Goal: Task Accomplishment & Management: Manage account settings

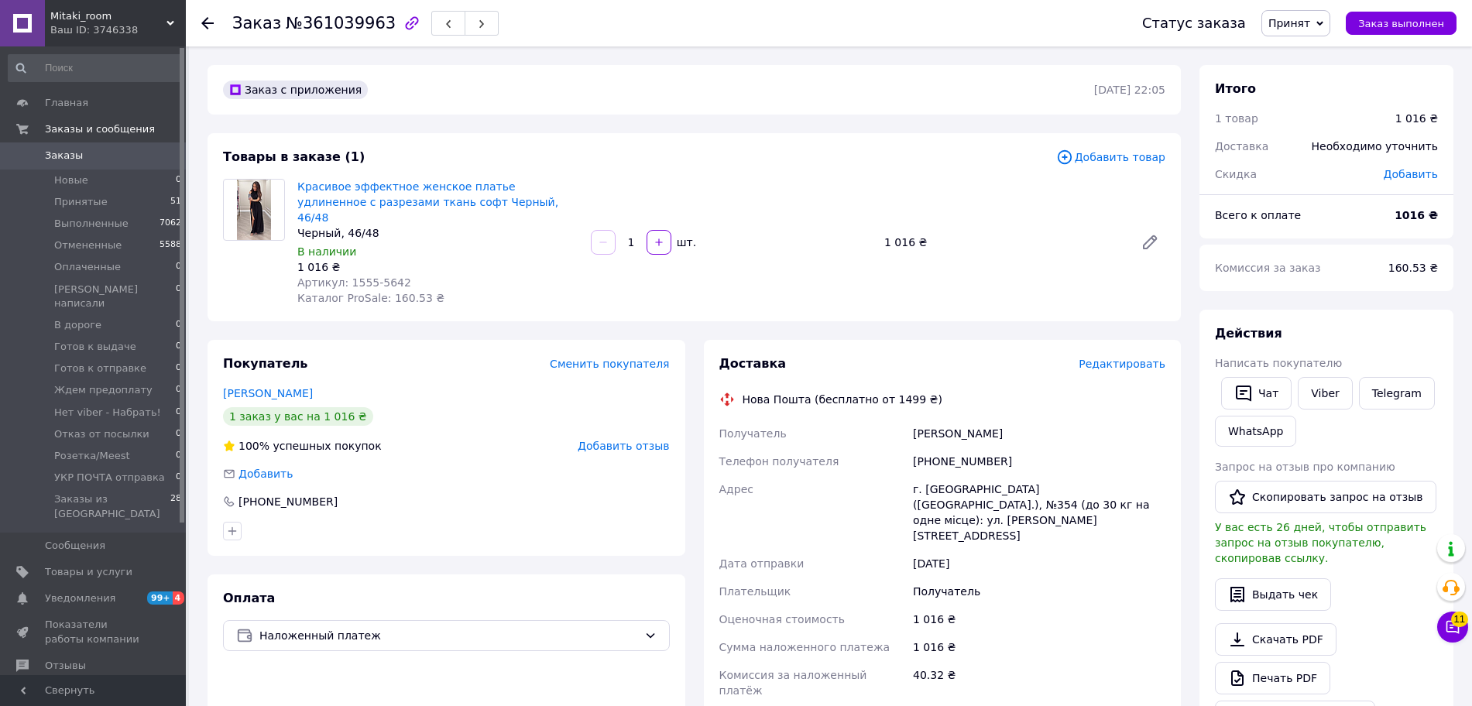
drag, startPoint x: 1314, startPoint y: 29, endPoint x: 1312, endPoint y: 53, distance: 24.1
click at [1310, 29] on span "Принят" at bounding box center [1289, 23] width 42 height 12
click at [1314, 76] on li "Отменен" at bounding box center [1338, 77] width 153 height 23
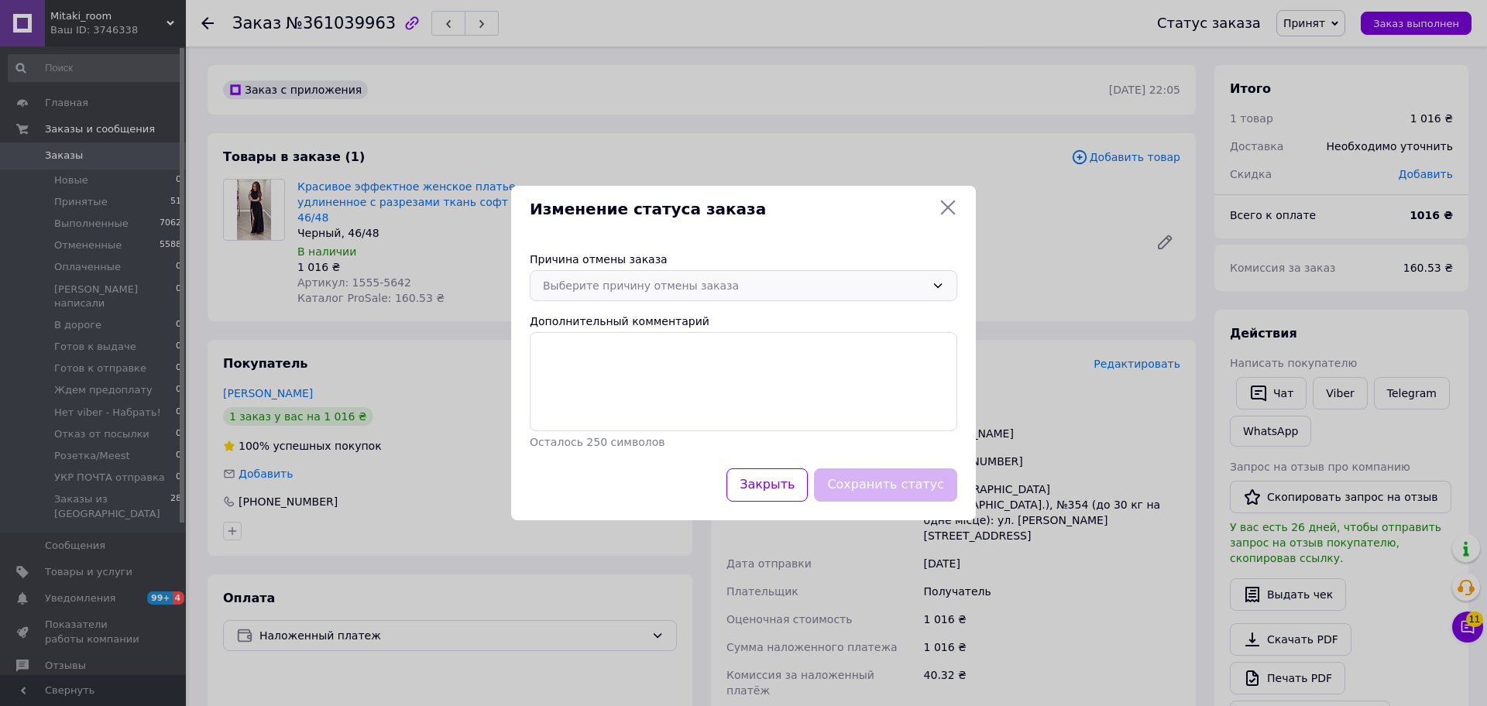
click at [750, 286] on div "Выберите причину отмены заказа" at bounding box center [734, 285] width 383 height 17
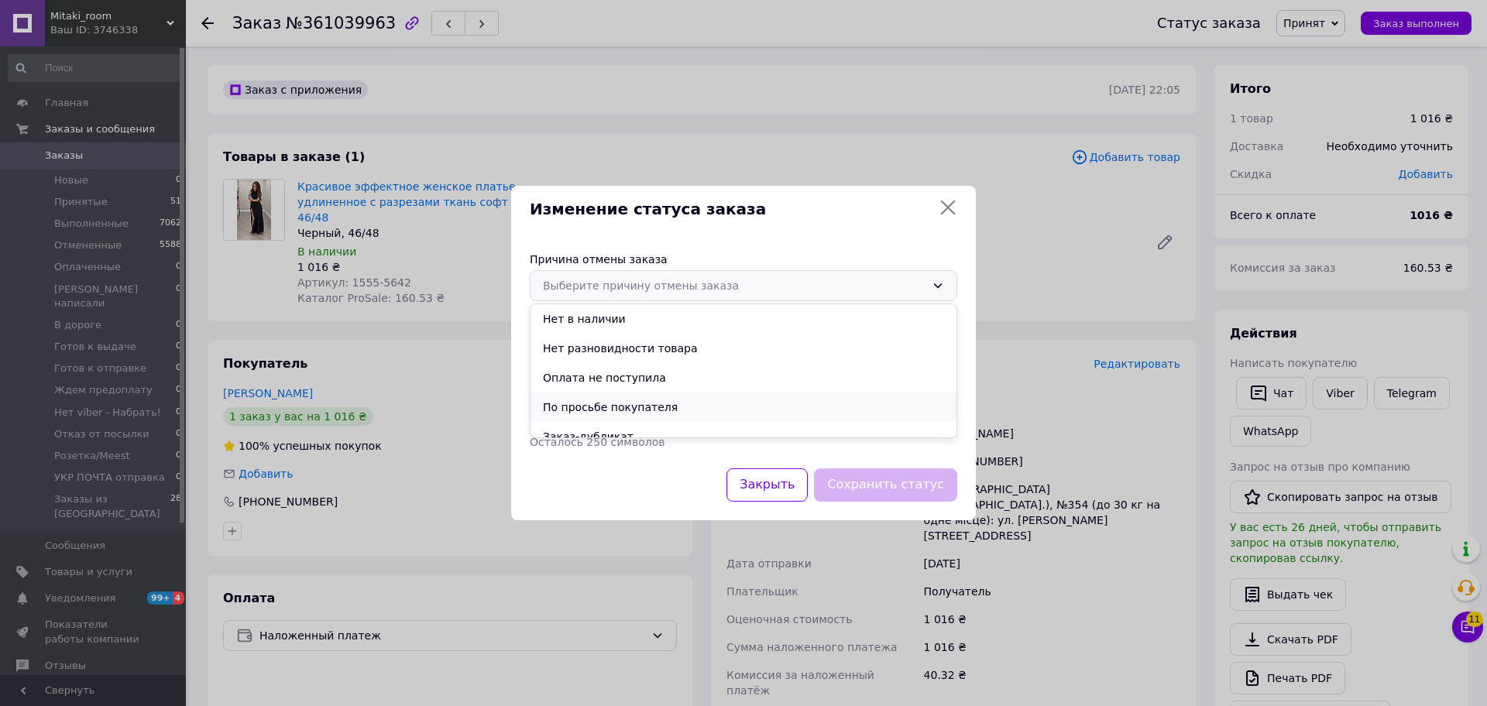
click at [681, 400] on li "По просьбе покупателя" at bounding box center [743, 407] width 426 height 29
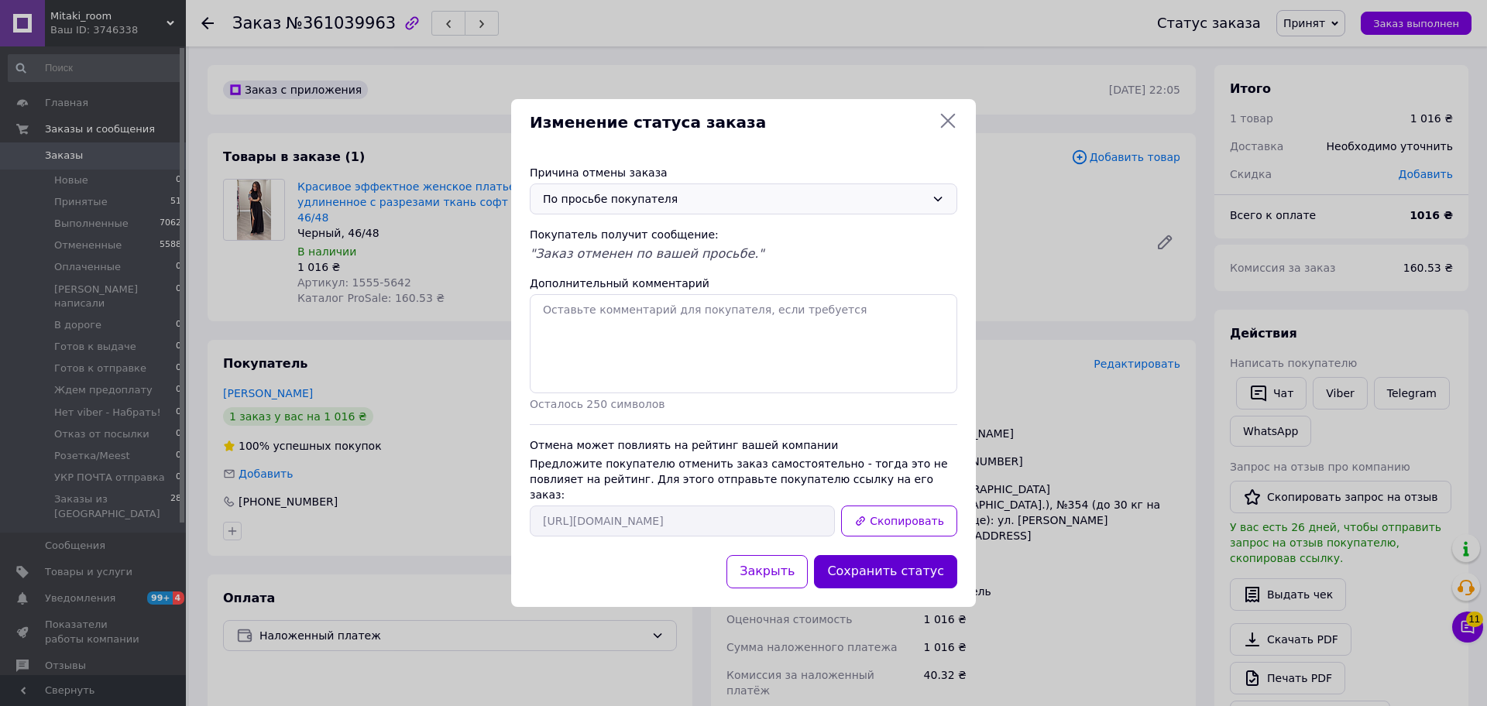
click at [875, 576] on button "Сохранить статус" at bounding box center [885, 571] width 143 height 33
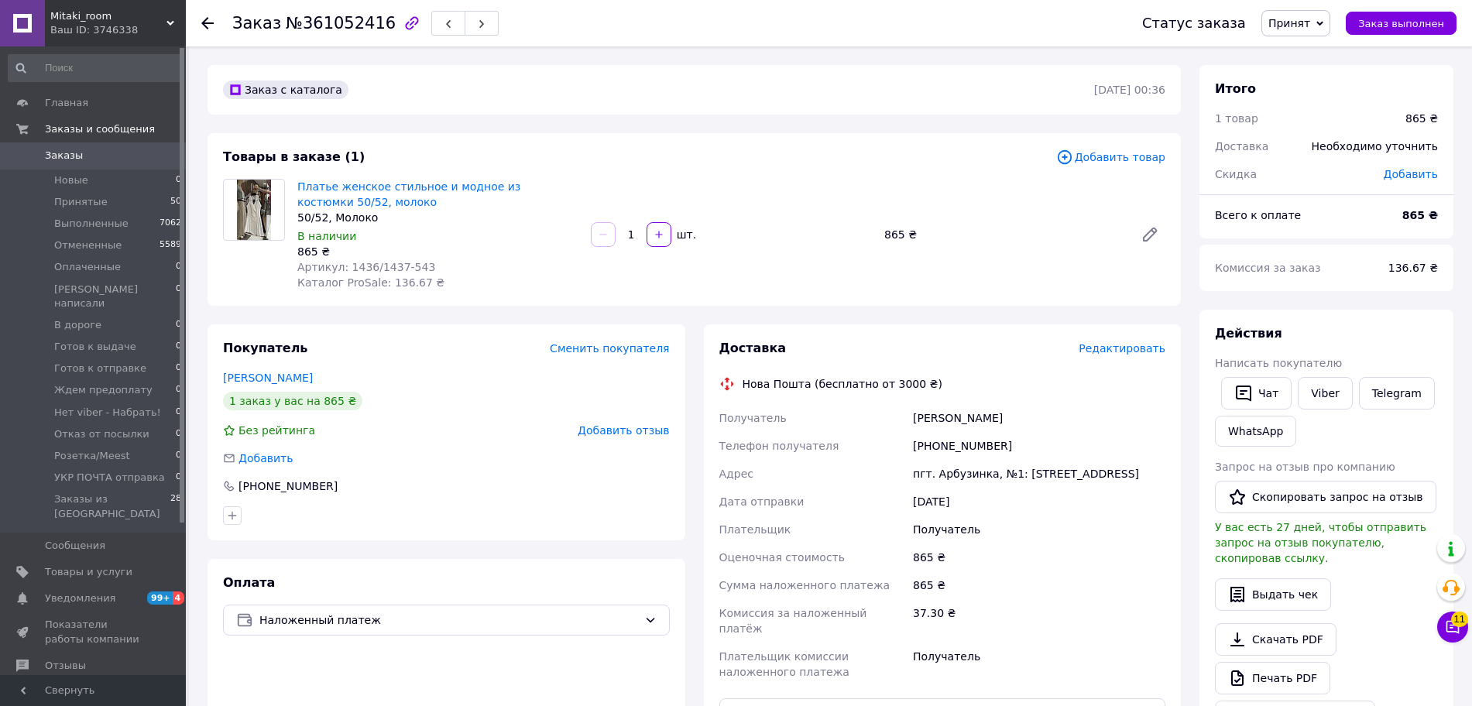
click at [1310, 24] on span "Принят" at bounding box center [1289, 23] width 42 height 12
click at [1318, 84] on li "Отменен" at bounding box center [1338, 77] width 153 height 23
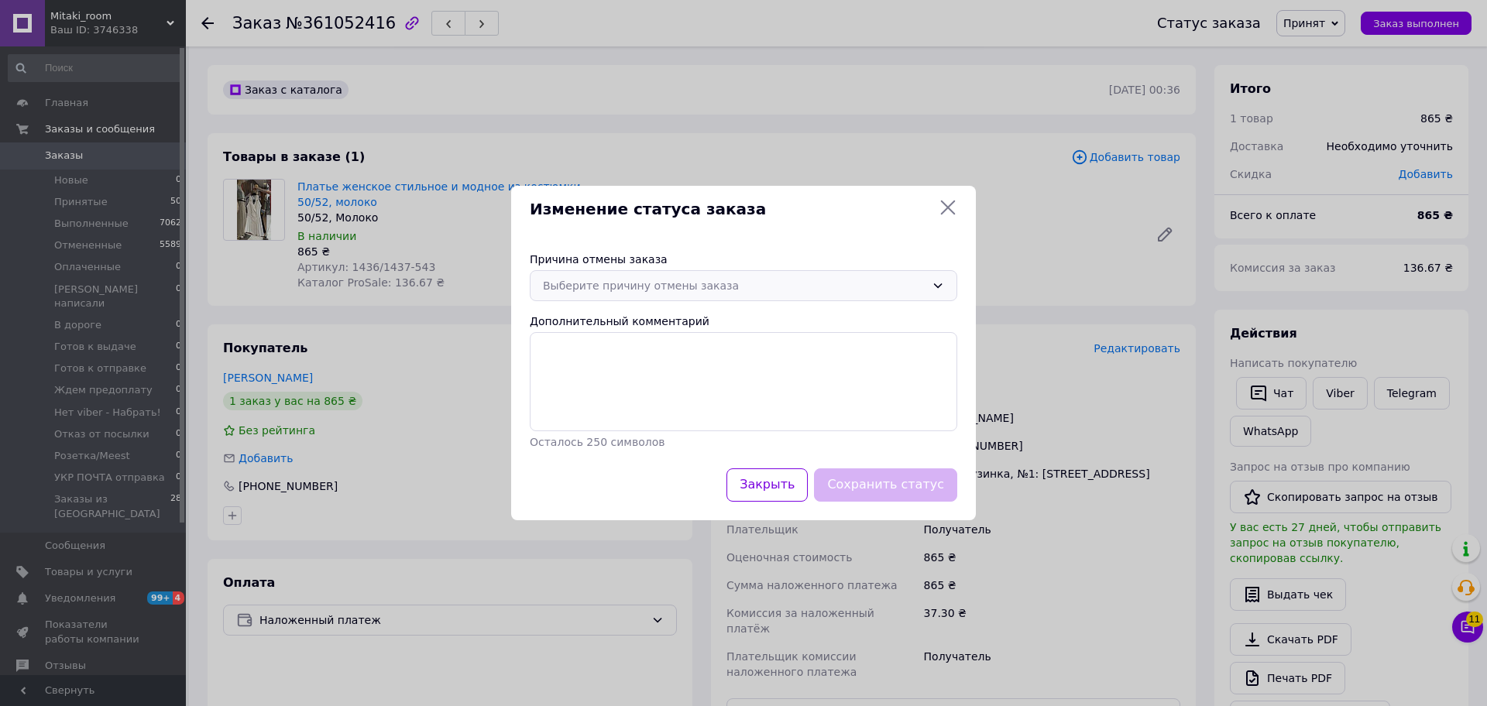
click at [776, 280] on div "Выберите причину отмены заказа" at bounding box center [734, 285] width 383 height 17
click at [743, 324] on li "Нет в наличии" at bounding box center [743, 318] width 426 height 29
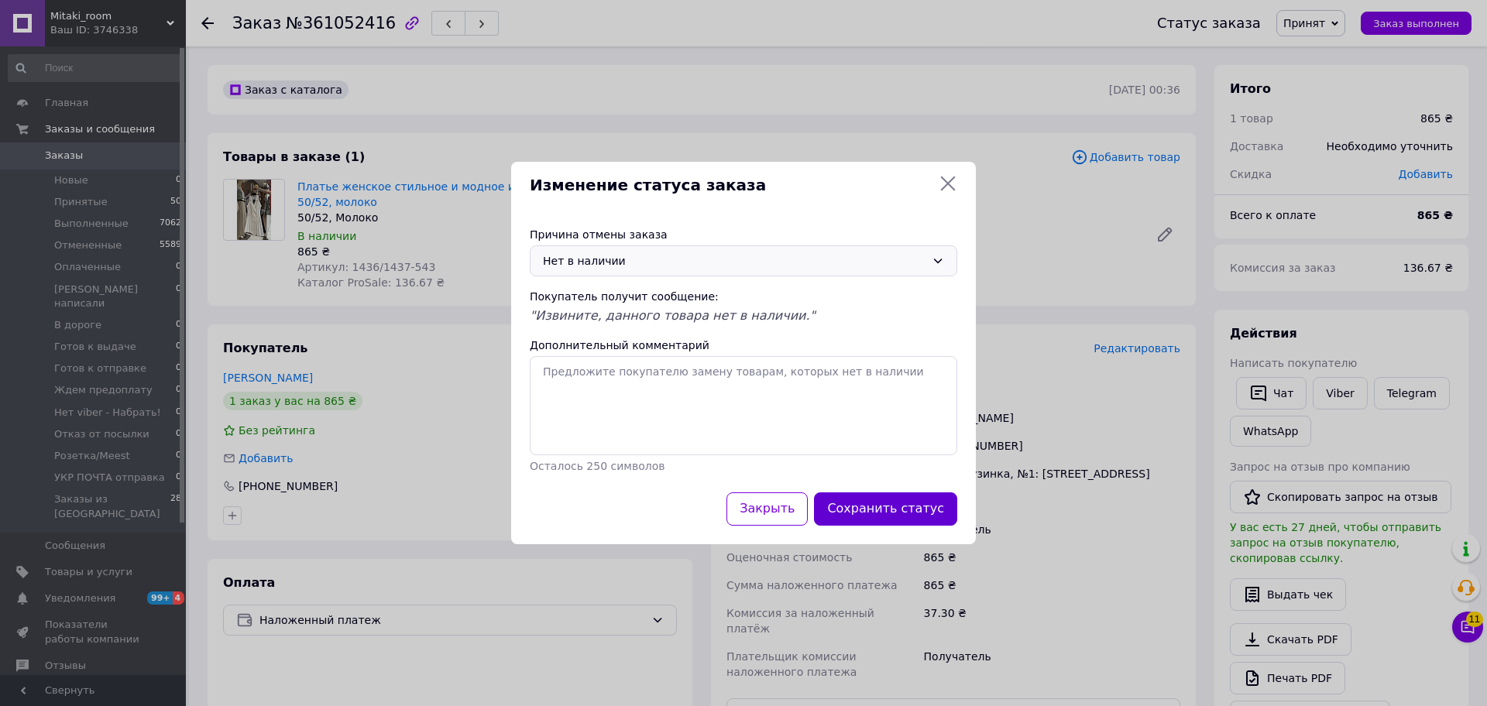
click at [931, 519] on button "Сохранить статус" at bounding box center [885, 508] width 143 height 33
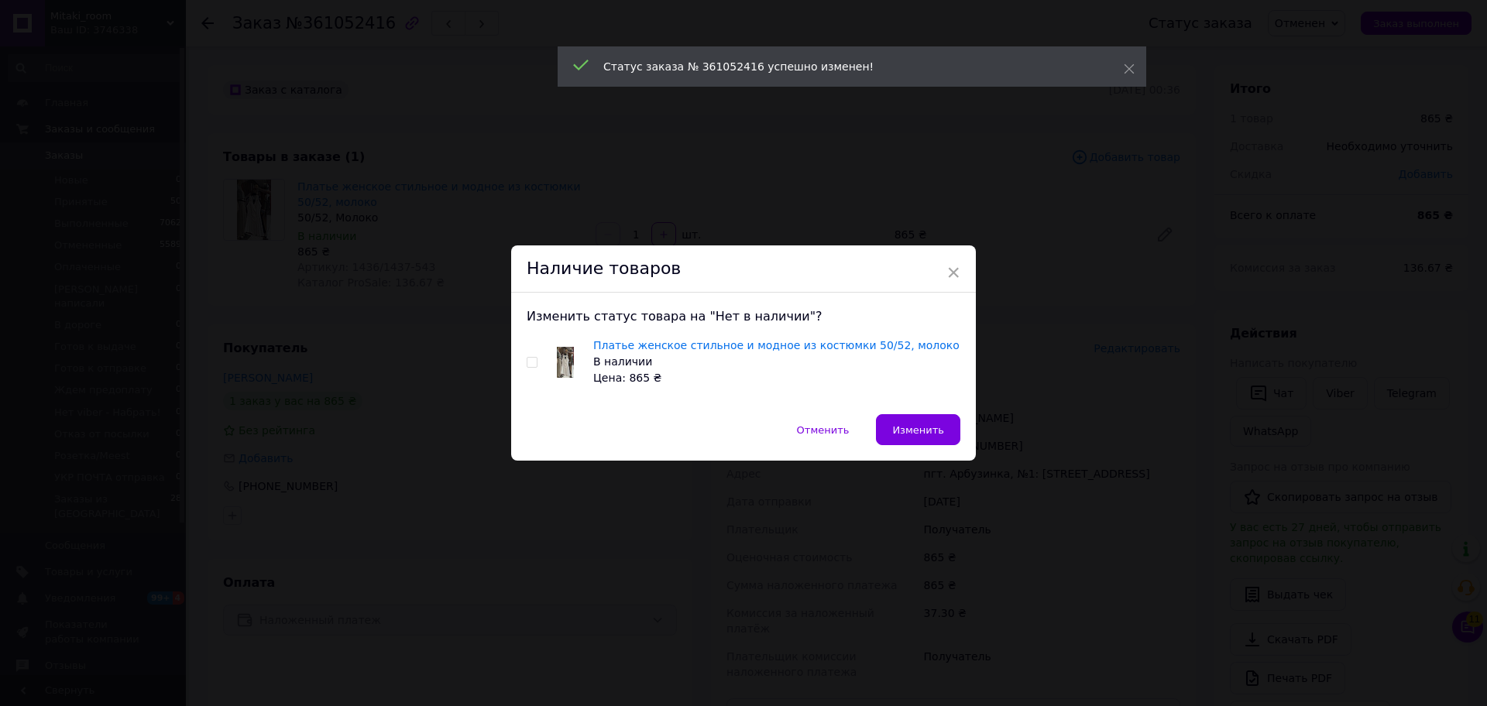
click at [522, 363] on div "Изменить статус товара на "Нет в наличии"? Платье женское стильное и модное из …" at bounding box center [743, 354] width 465 height 122
click at [527, 355] on div "Платье женское стильное и модное из костюмки 50/52, молоко В наличии Цена: 865 ₴" at bounding box center [744, 362] width 434 height 49
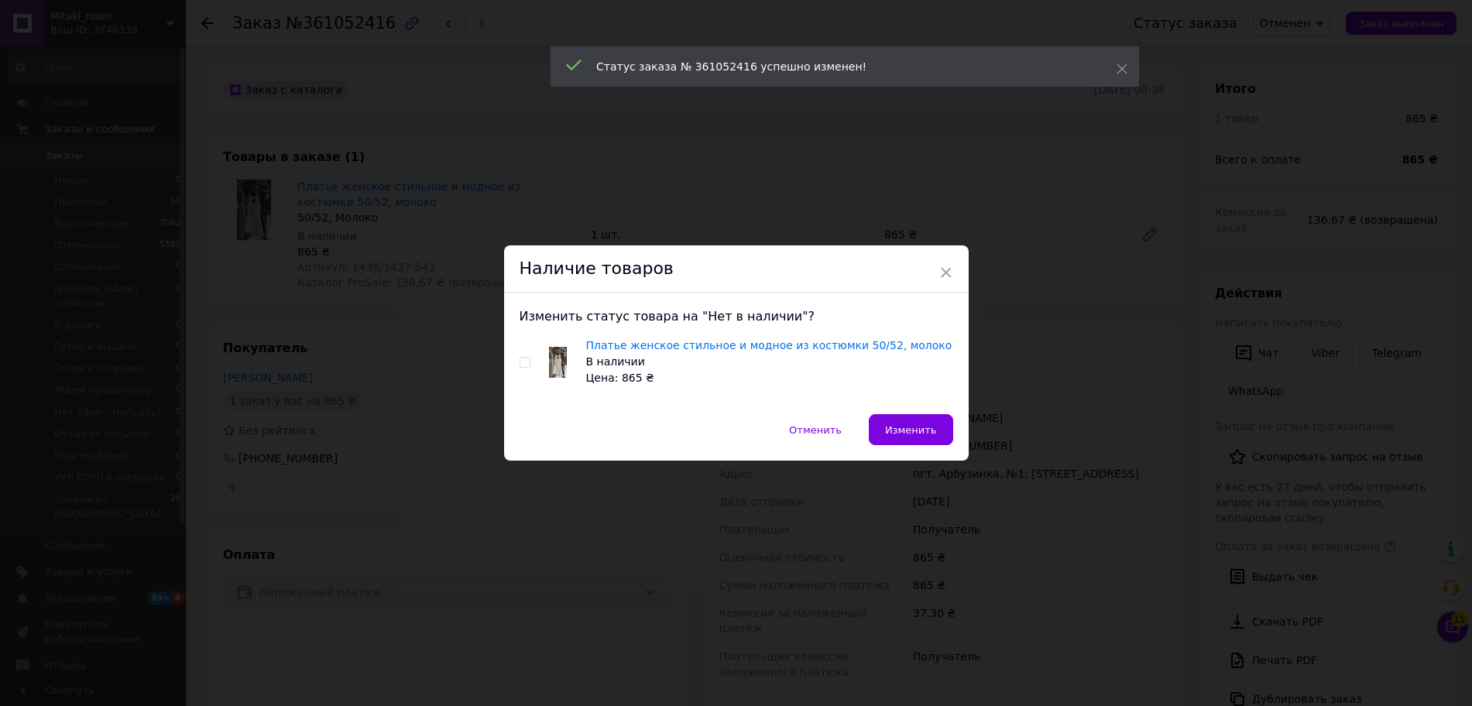
click at [531, 359] on div "Платье женское стильное и модное из костюмки 50/52, молоко В наличии Цена: 865 ₴" at bounding box center [737, 362] width 434 height 49
click at [523, 368] on div "Платье женское стильное и модное из костюмки 50/52, молоко В наличии Цена: 865 ₴" at bounding box center [737, 362] width 434 height 49
drag, startPoint x: 521, startPoint y: 358, endPoint x: 541, endPoint y: 367, distance: 22.2
click at [523, 359] on input "checkbox" at bounding box center [525, 363] width 10 height 10
checkbox input "true"
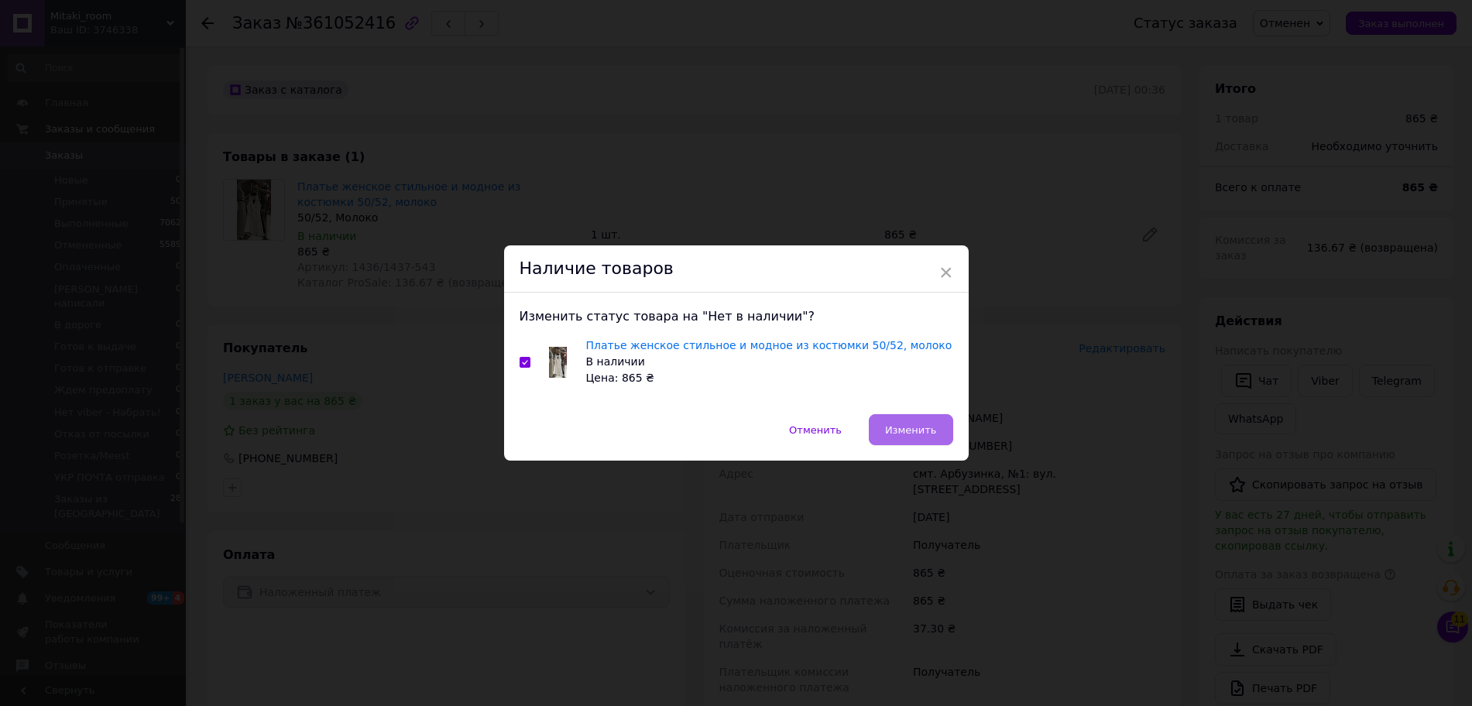
click at [905, 432] on span "Изменить" at bounding box center [911, 430] width 52 height 12
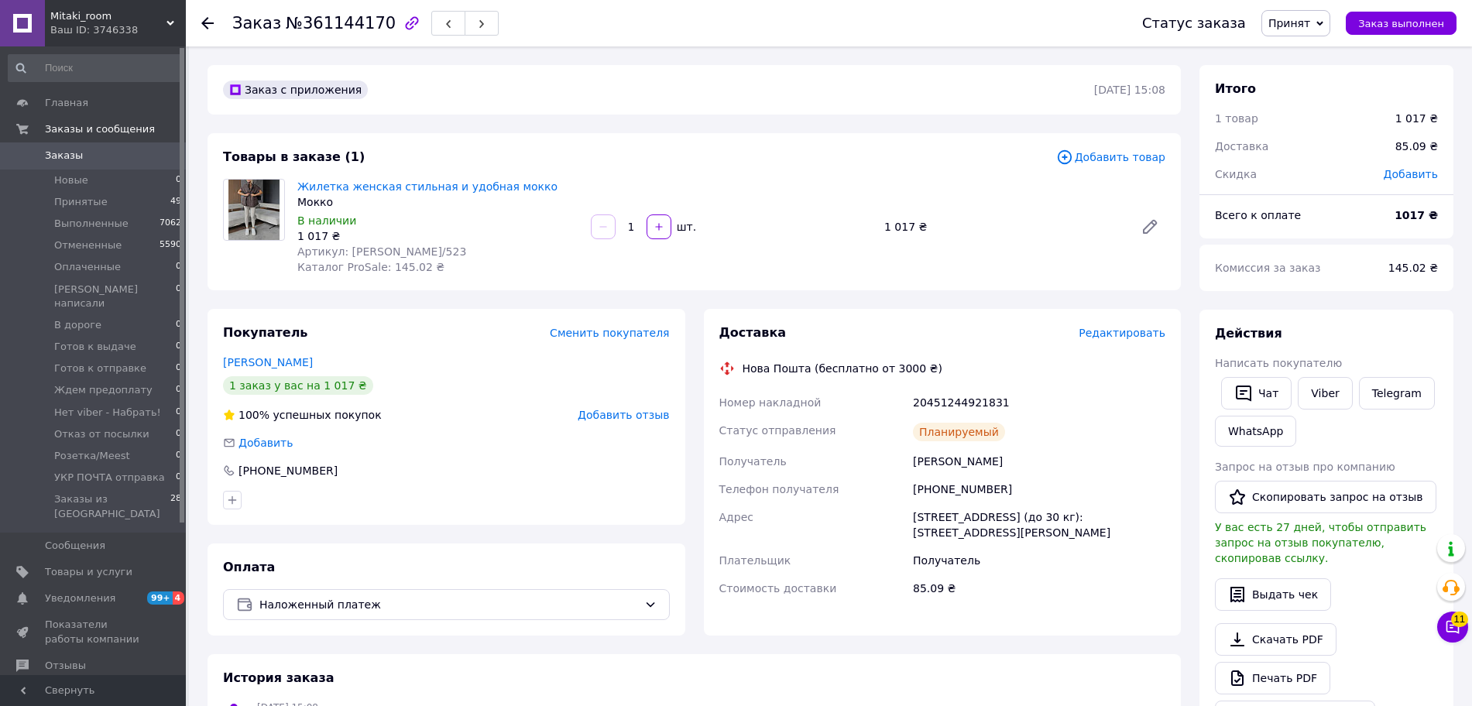
click at [1144, 335] on span "Редактировать" at bounding box center [1122, 333] width 87 height 12
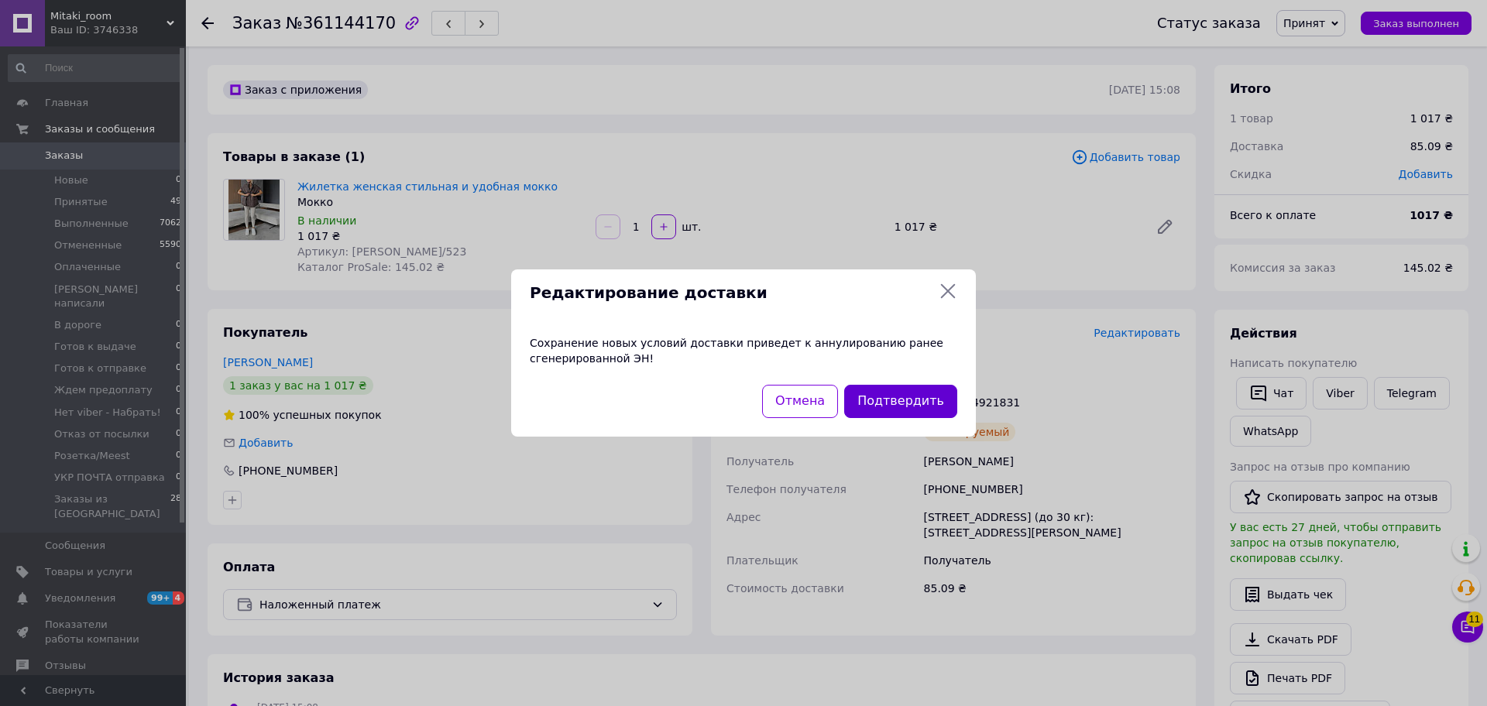
click at [935, 402] on button "Подтвердить" at bounding box center [900, 401] width 113 height 33
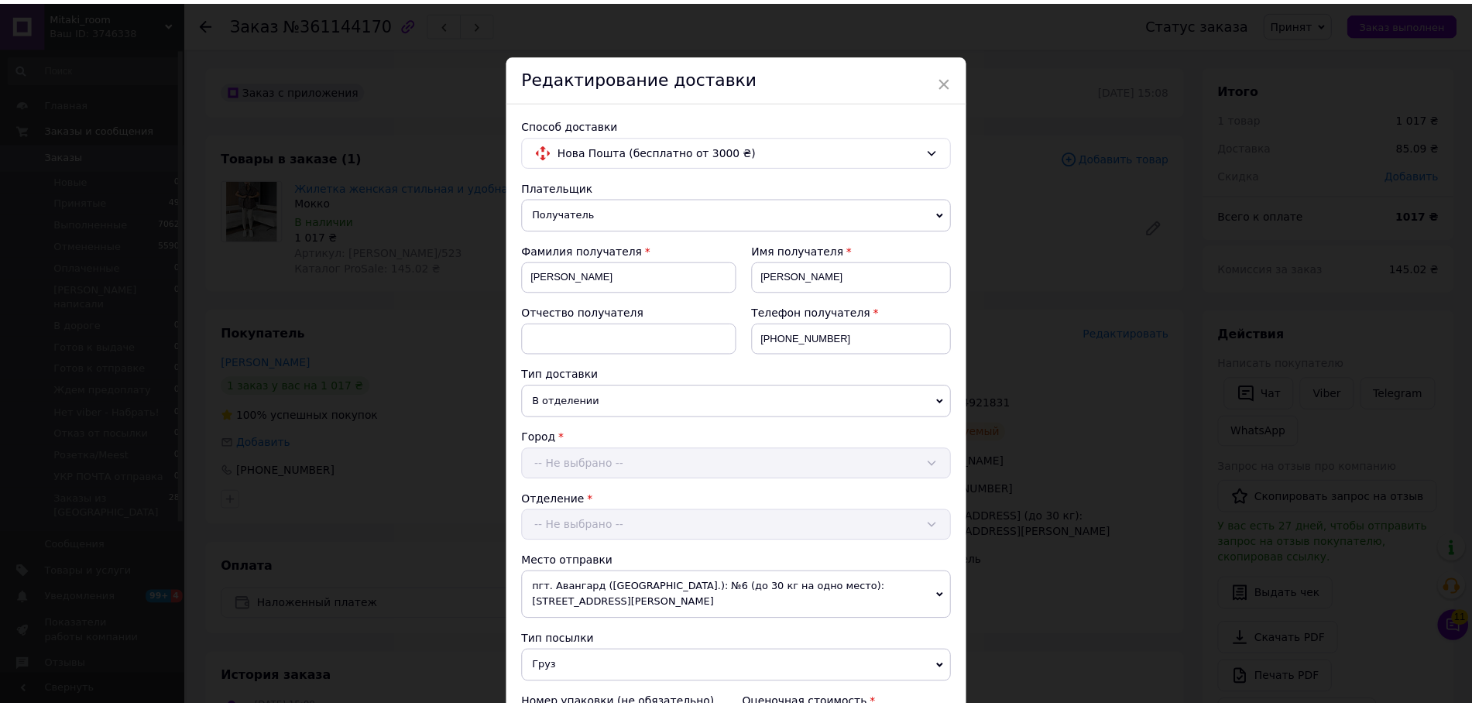
scroll to position [475, 0]
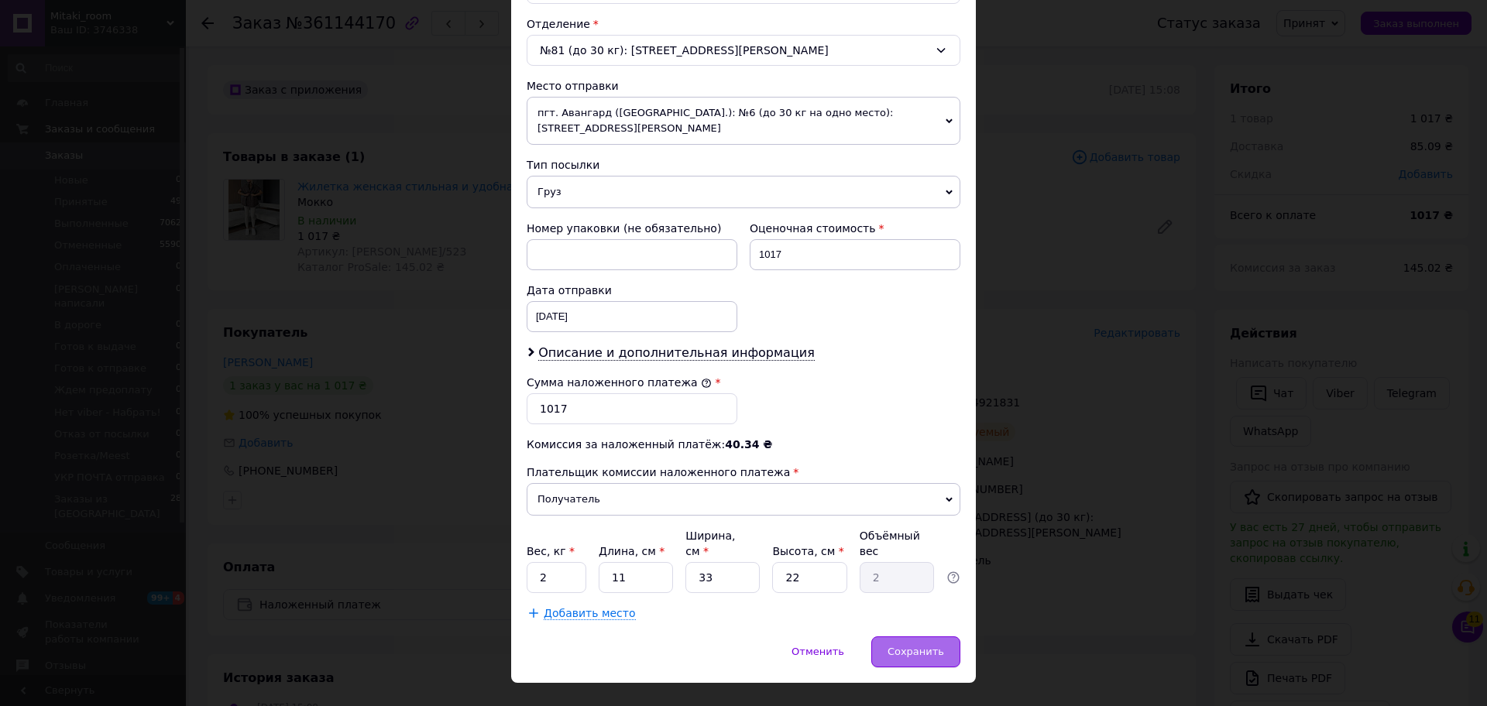
click at [911, 646] on span "Сохранить" at bounding box center [915, 652] width 57 height 12
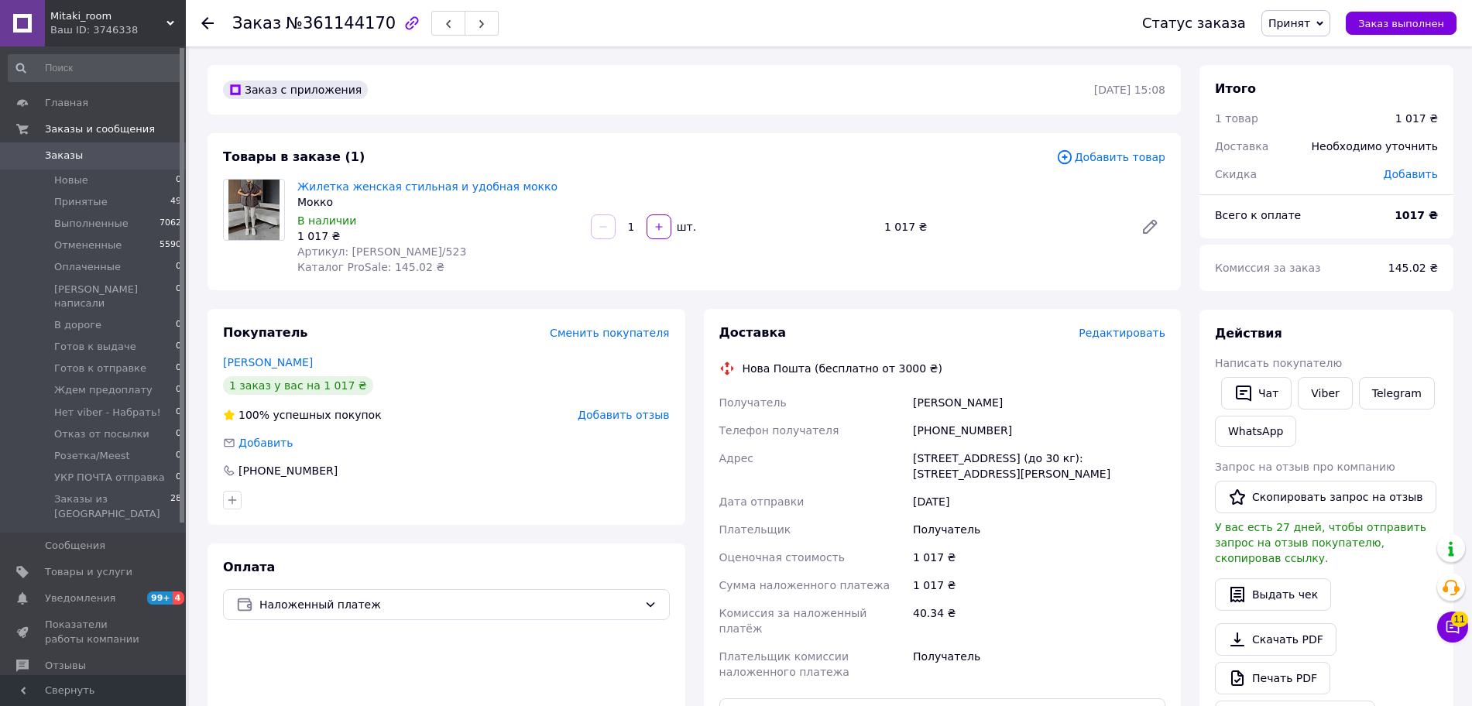
click at [1324, 23] on span "Принят" at bounding box center [1295, 23] width 69 height 26
click at [1330, 83] on li "Отменен" at bounding box center [1338, 77] width 153 height 23
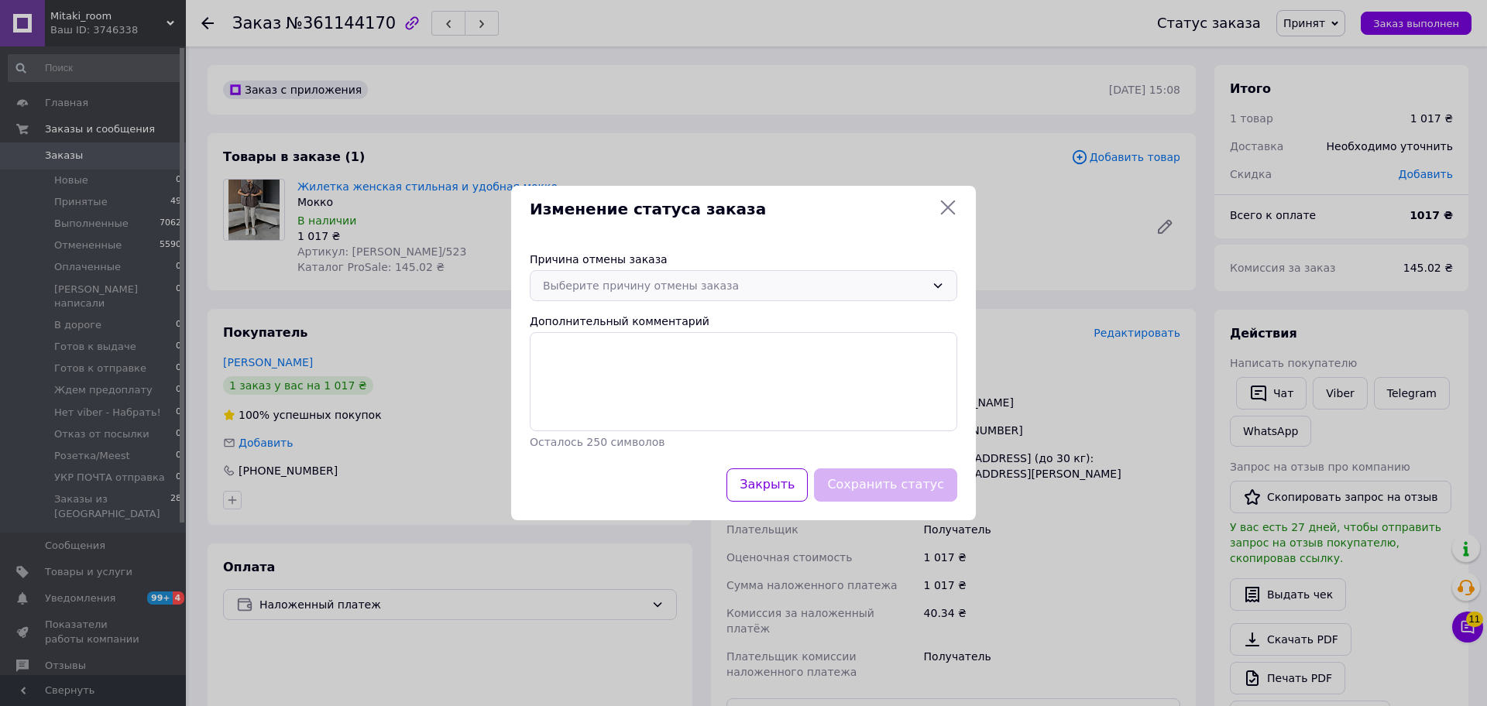
click at [710, 289] on div "Выберите причину отмены заказа" at bounding box center [734, 285] width 383 height 17
click at [672, 315] on li "Нет в наличии" at bounding box center [743, 318] width 426 height 29
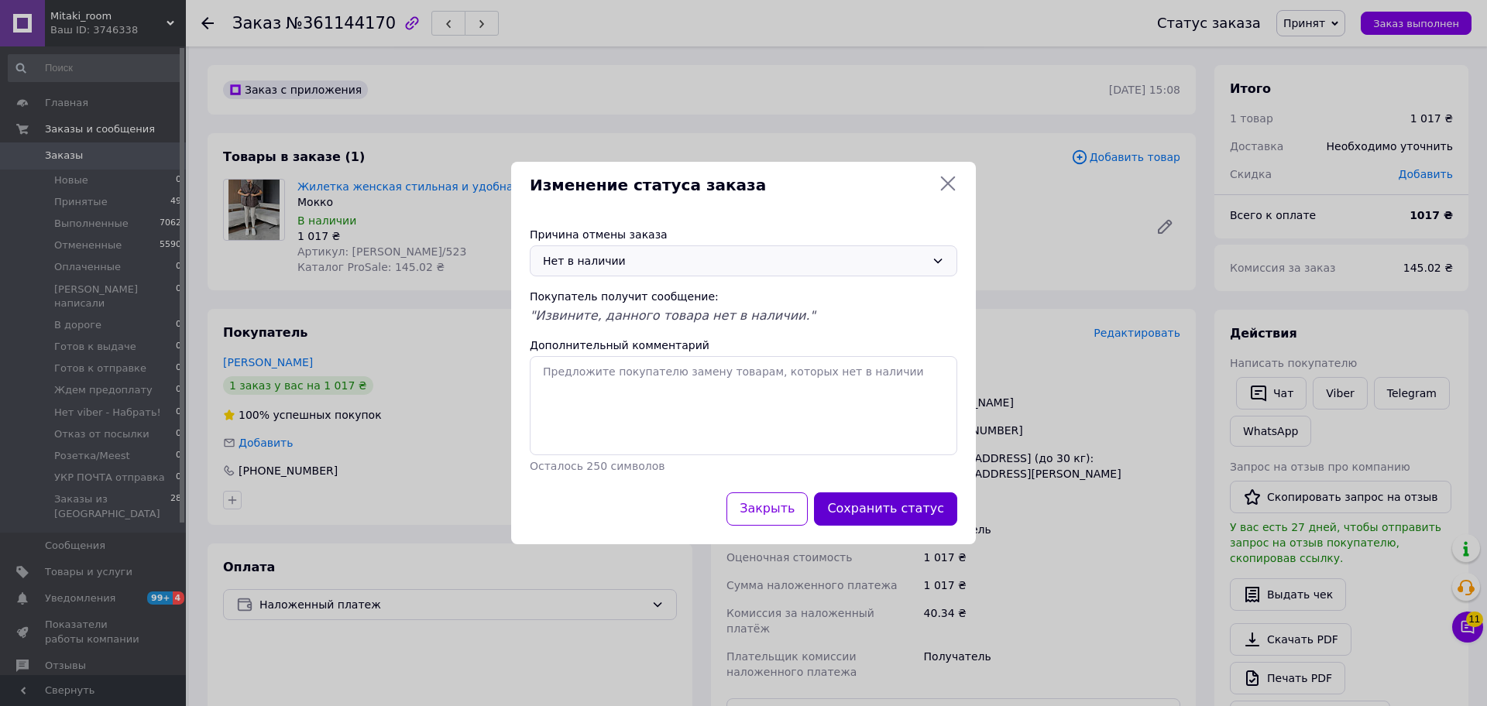
click at [881, 510] on button "Сохранить статус" at bounding box center [885, 508] width 143 height 33
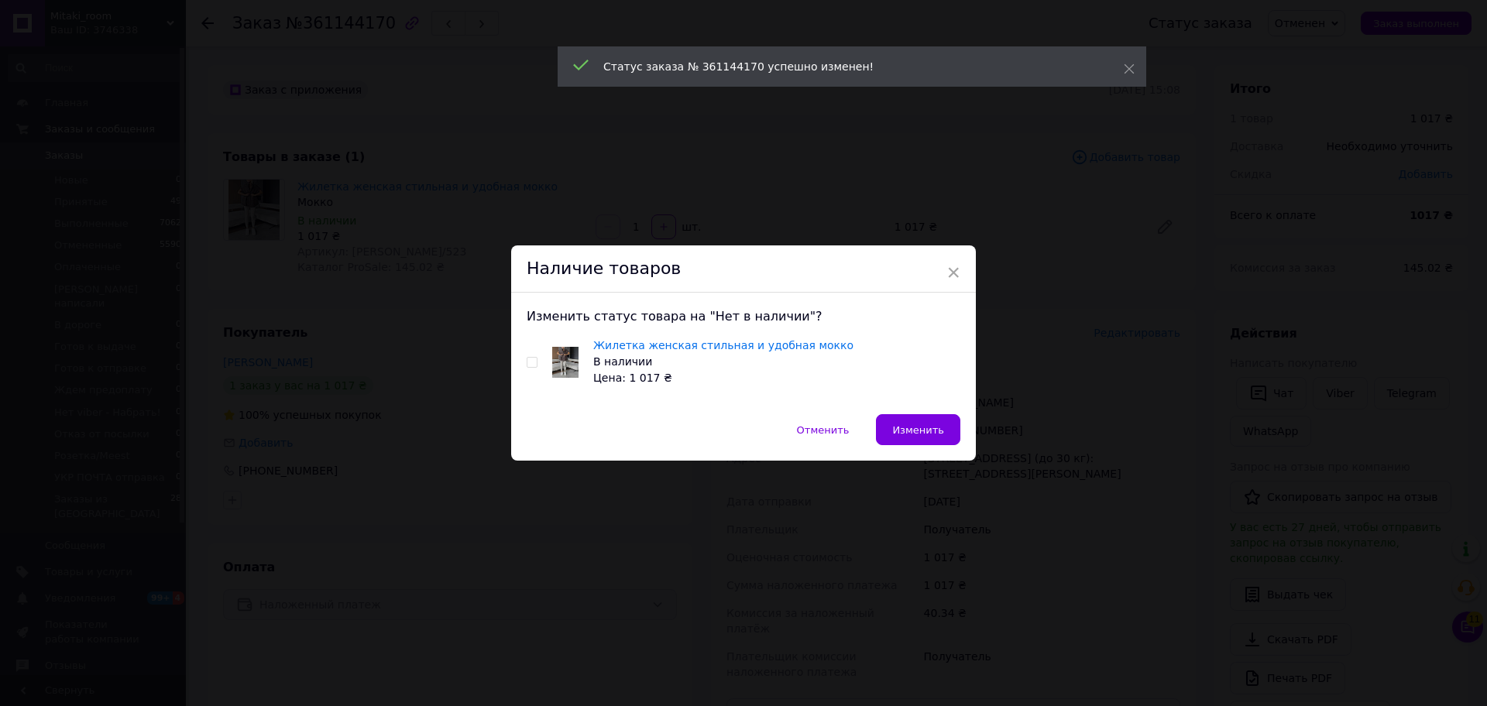
drag, startPoint x: 531, startPoint y: 365, endPoint x: 640, endPoint y: 395, distance: 112.5
click at [531, 365] on input "checkbox" at bounding box center [532, 363] width 10 height 10
checkbox input "true"
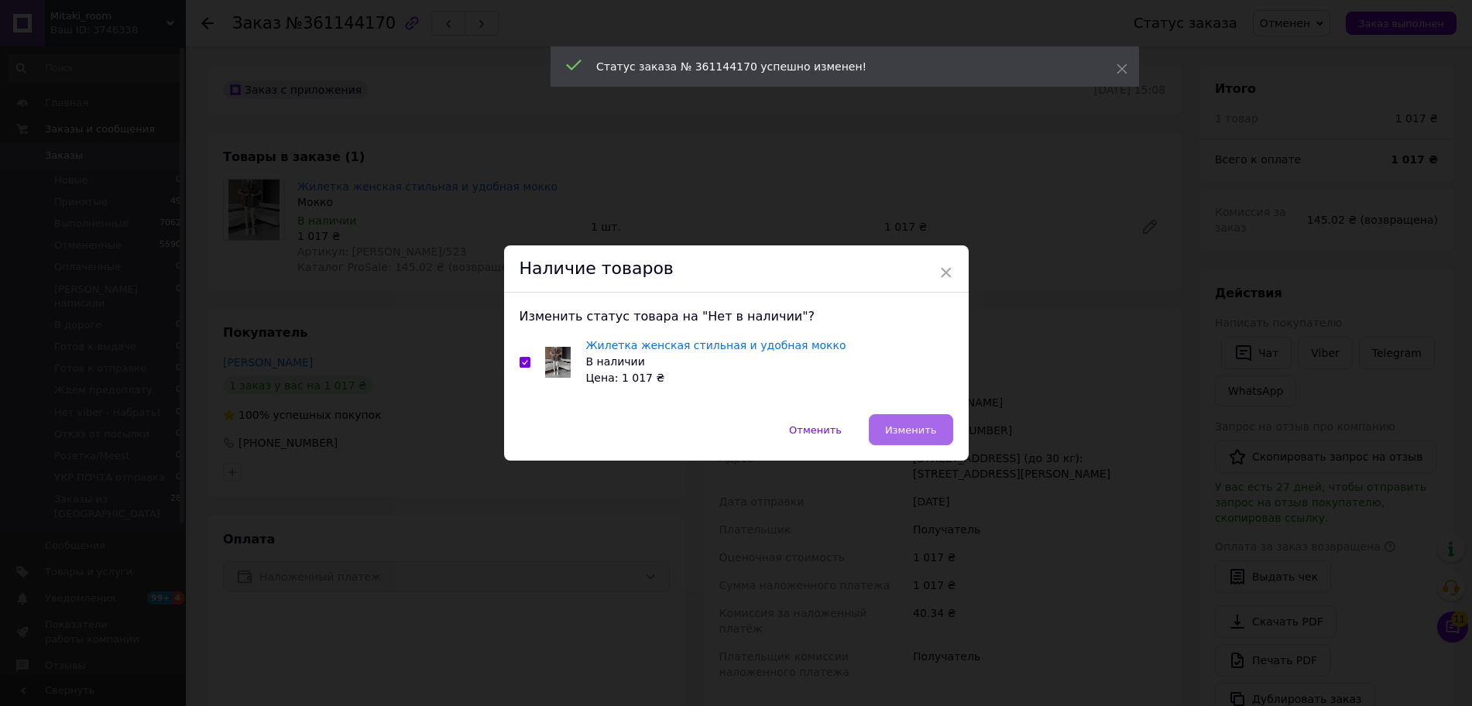
click at [891, 431] on span "Изменить" at bounding box center [911, 430] width 52 height 12
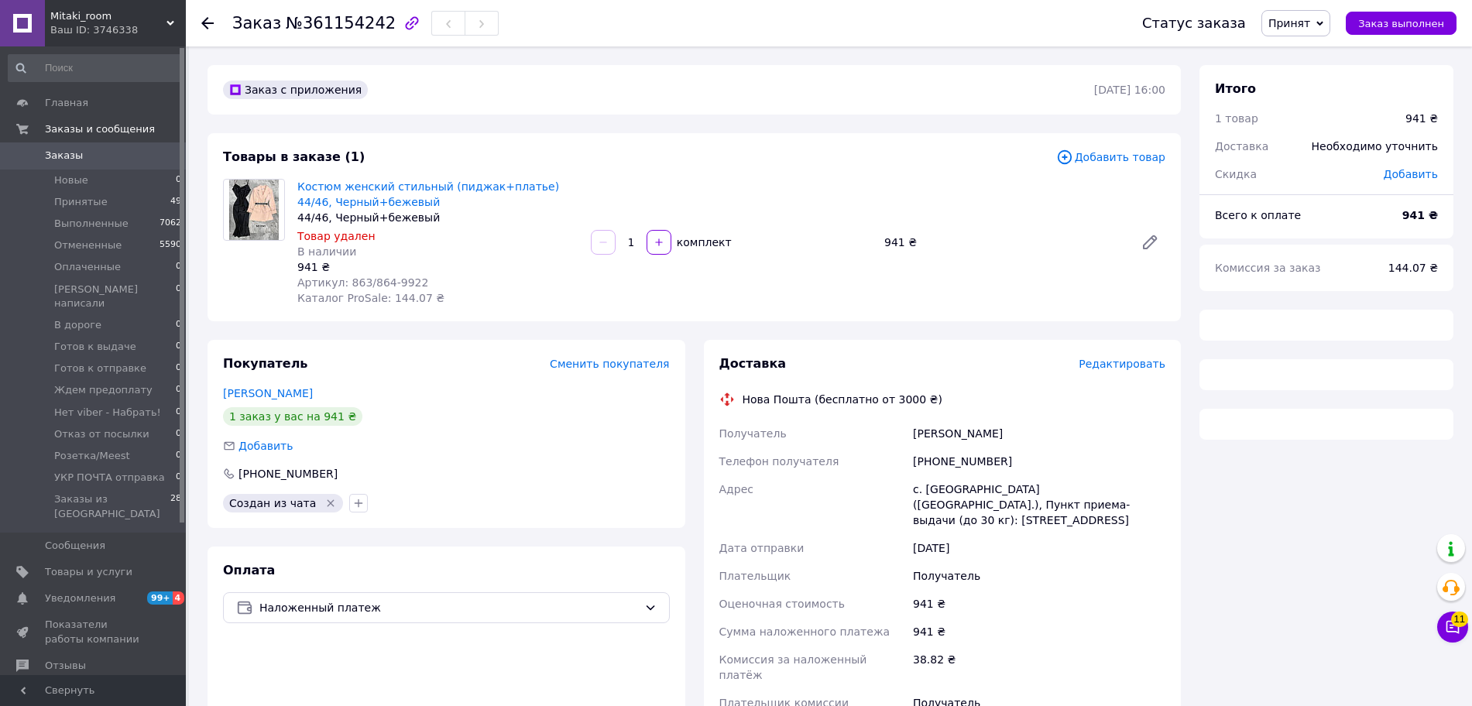
click at [1310, 28] on span "Принят" at bounding box center [1289, 23] width 42 height 12
click at [1317, 75] on li "Отменен" at bounding box center [1338, 77] width 153 height 23
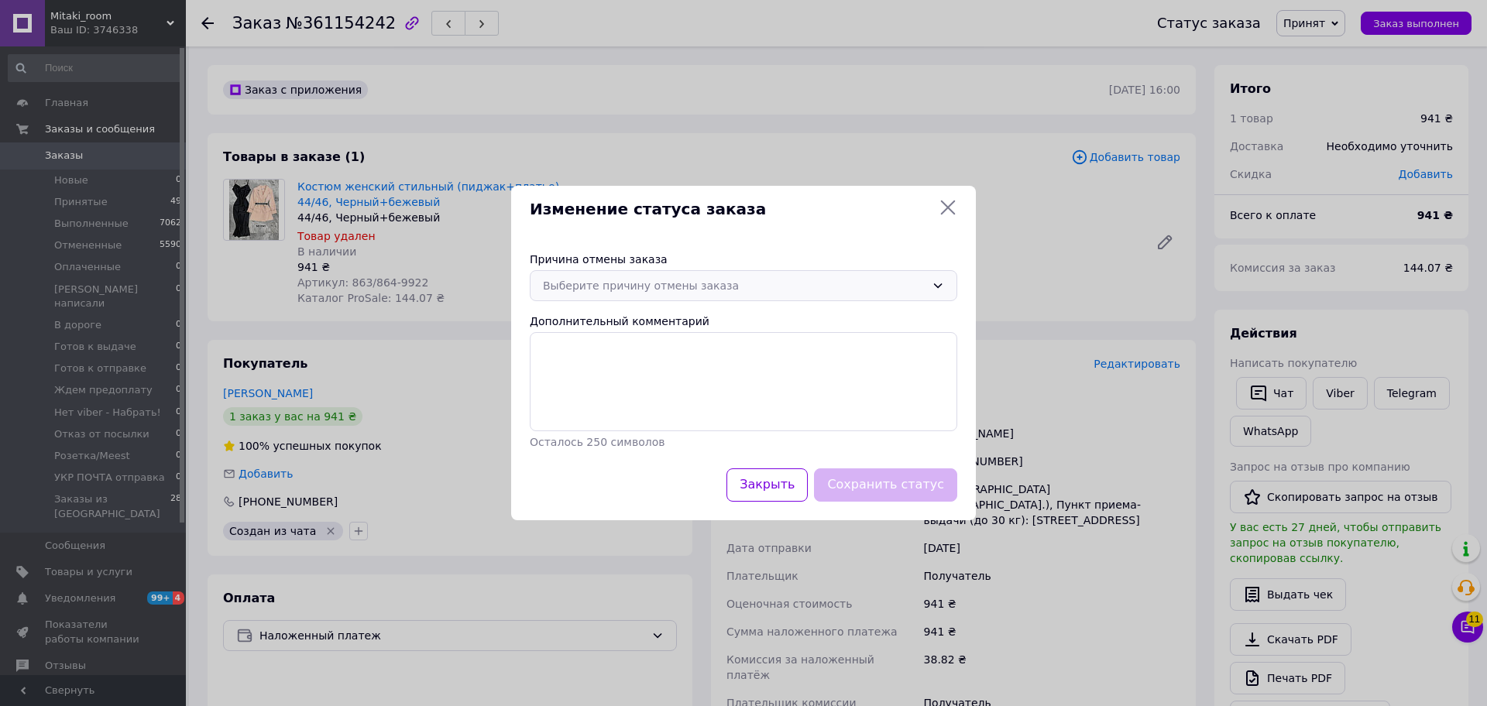
click at [695, 293] on div "Выберите причину отмены заказа" at bounding box center [734, 285] width 383 height 17
click at [635, 318] on li "Нет в наличии" at bounding box center [743, 318] width 426 height 29
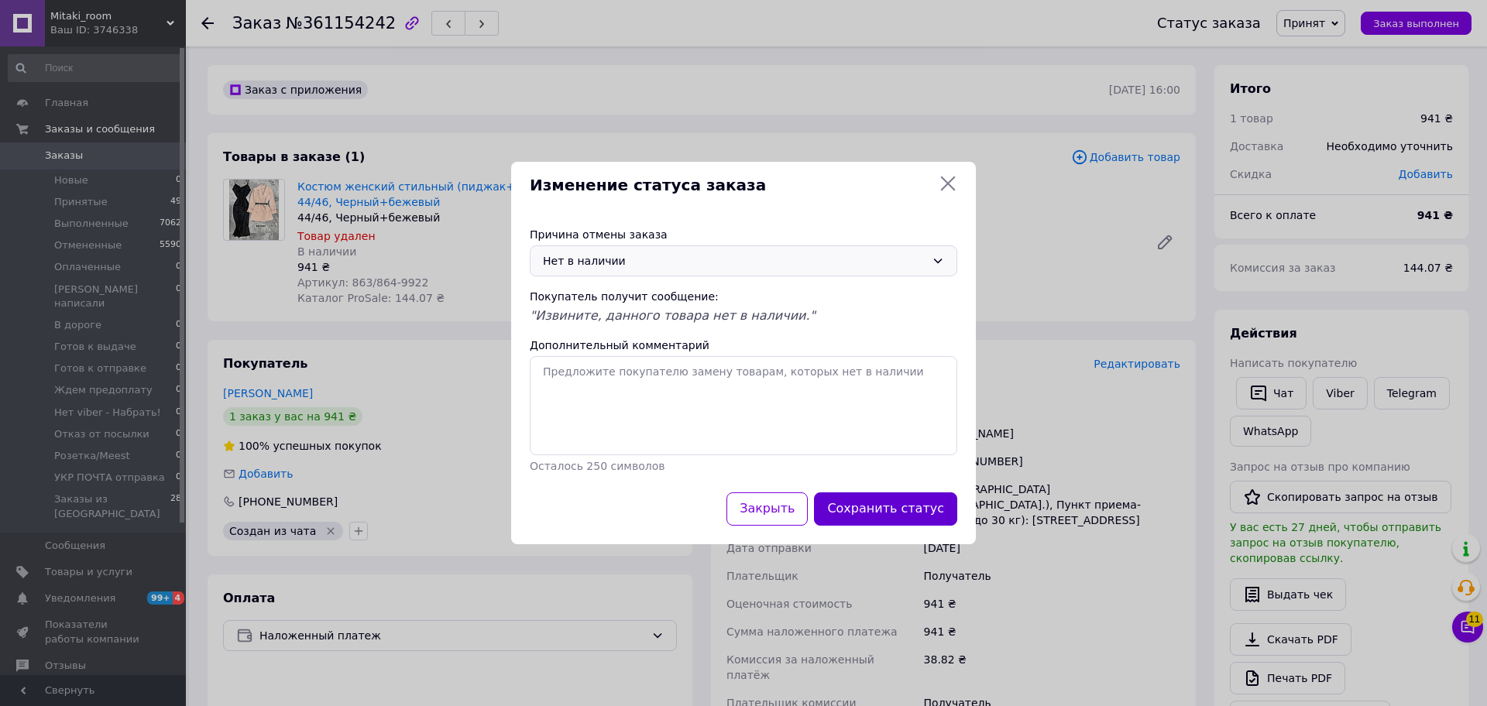
click at [899, 510] on button "Сохранить статус" at bounding box center [885, 508] width 143 height 33
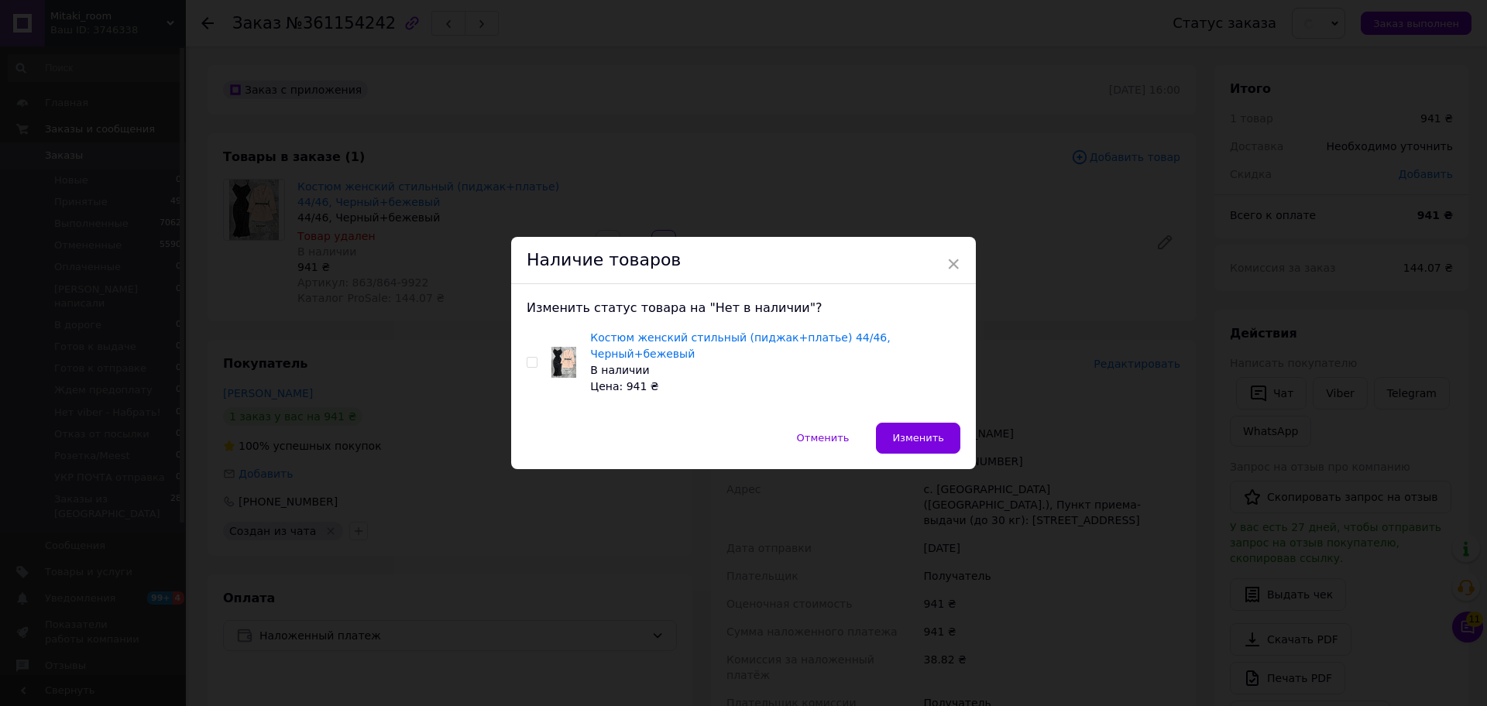
click at [533, 362] on input "checkbox" at bounding box center [532, 363] width 10 height 10
checkbox input "true"
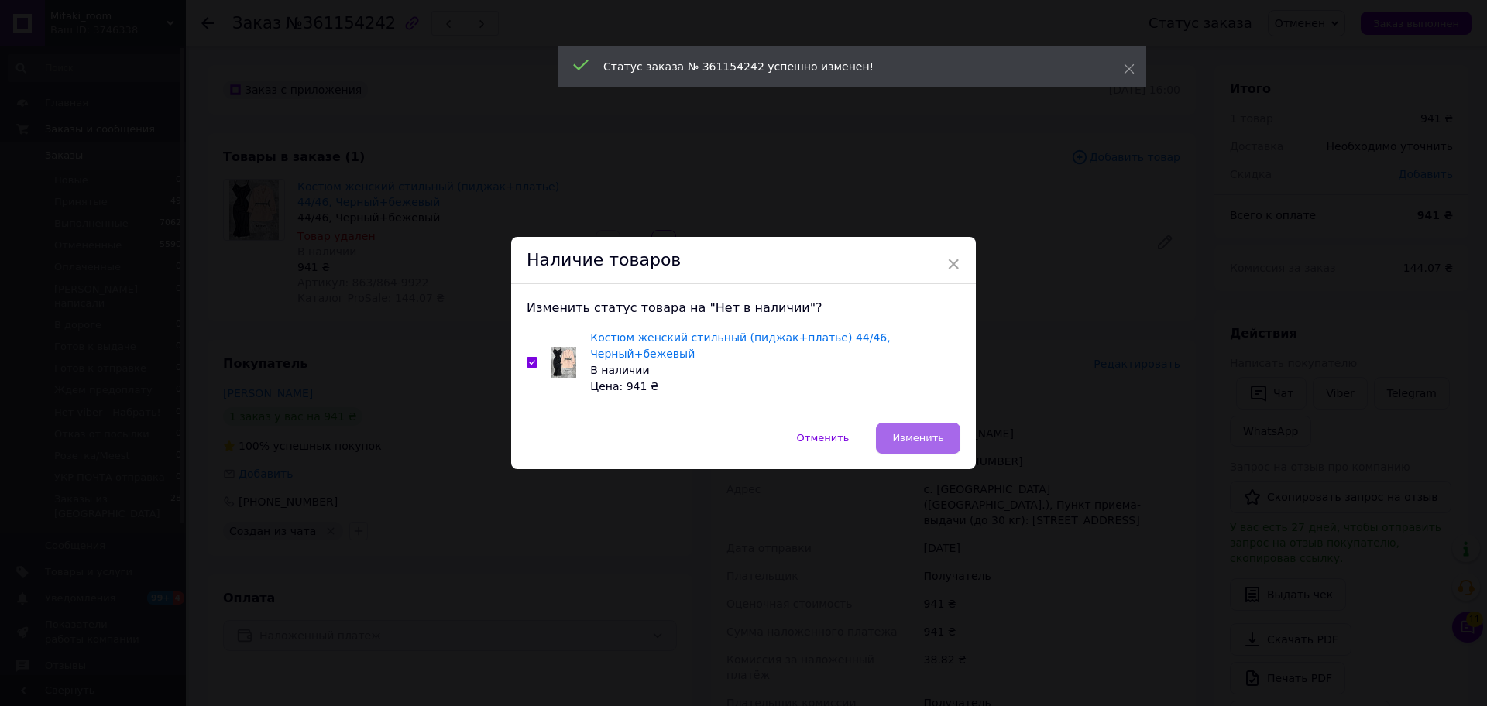
click at [918, 432] on span "Изменить" at bounding box center [918, 438] width 52 height 12
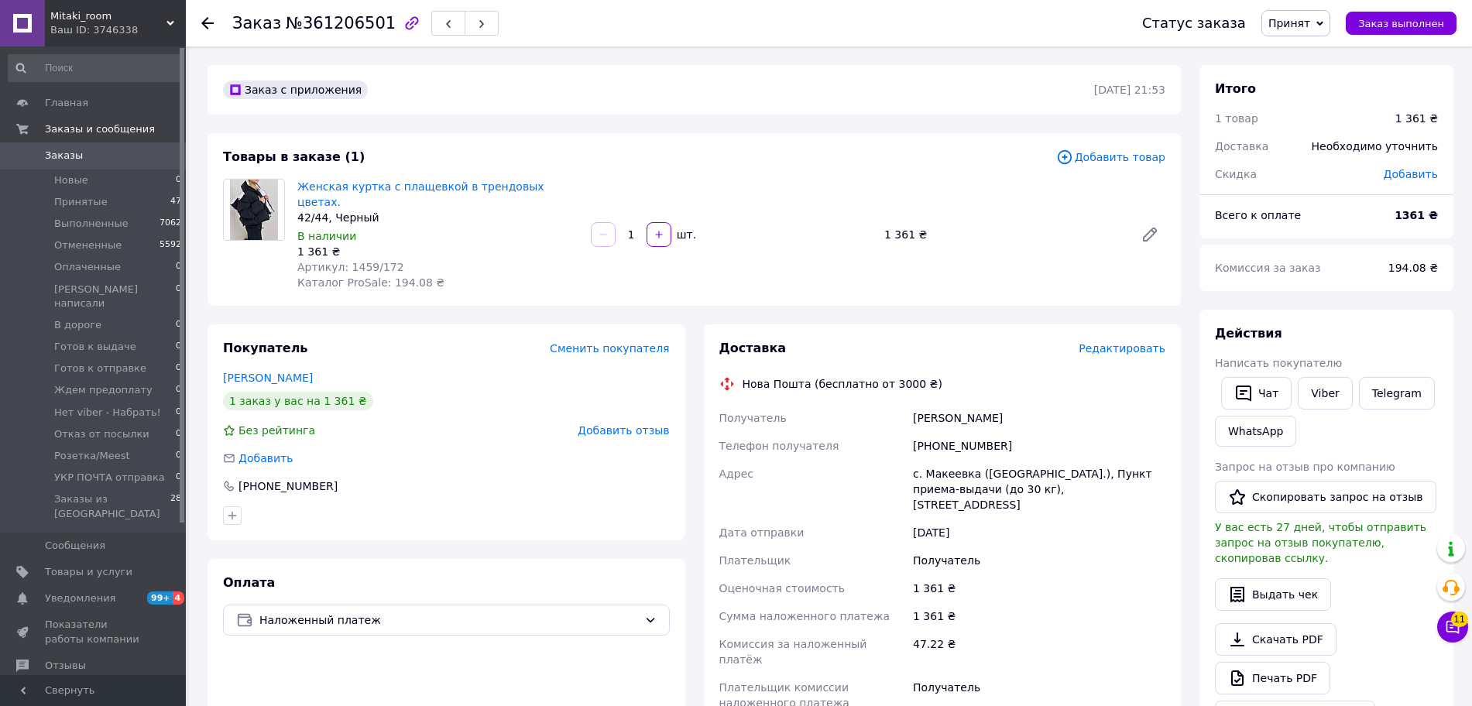
click at [1325, 26] on span "Принят" at bounding box center [1295, 23] width 69 height 26
click at [1319, 74] on li "Отменен" at bounding box center [1338, 77] width 153 height 23
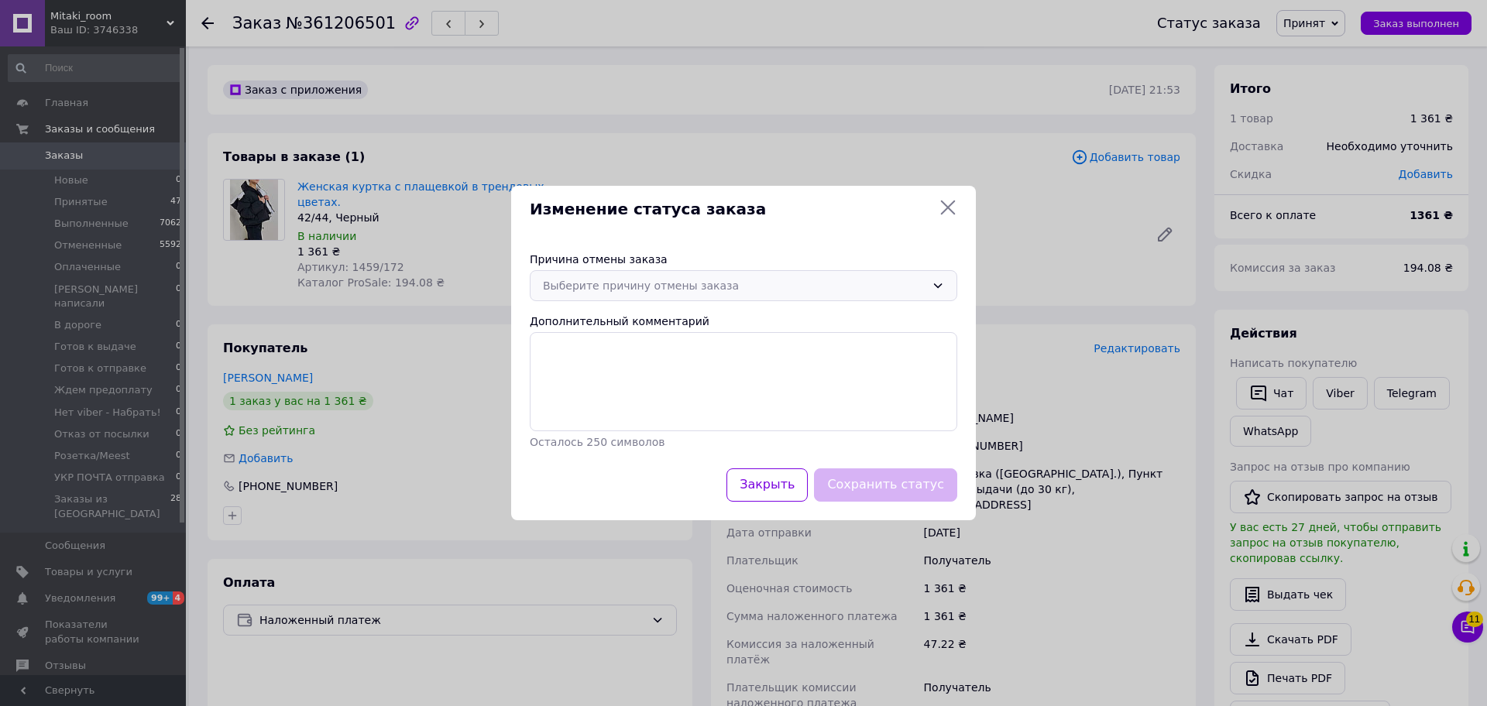
click at [656, 288] on div "Выберите причину отмены заказа" at bounding box center [734, 285] width 383 height 17
click at [652, 318] on li "Нет в наличии" at bounding box center [743, 318] width 426 height 29
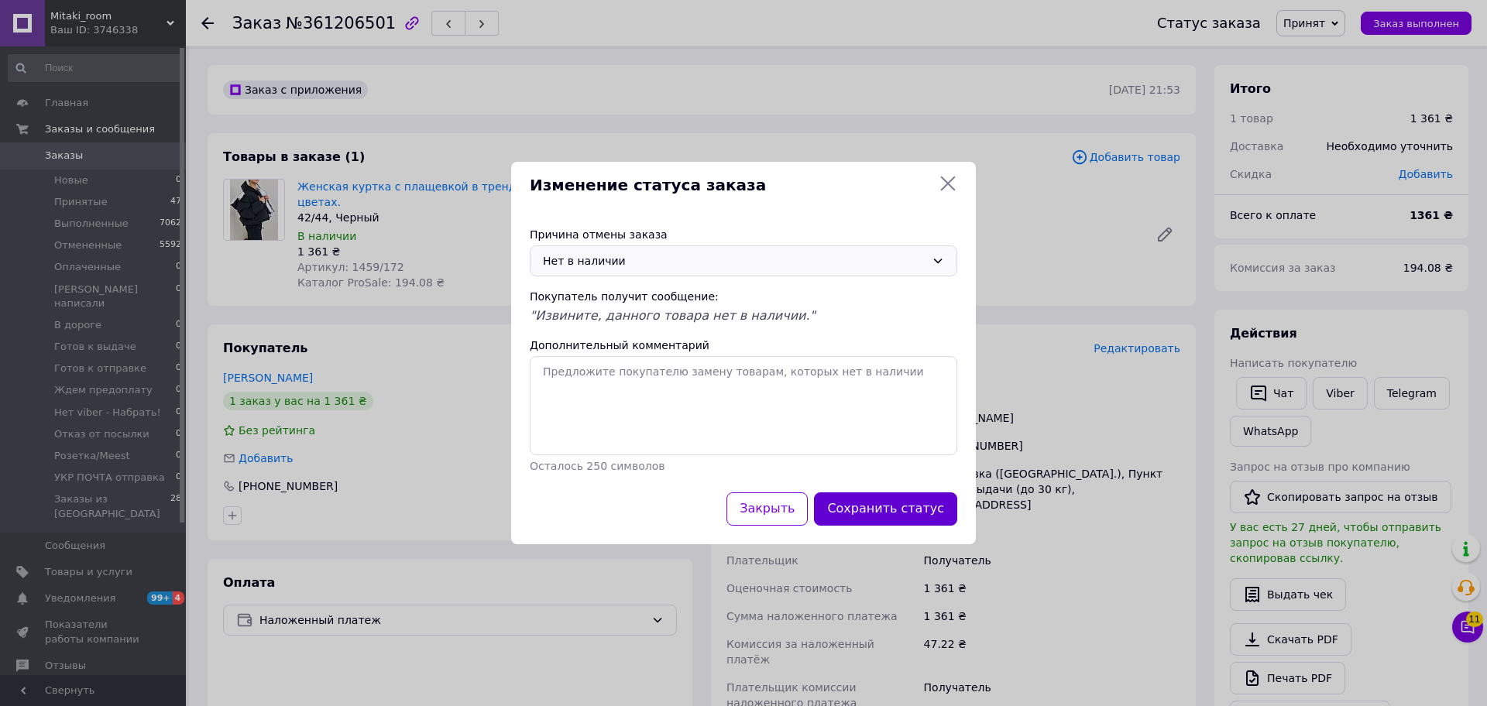
click at [908, 510] on button "Сохранить статус" at bounding box center [885, 508] width 143 height 33
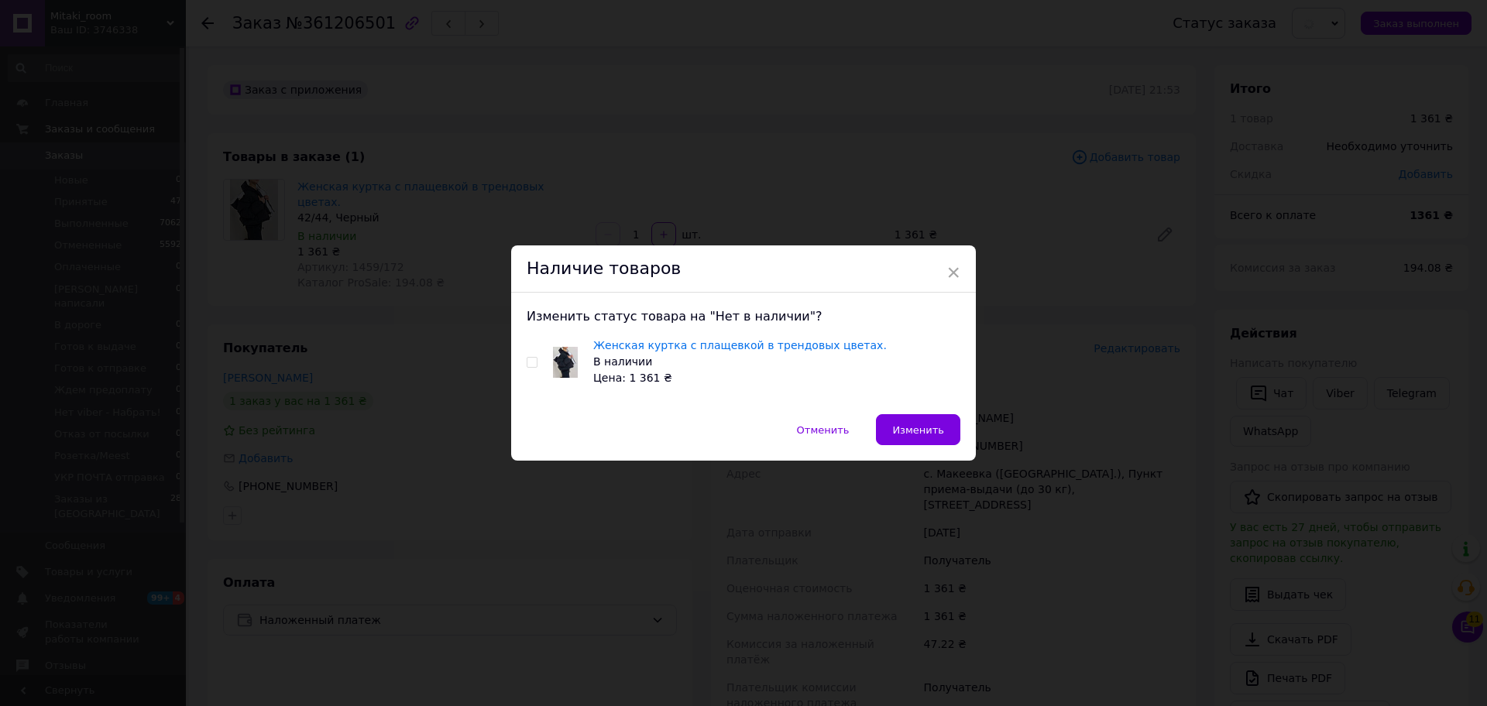
click at [523, 359] on div "Изменить статус товара на "Нет в наличии"? Женская куртка с плащевкой в трендов…" at bounding box center [743, 354] width 465 height 122
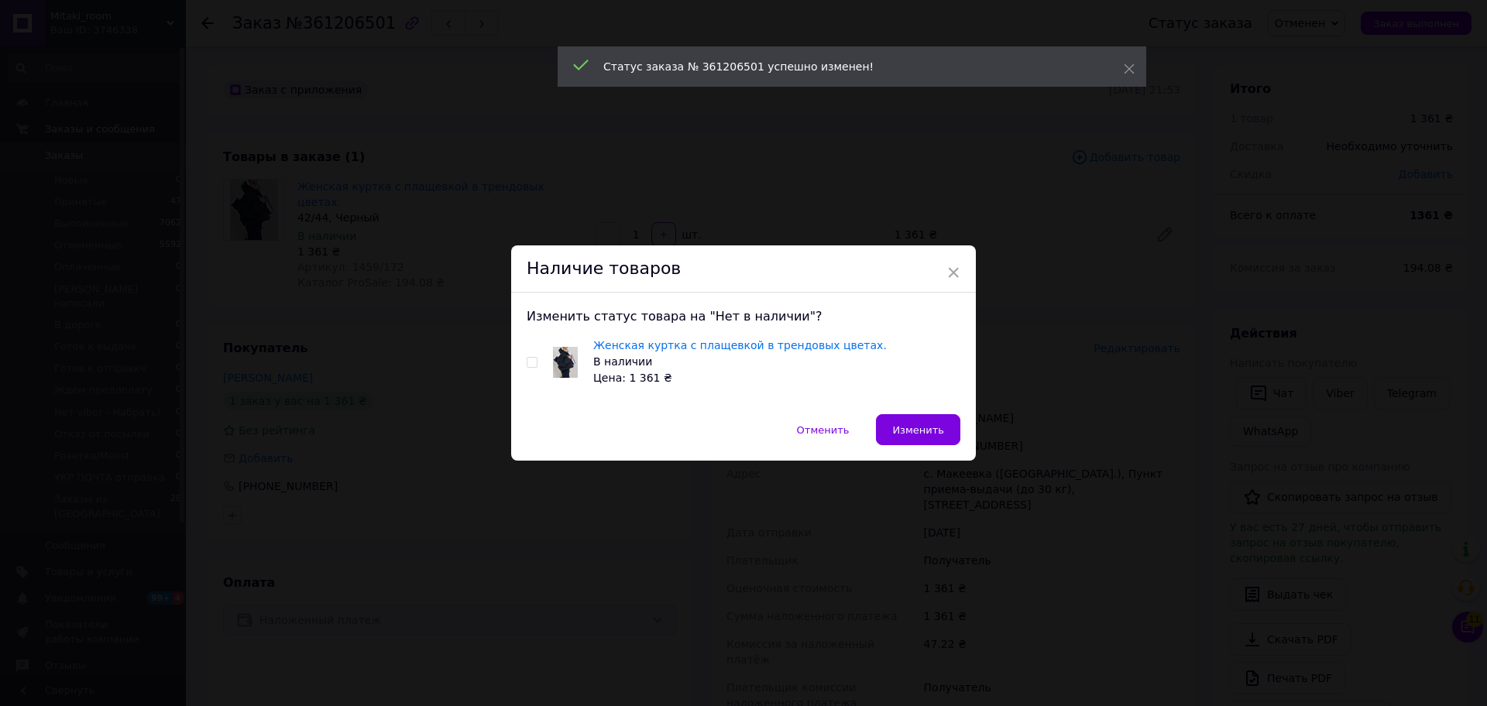
click at [531, 363] on input "checkbox" at bounding box center [532, 363] width 10 height 10
checkbox input "true"
click at [908, 434] on span "Изменить" at bounding box center [918, 430] width 52 height 12
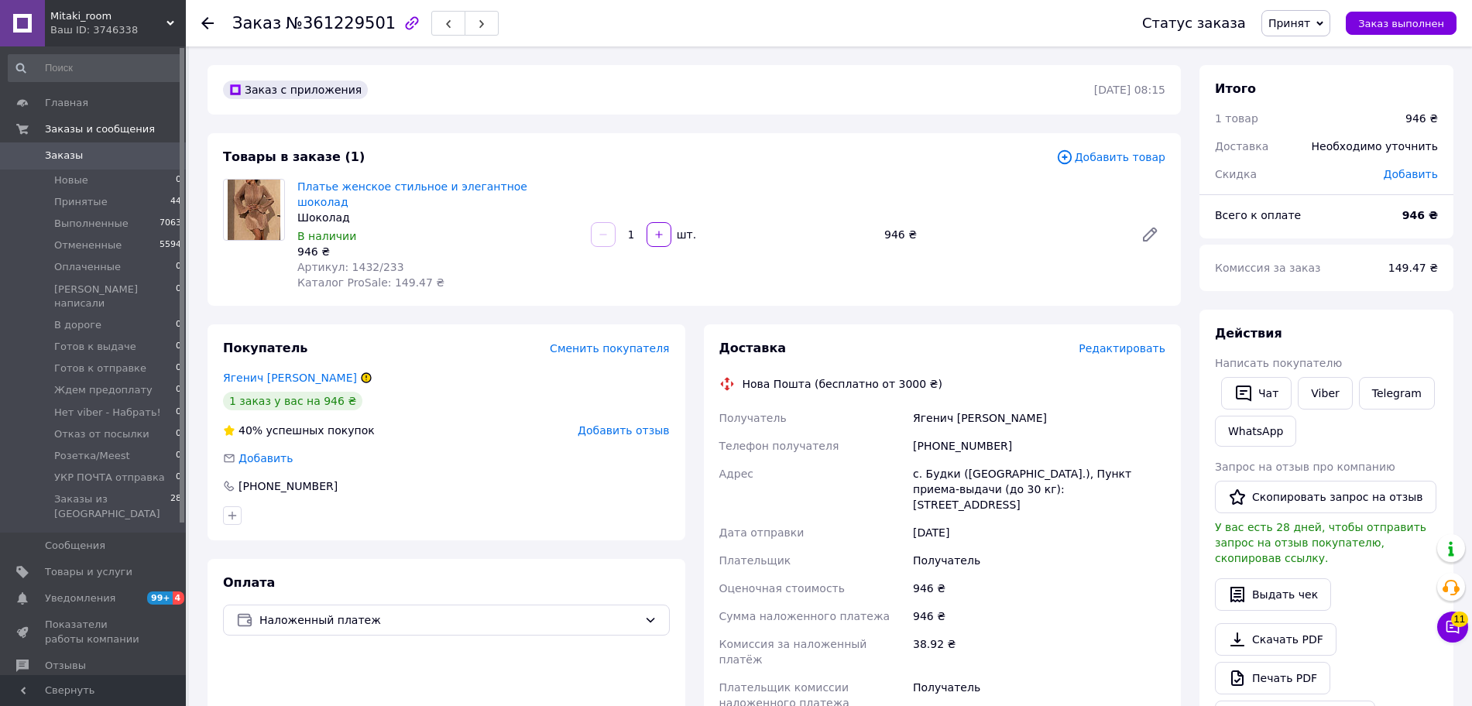
click at [1300, 27] on span "Принят" at bounding box center [1289, 23] width 42 height 12
click at [1310, 73] on li "Отменен" at bounding box center [1338, 77] width 153 height 23
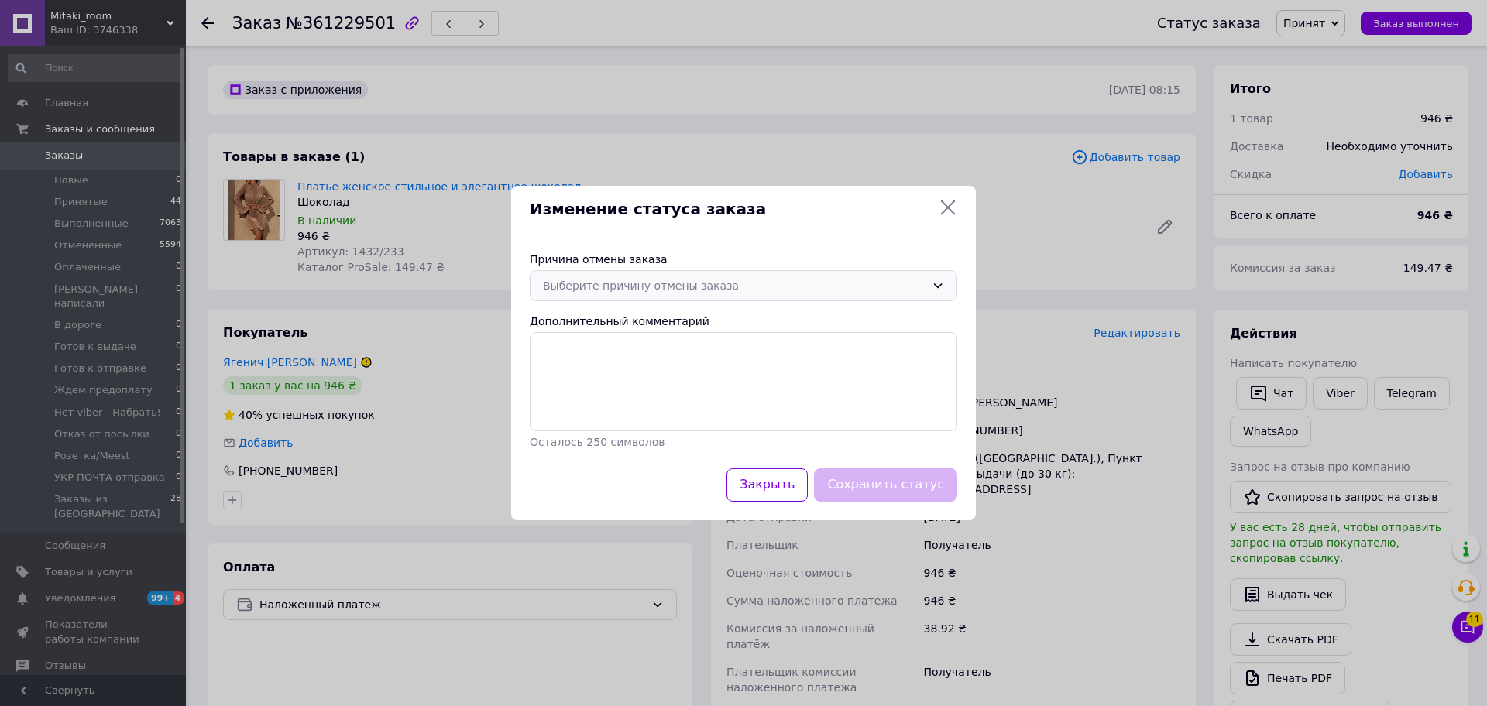
drag, startPoint x: 739, startPoint y: 274, endPoint x: 733, endPoint y: 297, distance: 24.3
click at [739, 279] on div "Выберите причину отмены заказа" at bounding box center [743, 285] width 427 height 31
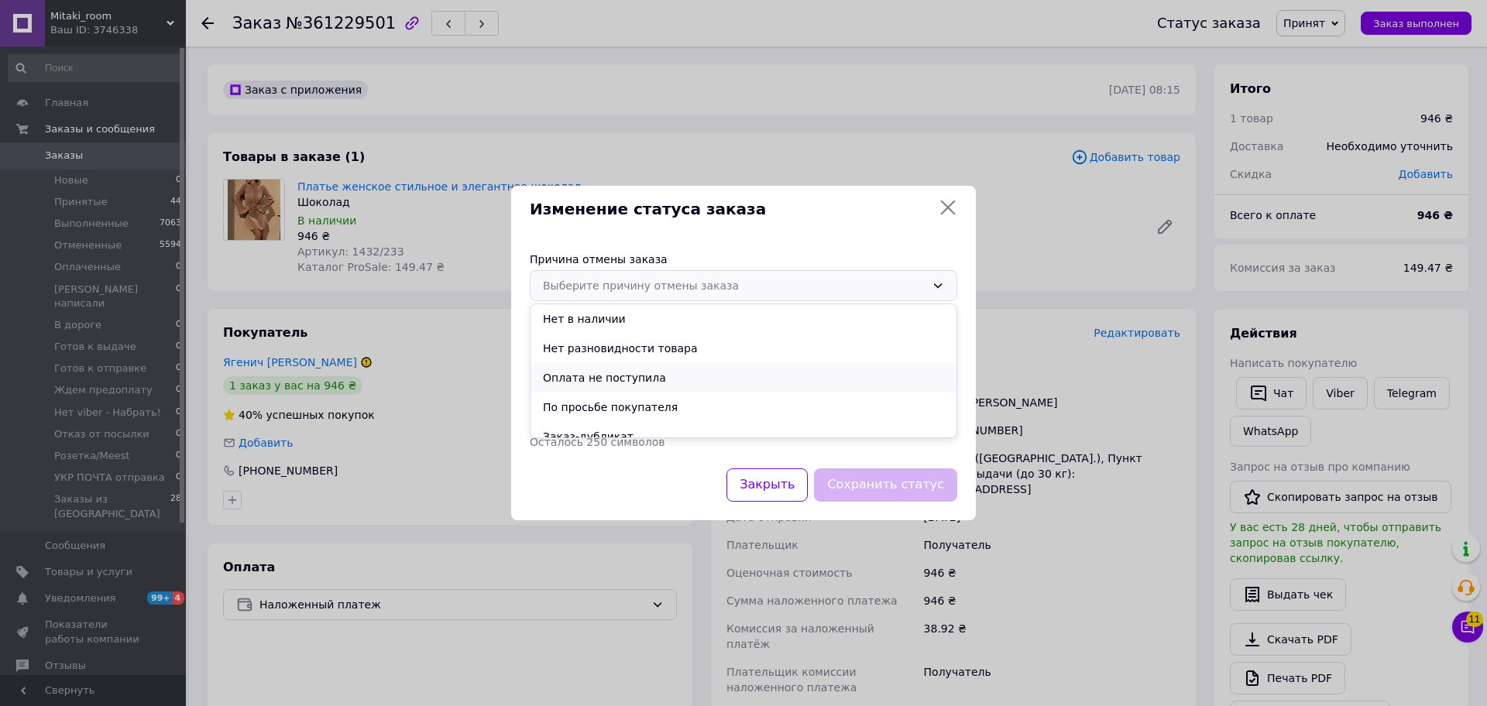
click at [664, 378] on li "Оплата не поступила" at bounding box center [743, 377] width 426 height 29
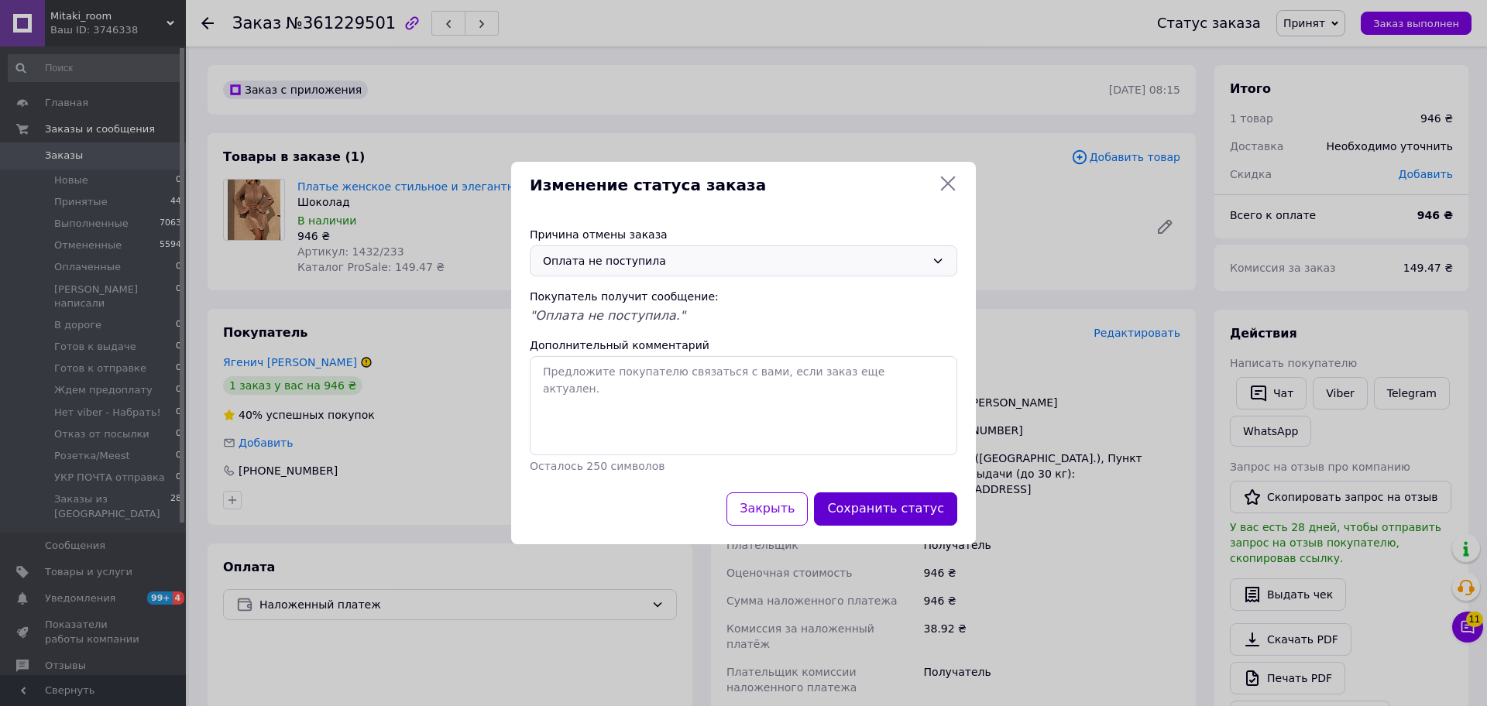
click at [868, 503] on button "Сохранить статус" at bounding box center [885, 508] width 143 height 33
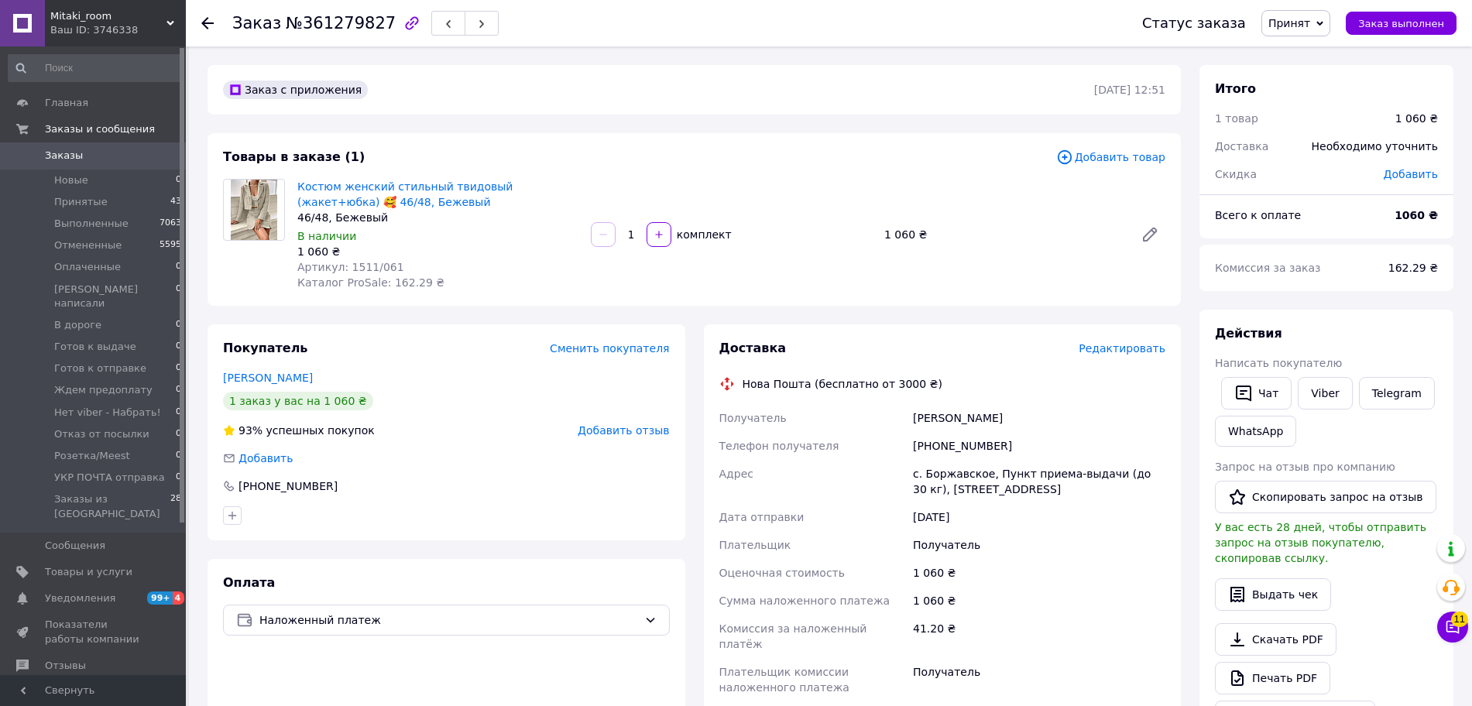
click at [1323, 23] on span "Принят" at bounding box center [1295, 23] width 69 height 26
click at [1318, 77] on li "Отменен" at bounding box center [1338, 77] width 153 height 23
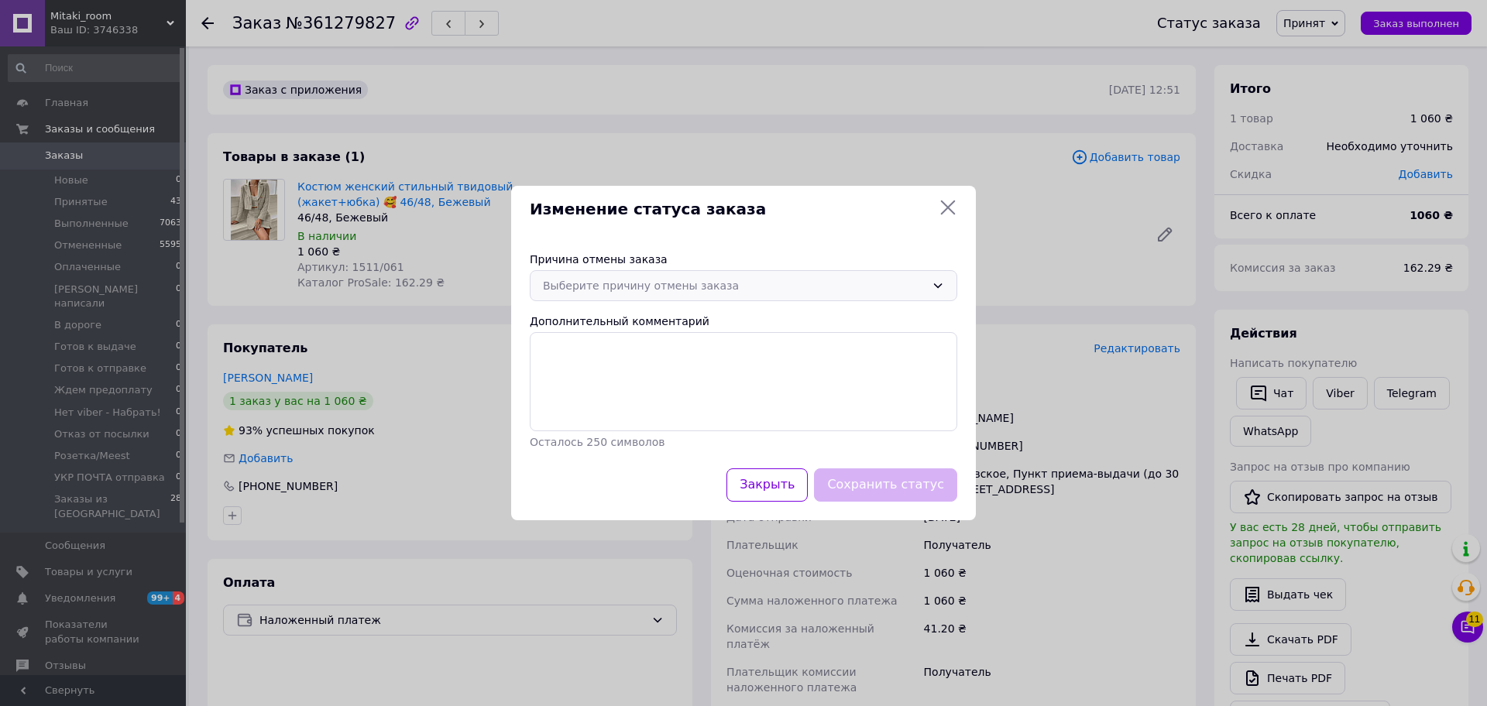
click at [808, 284] on div "Выберите причину отмены заказа" at bounding box center [734, 285] width 383 height 17
click at [661, 321] on li "Нет в наличии" at bounding box center [743, 318] width 426 height 29
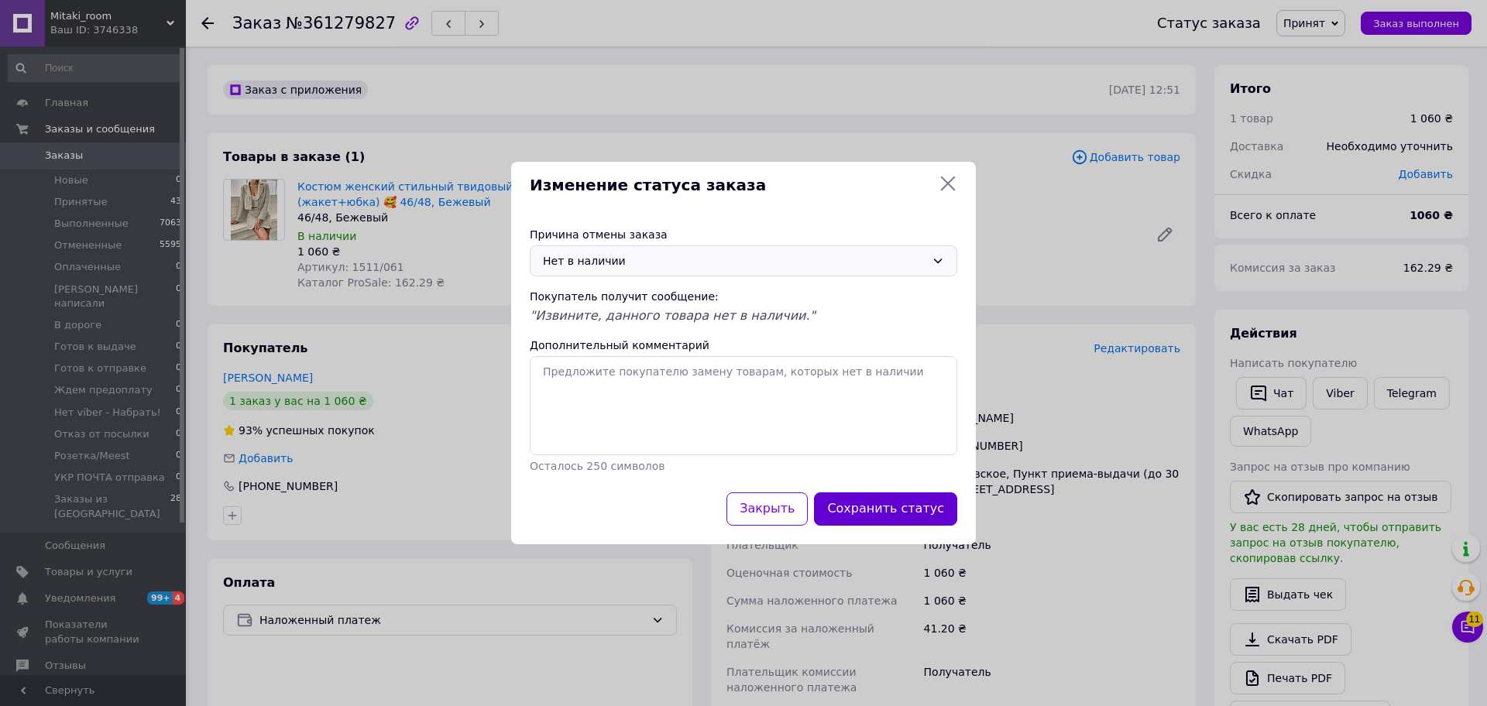
click at [882, 506] on button "Сохранить статус" at bounding box center [885, 508] width 143 height 33
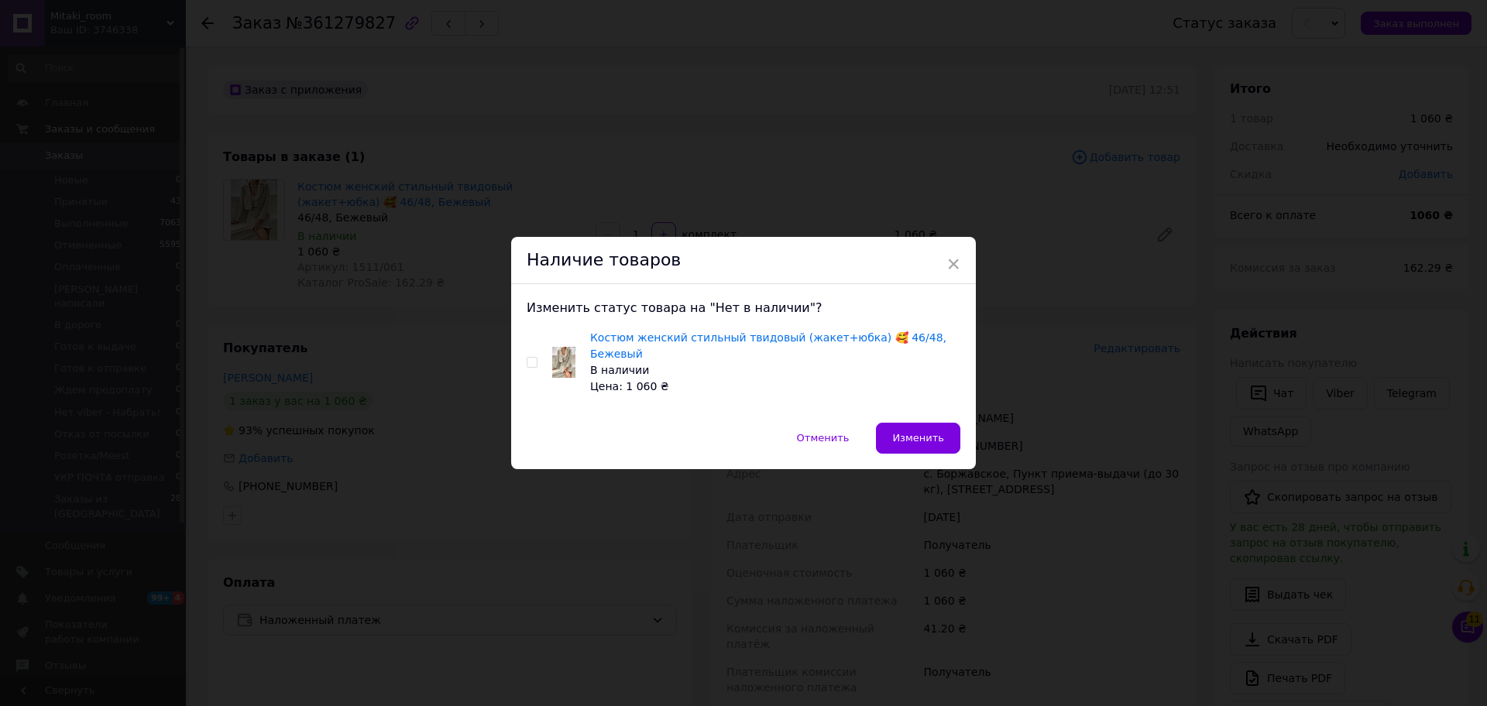
drag, startPoint x: 531, startPoint y: 364, endPoint x: 554, endPoint y: 369, distance: 23.9
click at [531, 364] on input "checkbox" at bounding box center [532, 363] width 10 height 10
checkbox input "true"
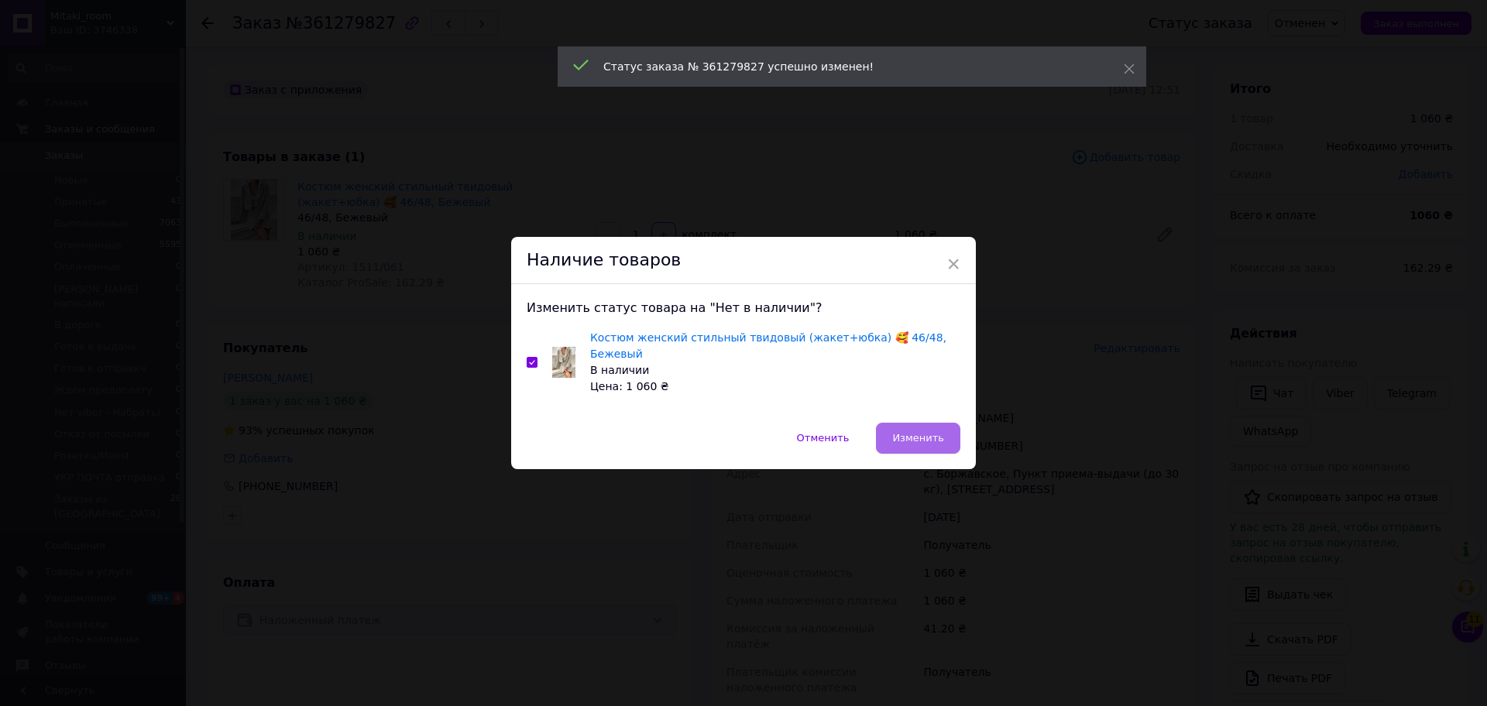
click at [908, 432] on span "Изменить" at bounding box center [918, 438] width 52 height 12
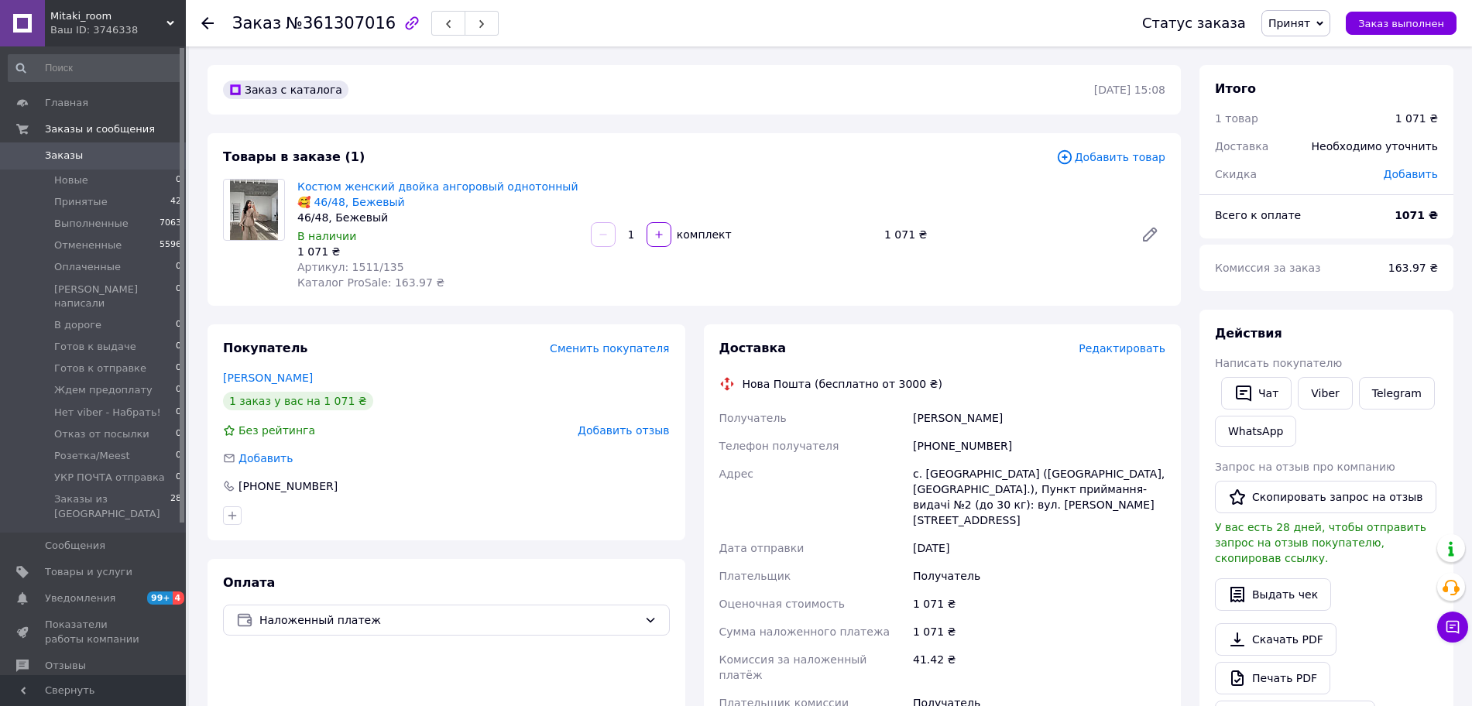
click at [1306, 26] on span "Принят" at bounding box center [1289, 23] width 42 height 12
click at [1309, 77] on li "Отменен" at bounding box center [1338, 77] width 153 height 23
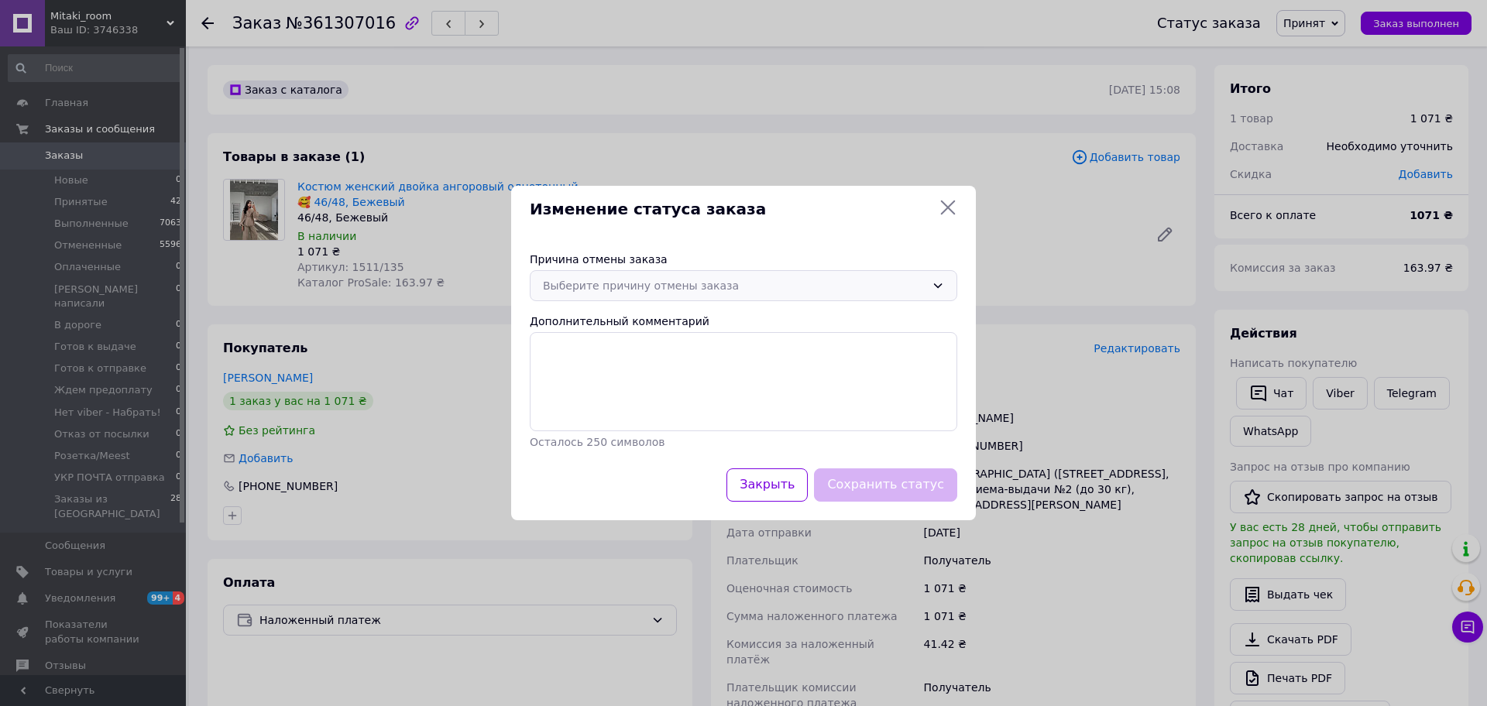
click at [726, 290] on div "Выберите причину отмены заказа" at bounding box center [734, 285] width 383 height 17
click at [711, 317] on li "Нет в наличии" at bounding box center [743, 318] width 426 height 29
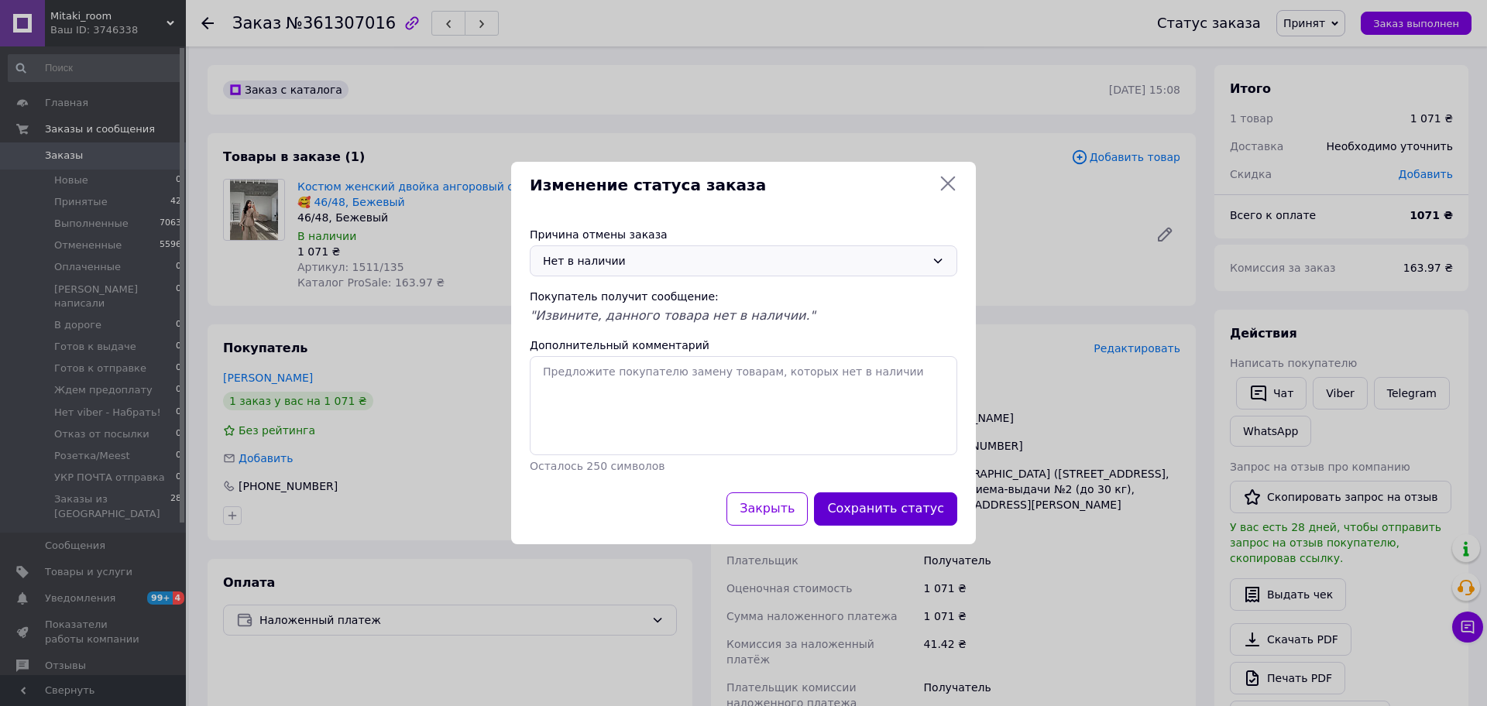
click at [895, 521] on button "Сохранить статус" at bounding box center [885, 508] width 143 height 33
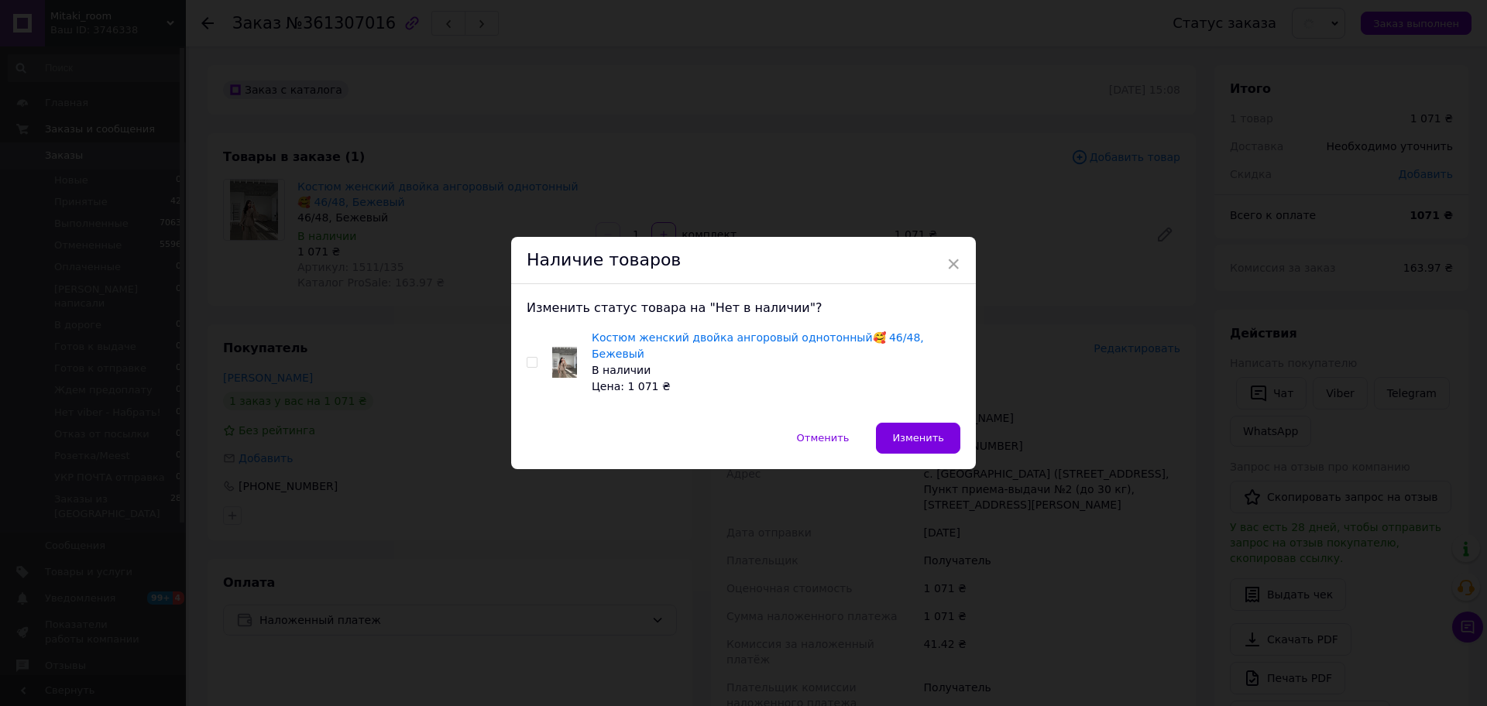
click at [530, 362] on input "checkbox" at bounding box center [532, 363] width 10 height 10
checkbox input "true"
click at [922, 439] on button "Изменить" at bounding box center [918, 438] width 84 height 31
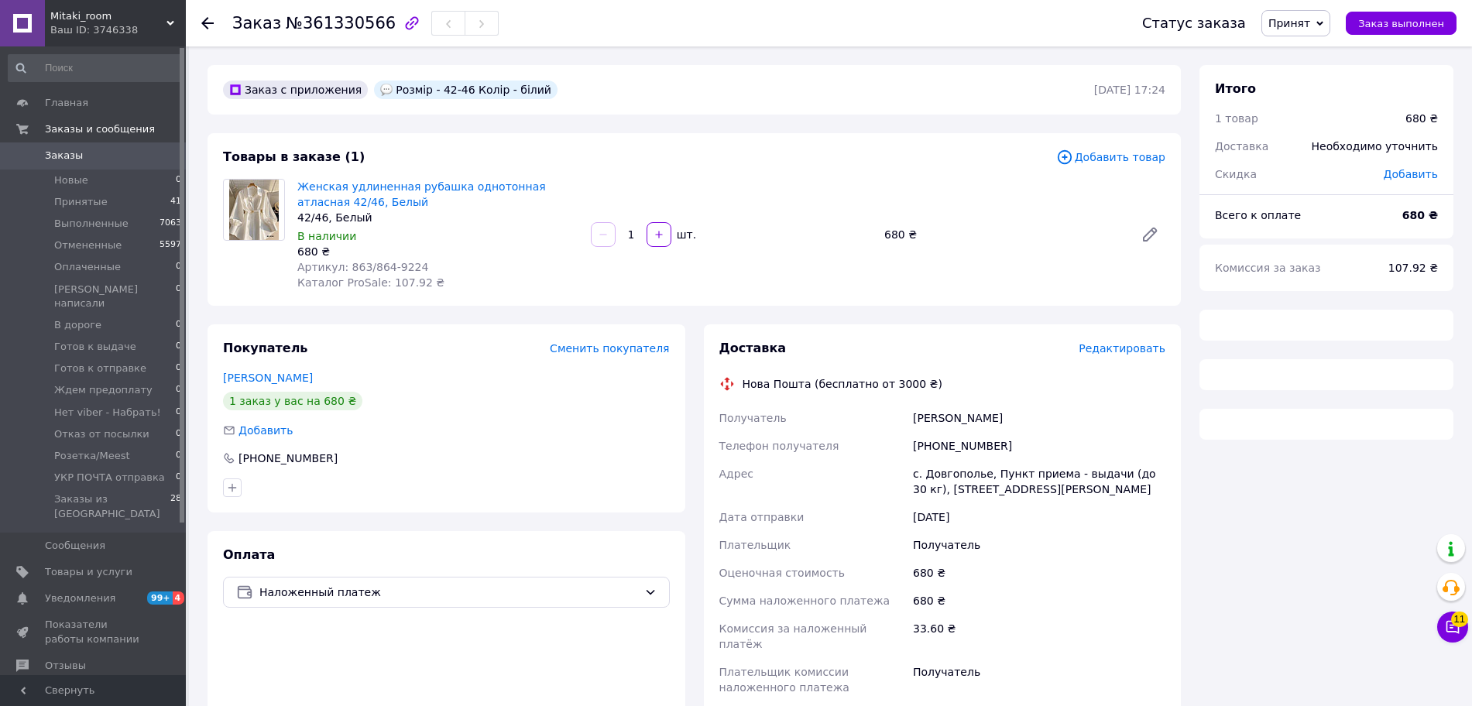
click at [1310, 22] on span "Принят" at bounding box center [1289, 23] width 42 height 12
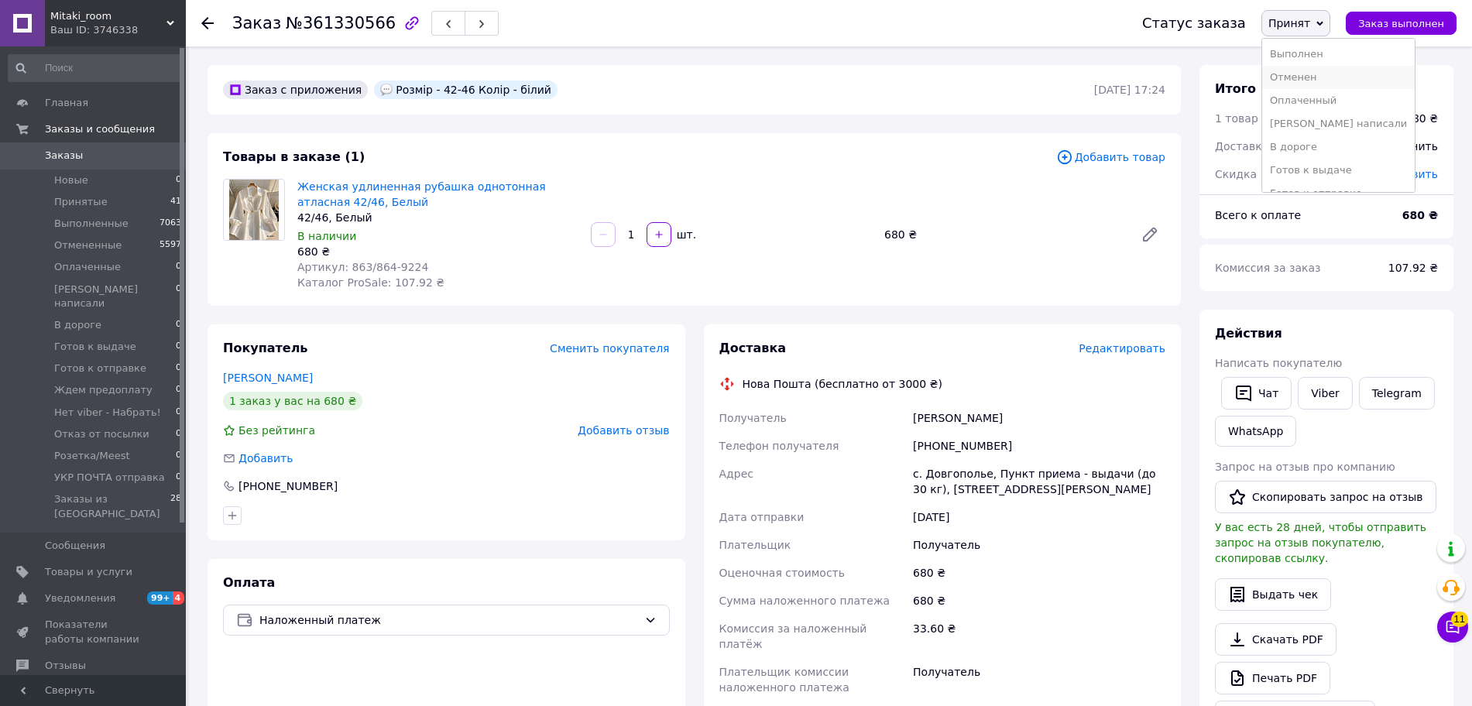
click at [1326, 77] on li "Отменен" at bounding box center [1338, 77] width 153 height 23
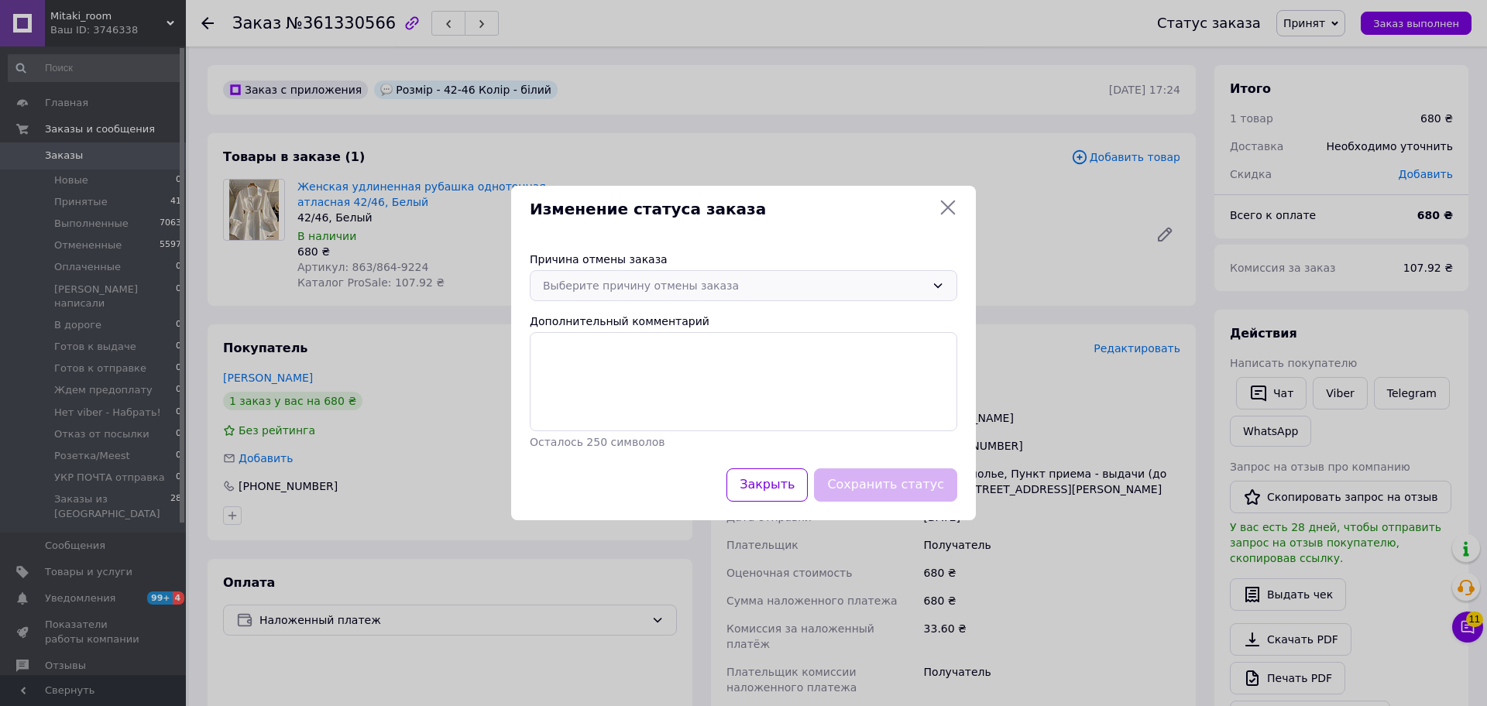
click at [823, 285] on div "Выберите причину отмены заказа" at bounding box center [734, 285] width 383 height 17
click at [712, 325] on li "Нет в наличии" at bounding box center [743, 318] width 426 height 29
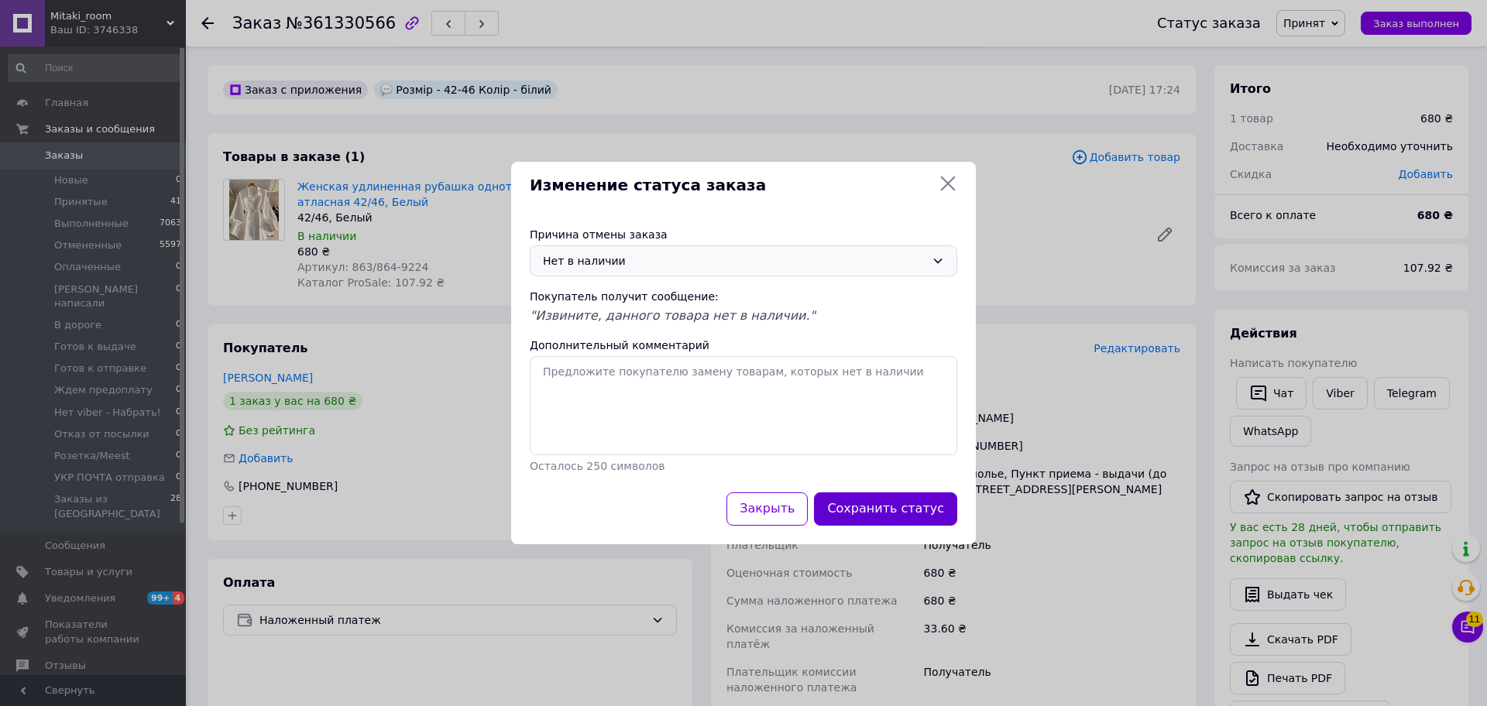
click at [900, 520] on button "Сохранить статус" at bounding box center [885, 508] width 143 height 33
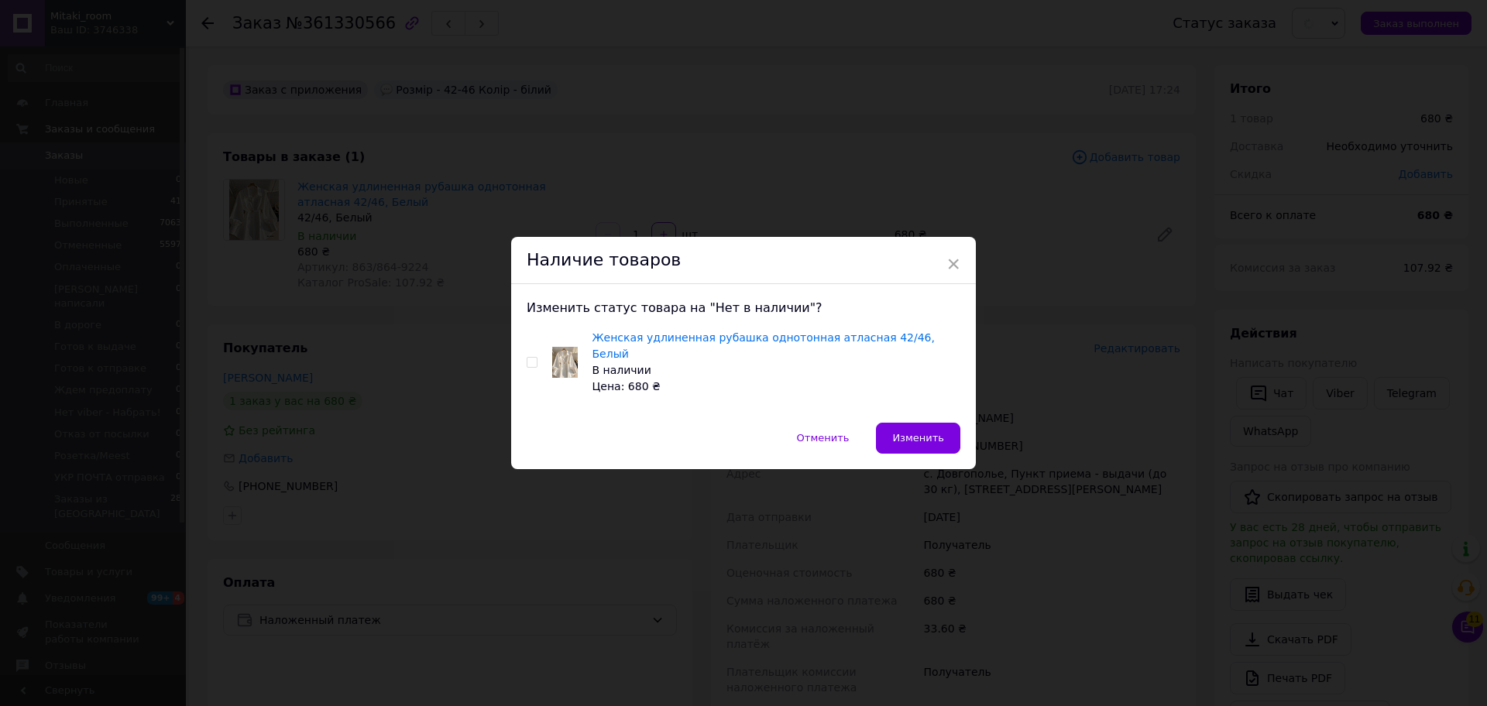
click at [527, 362] on input "checkbox" at bounding box center [532, 363] width 10 height 10
checkbox input "true"
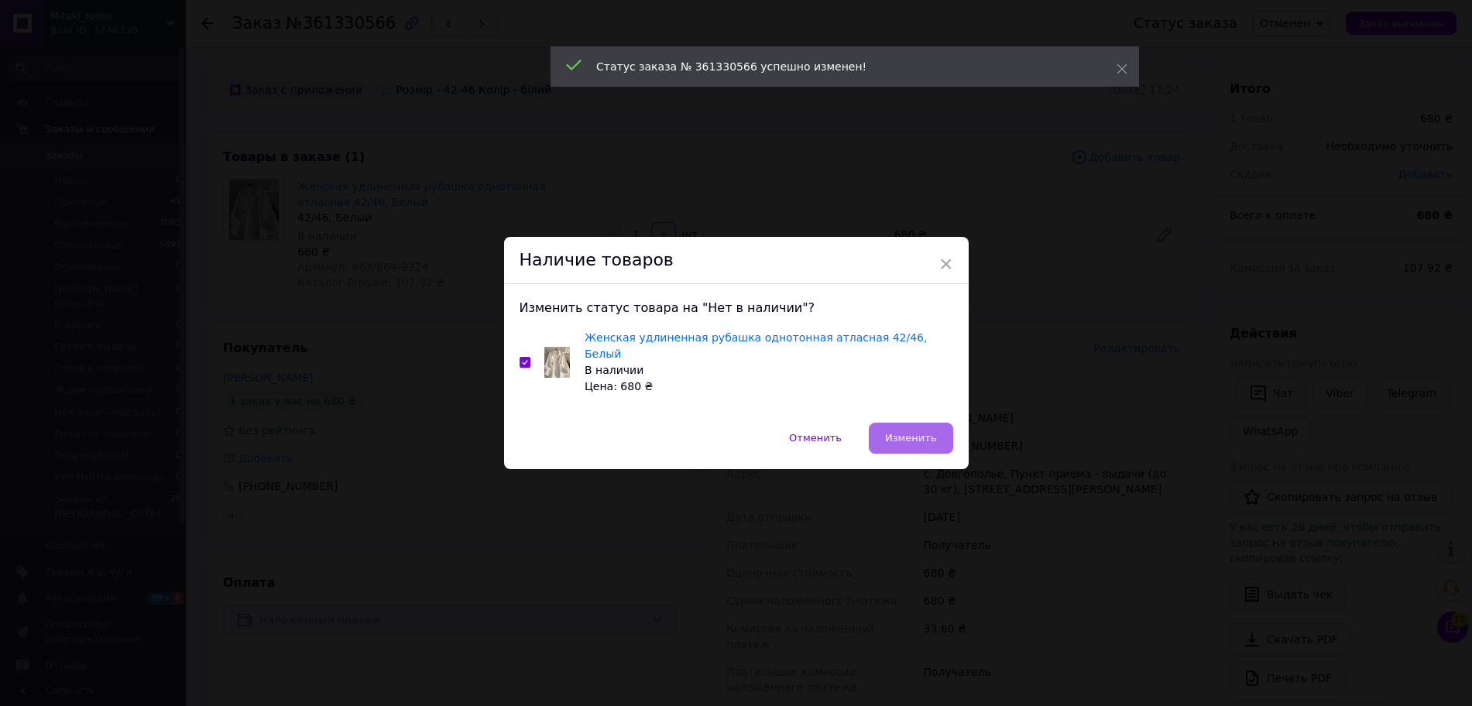
click at [924, 434] on span "Изменить" at bounding box center [911, 438] width 52 height 12
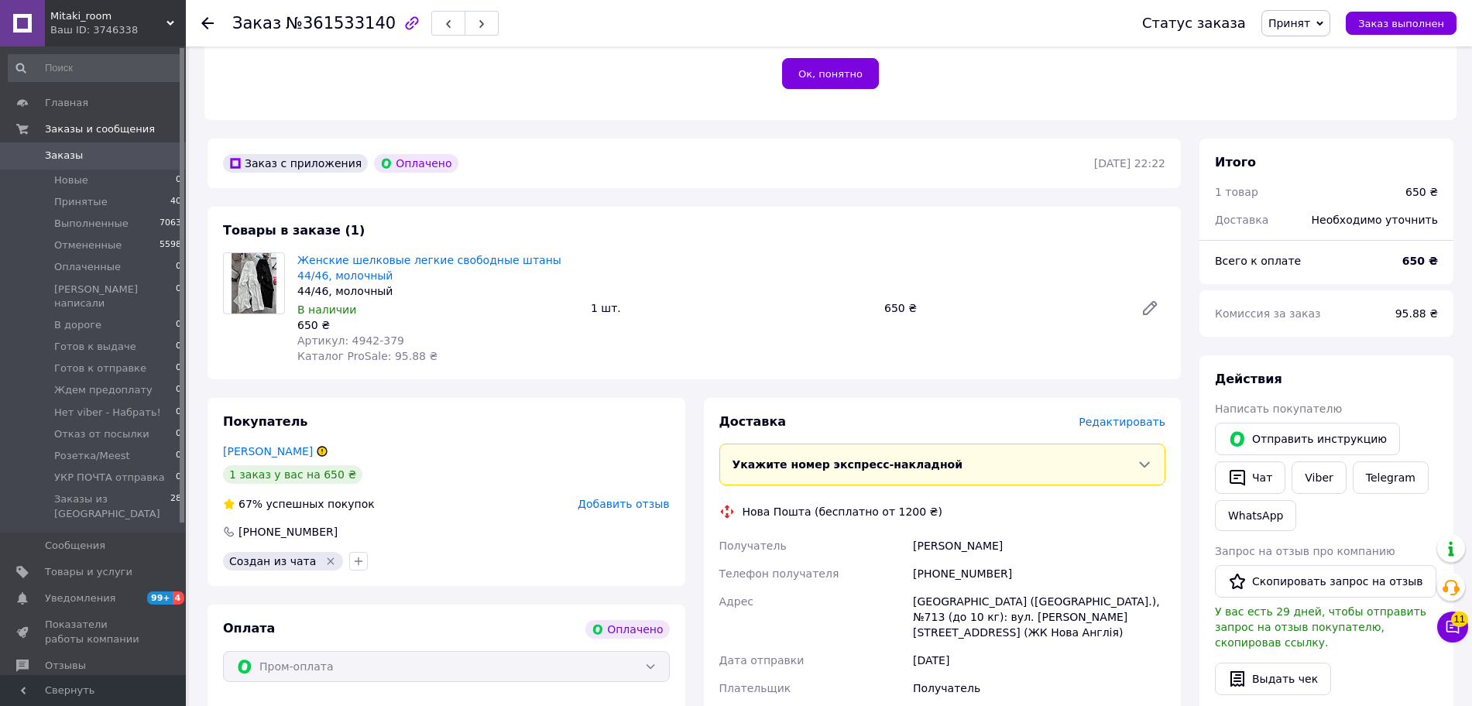
scroll to position [387, 0]
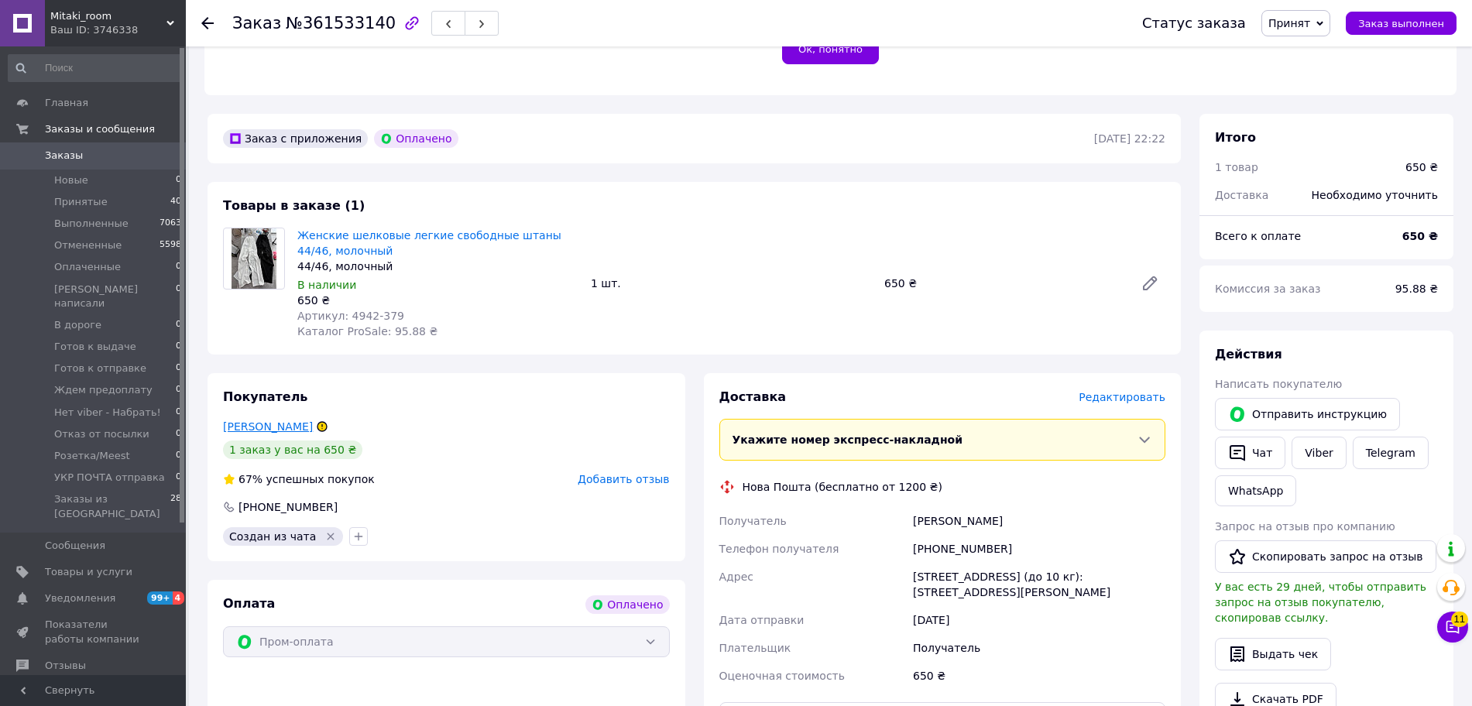
click at [279, 420] on link "[PERSON_NAME]" at bounding box center [268, 426] width 90 height 12
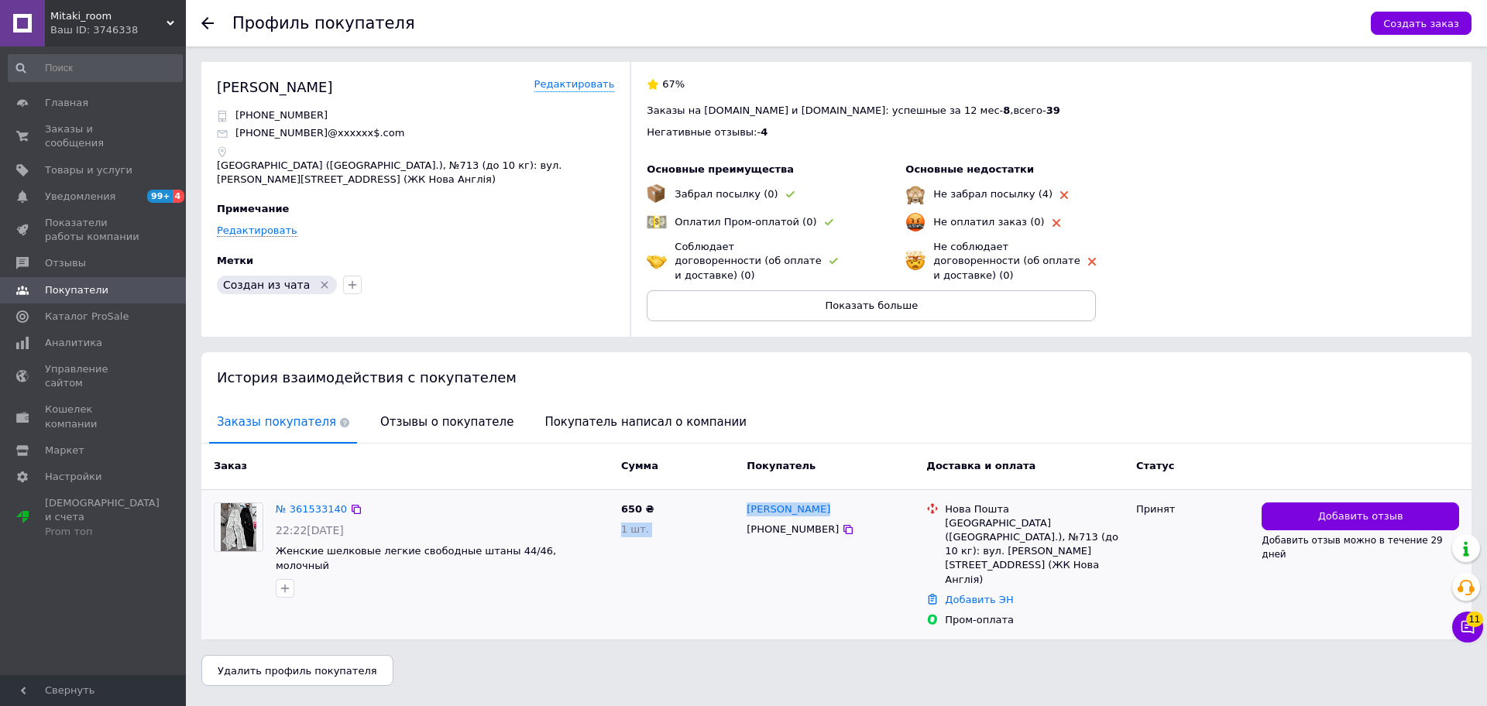
drag, startPoint x: 839, startPoint y: 495, endPoint x: 729, endPoint y: 493, distance: 110.7
click at [729, 496] on div "№ 361533140 22:22[DATE] Женские шелковые легкие свободные штаны 44/46, молочный…" at bounding box center [836, 565] width 1257 height 138
click at [814, 592] on div "[PERSON_NAME] [PHONE_NUMBER]" at bounding box center [830, 565] width 180 height 138
drag, startPoint x: 835, startPoint y: 503, endPoint x: 746, endPoint y: 500, distance: 88.3
click at [746, 501] on div "[PERSON_NAME]" at bounding box center [830, 510] width 170 height 18
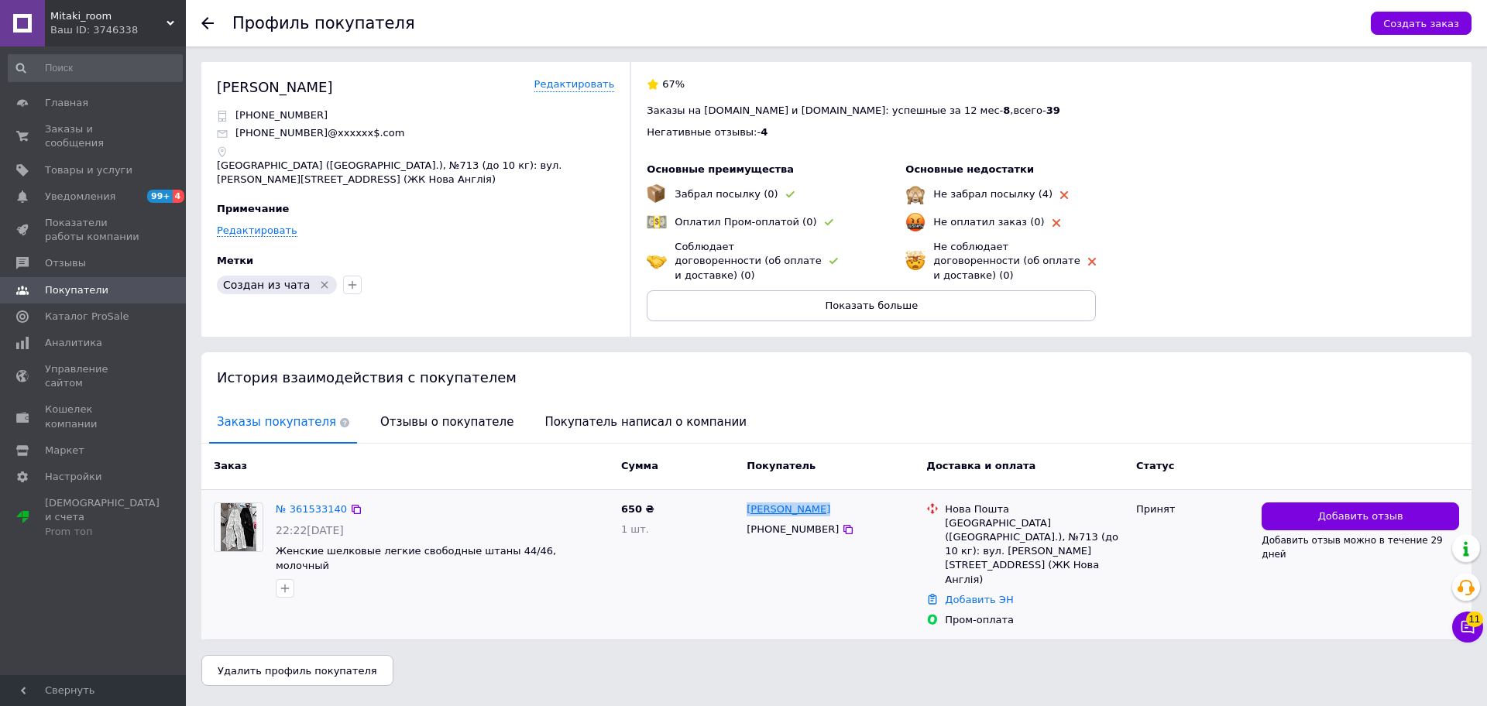
copy link "[PERSON_NAME]"
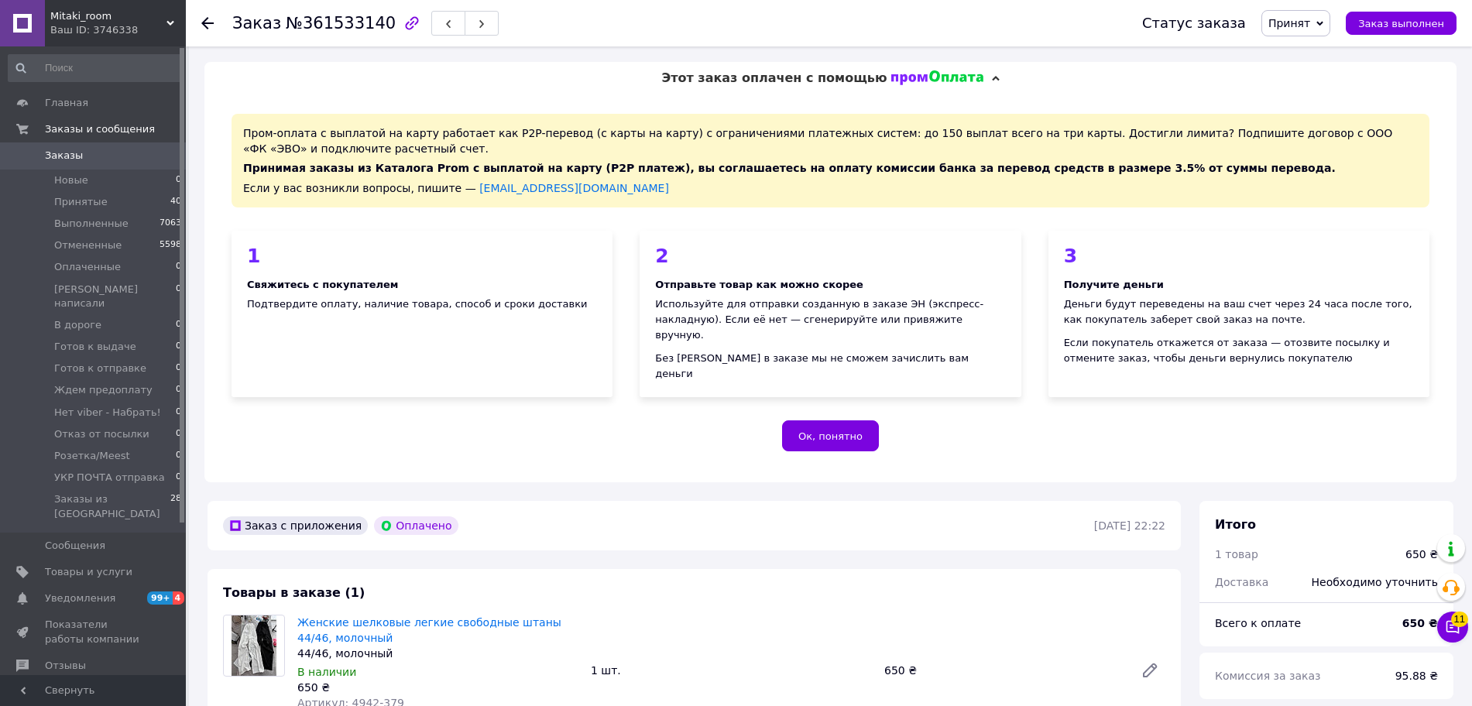
click at [1310, 23] on span "Принят" at bounding box center [1289, 23] width 42 height 12
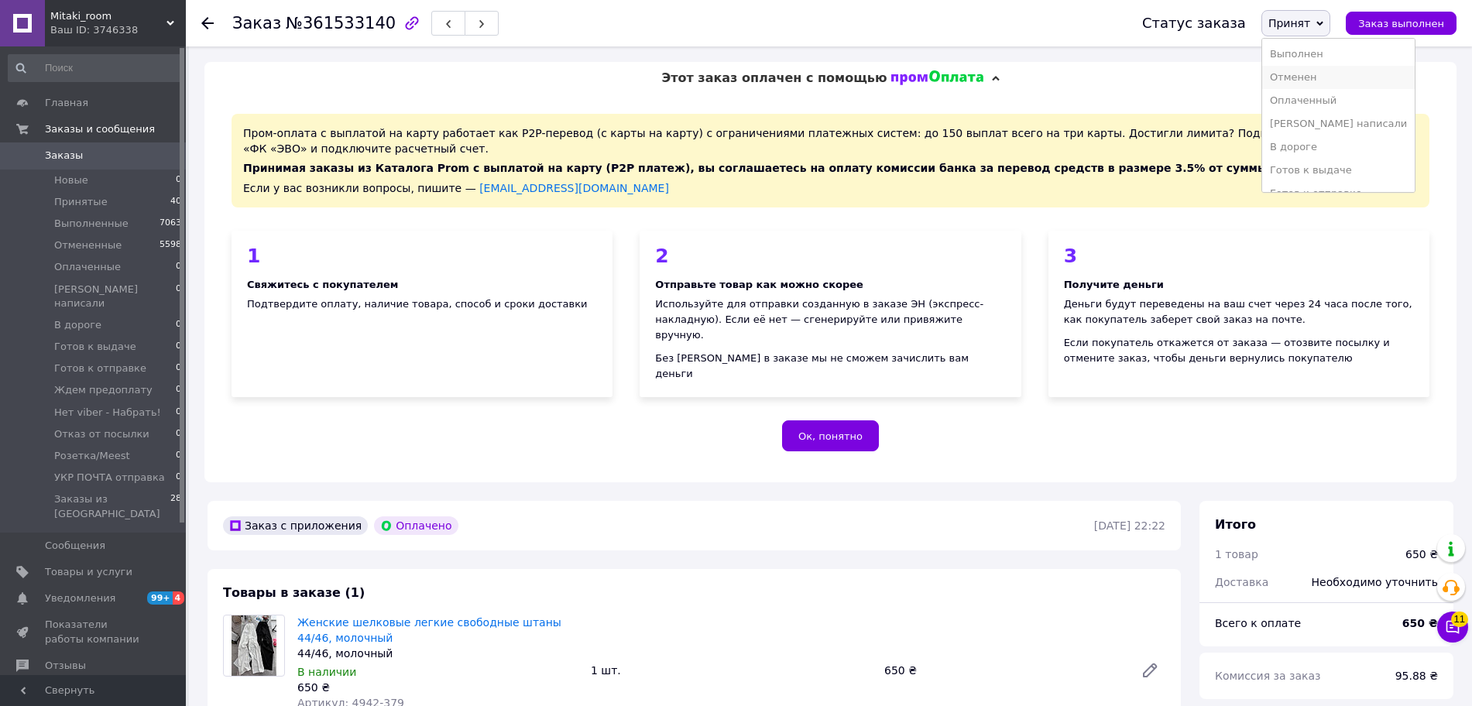
click at [1322, 77] on li "Отменен" at bounding box center [1338, 77] width 153 height 23
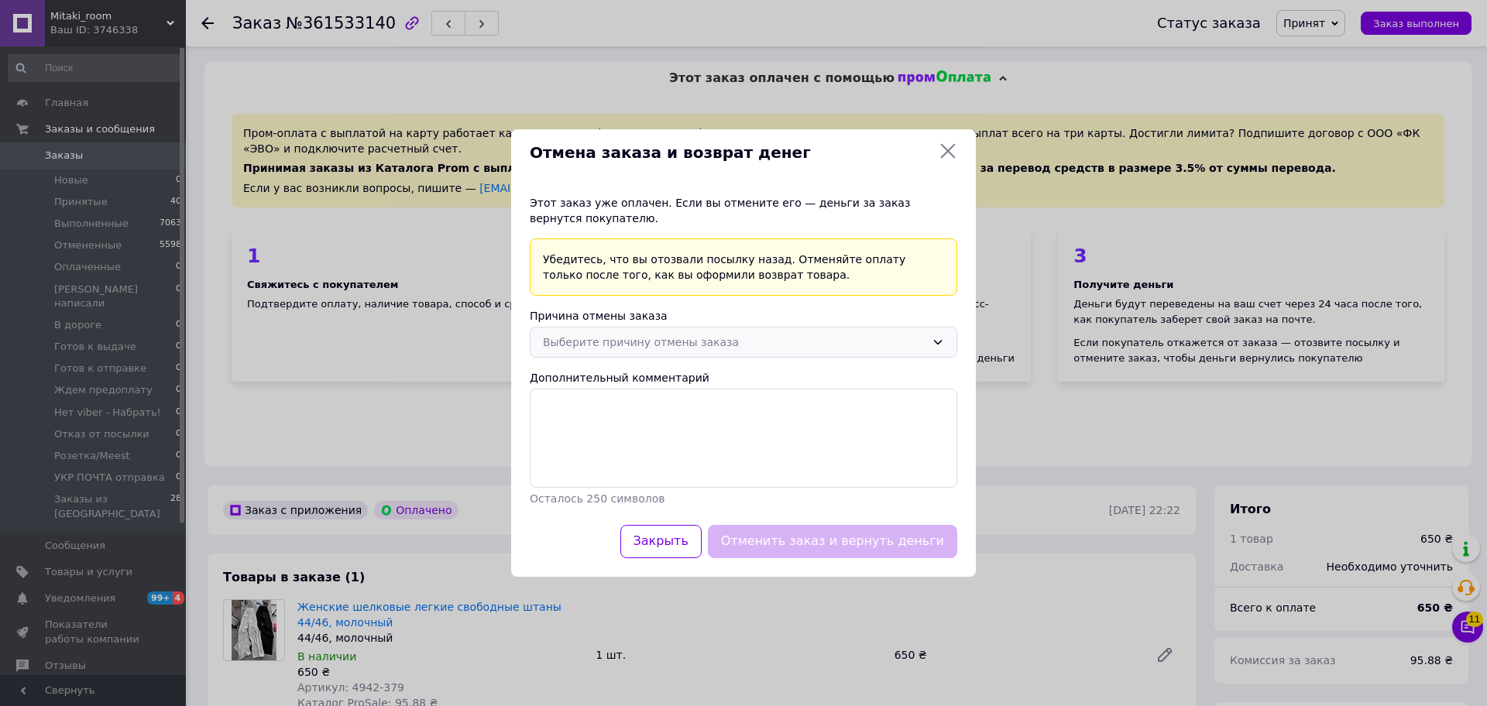
click at [664, 348] on div "Выберите причину отмены заказа" at bounding box center [734, 342] width 383 height 17
click at [609, 460] on li "Заказ-дубликат" at bounding box center [743, 463] width 426 height 29
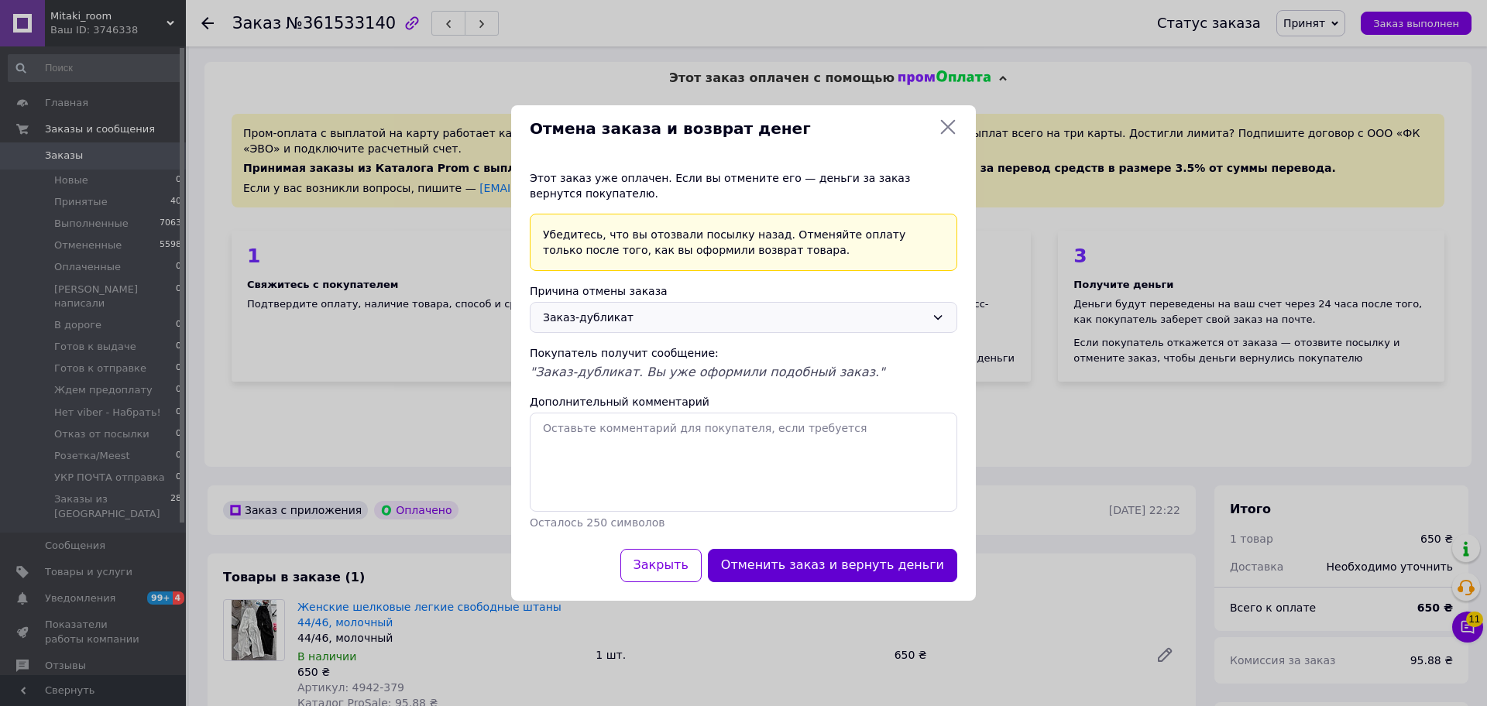
click at [806, 561] on button "Отменить заказ и вернуть деньги" at bounding box center [832, 565] width 249 height 33
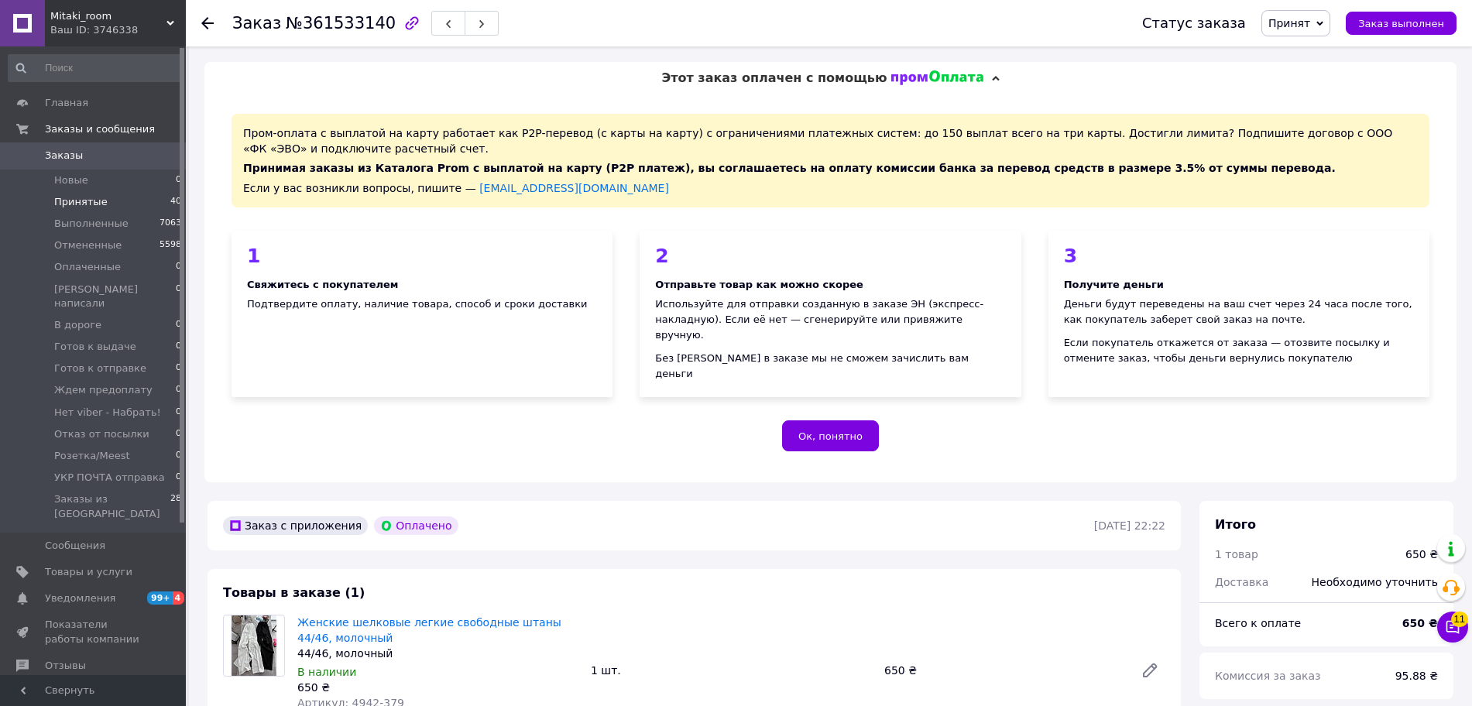
click at [133, 196] on li "Принятые 40" at bounding box center [95, 202] width 190 height 22
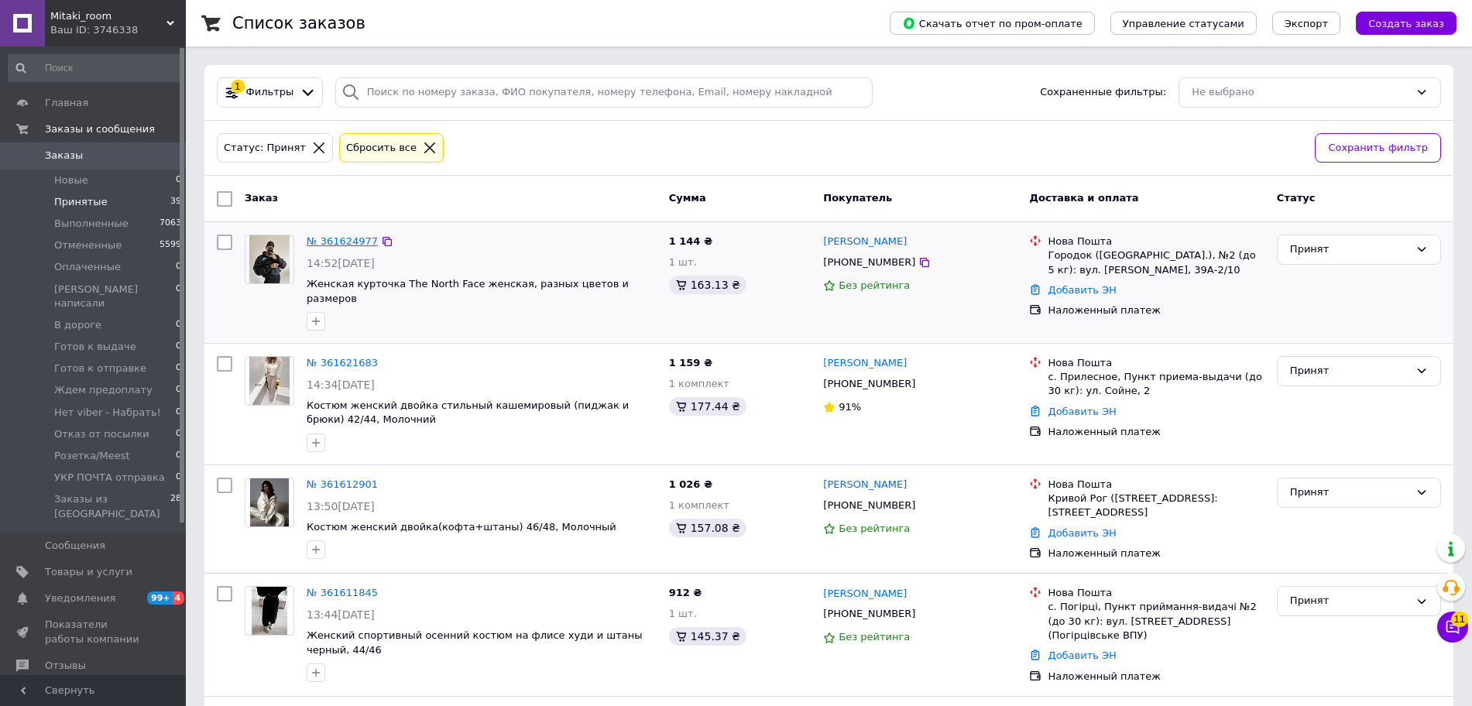
click at [336, 235] on link "№ 361624977" at bounding box center [342, 241] width 71 height 12
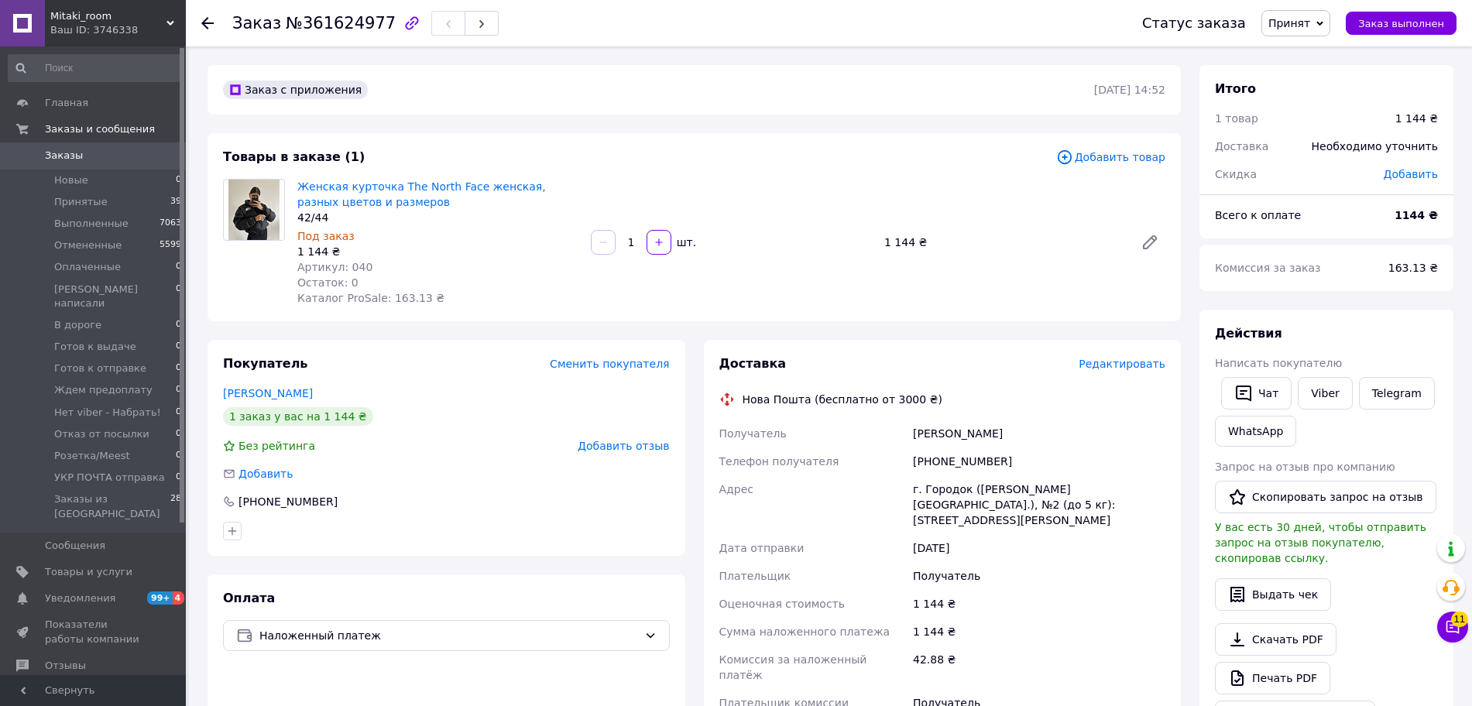
click at [575, 256] on div "1 144 ₴" at bounding box center [437, 251] width 281 height 15
click at [387, 187] on link "Женская курточка The North Face женская, разных цветов и размеров" at bounding box center [421, 194] width 249 height 28
click at [92, 565] on span "Товары и услуги" at bounding box center [88, 572] width 87 height 14
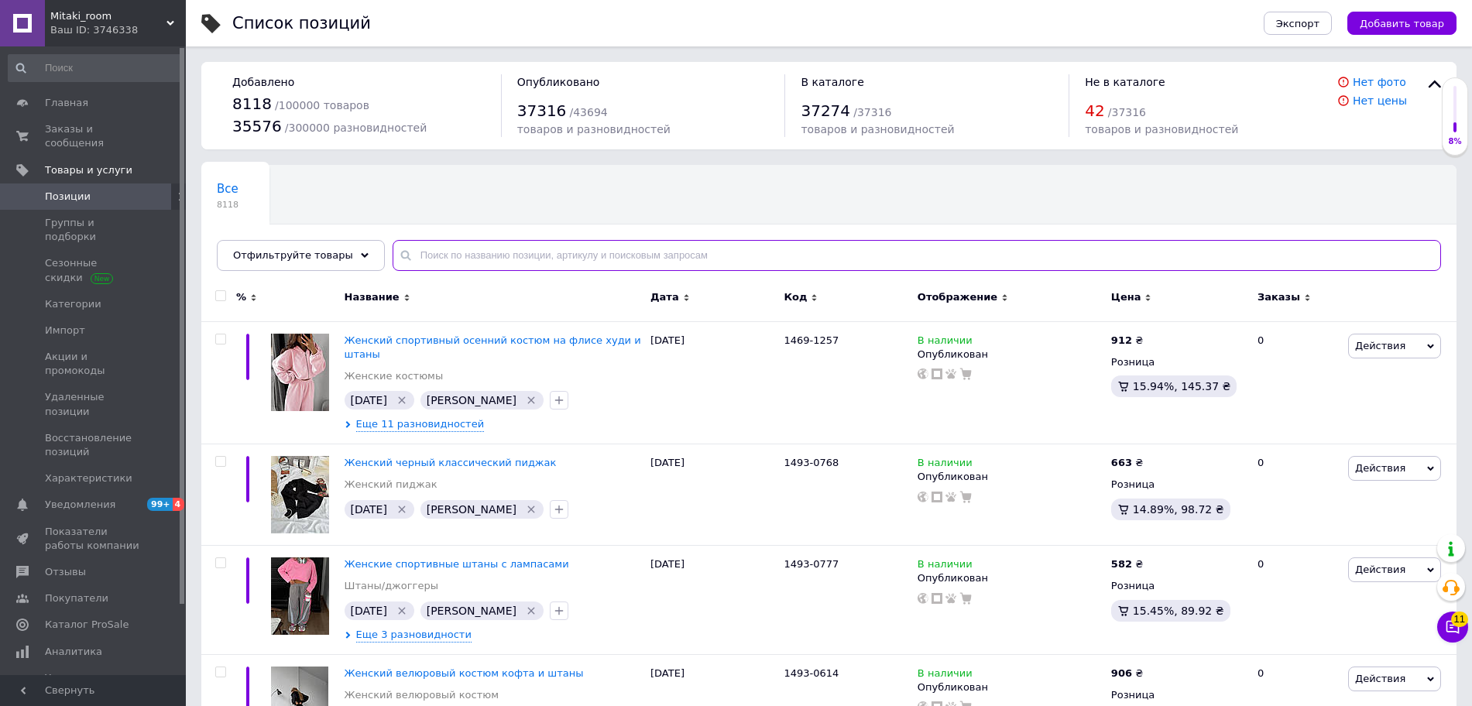
click at [466, 257] on input "text" at bounding box center [917, 255] width 1048 height 31
paste input "040"
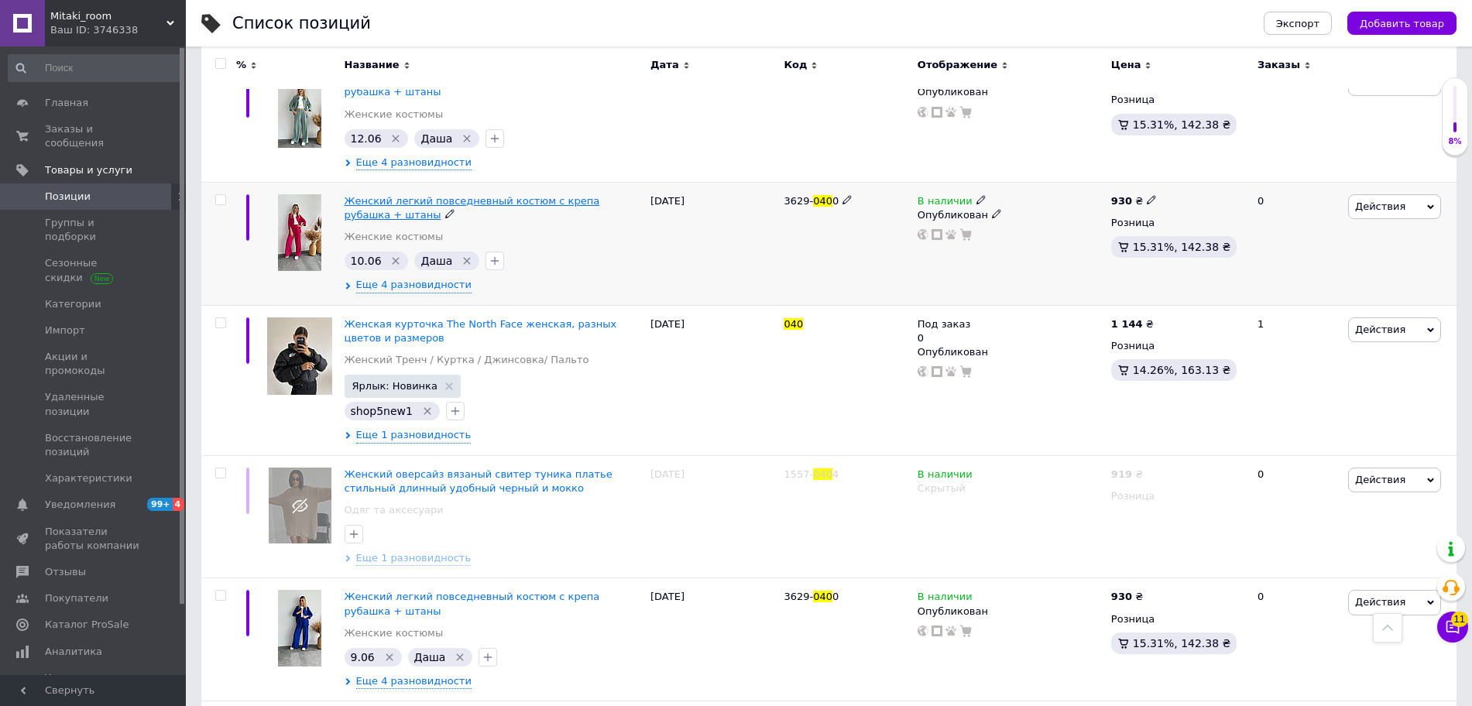
scroll to position [678, 0]
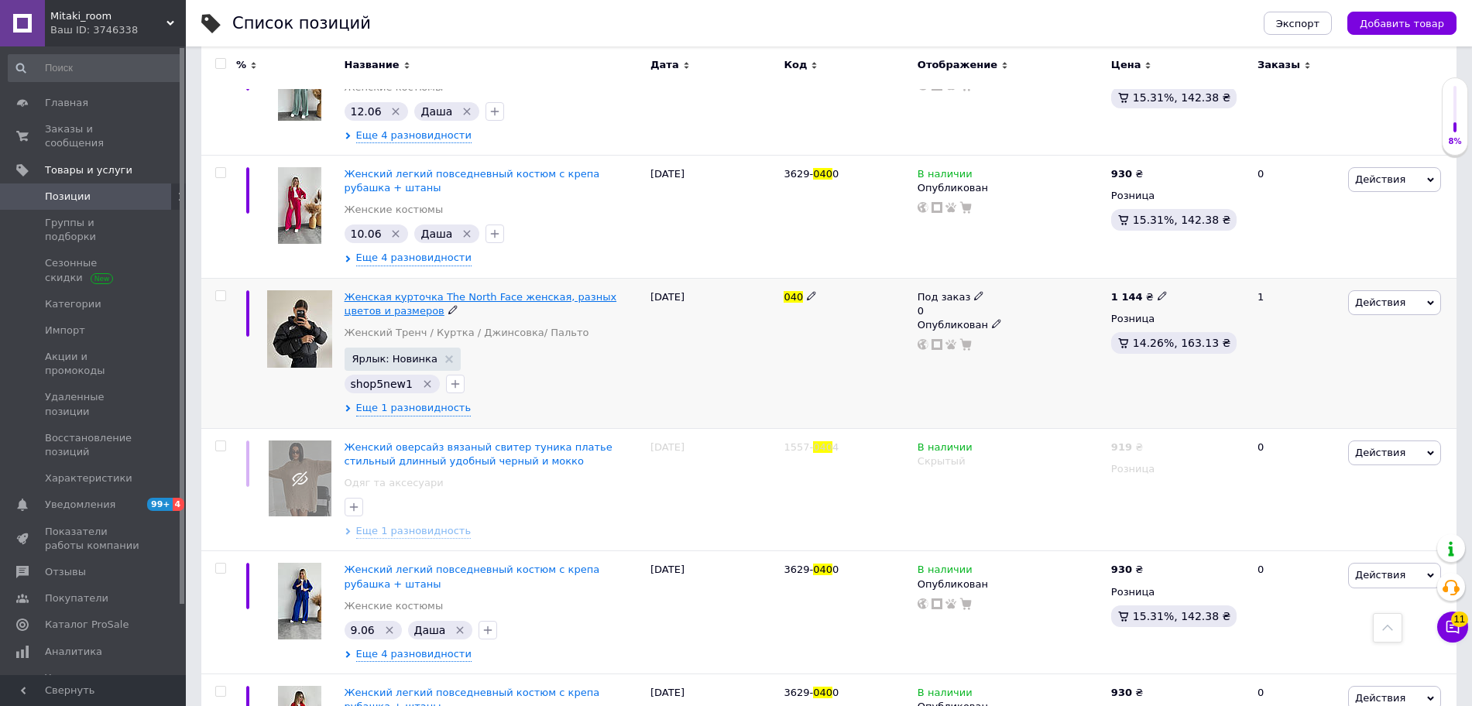
type input "040"
click at [484, 297] on span "Женская курточка The North Face женская, разных цветов и размеров" at bounding box center [481, 304] width 273 height 26
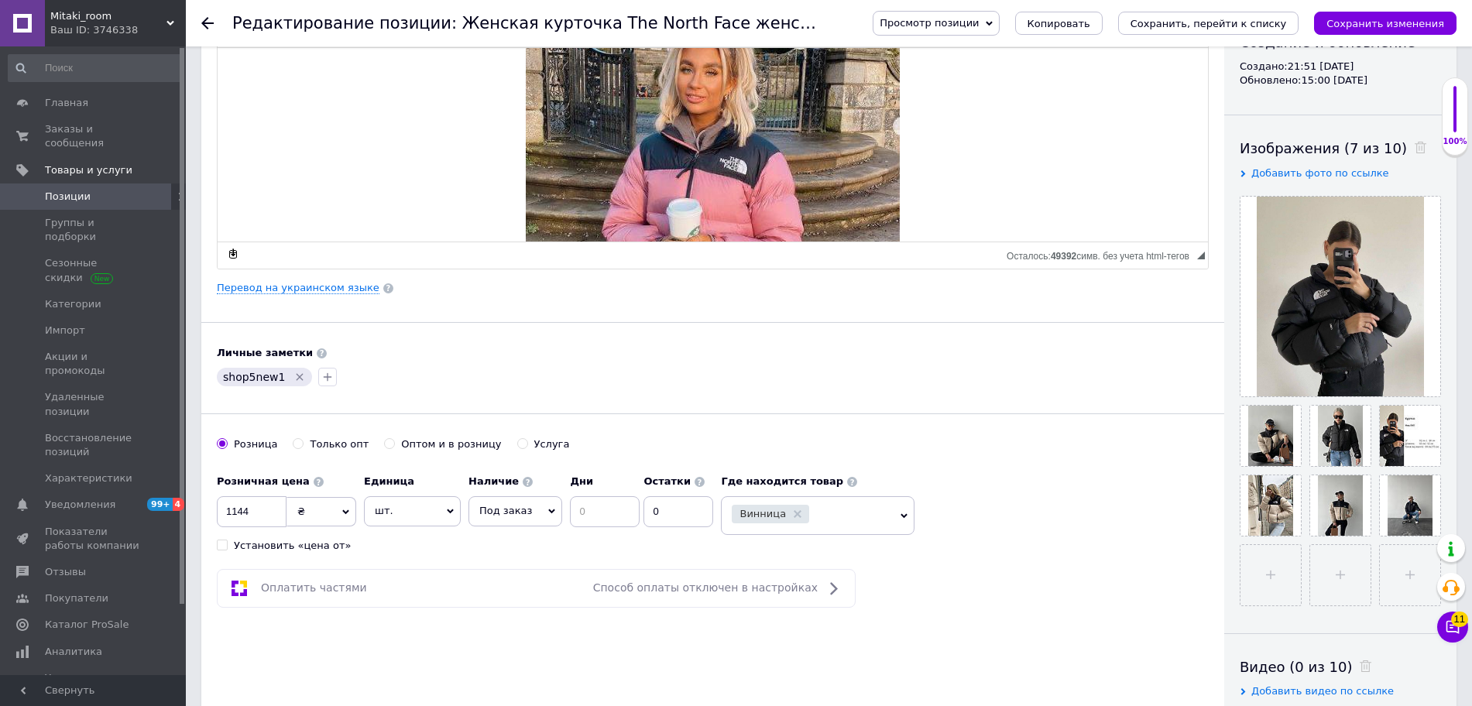
scroll to position [194, 0]
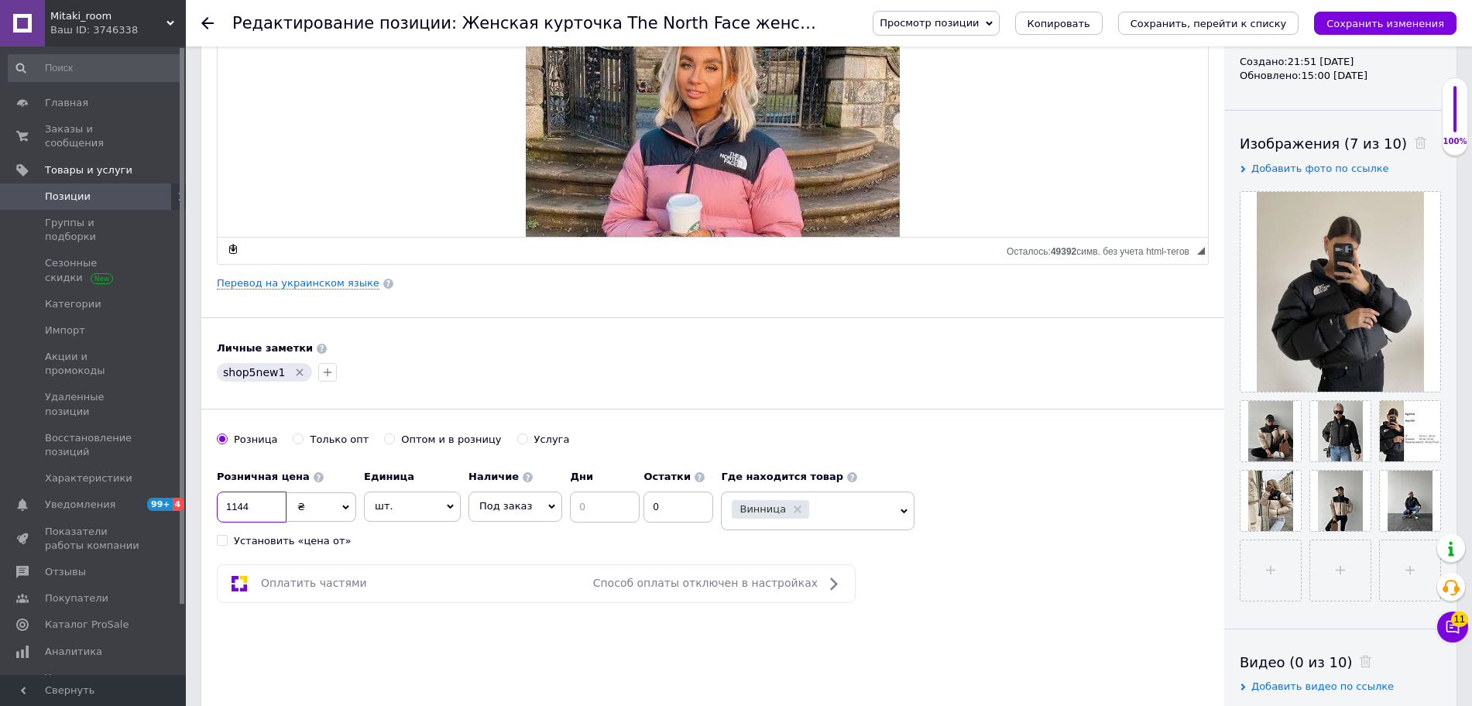
drag, startPoint x: 262, startPoint y: 511, endPoint x: 183, endPoint y: 511, distance: 79.8
type input "995"
drag, startPoint x: 505, startPoint y: 504, endPoint x: 513, endPoint y: 508, distance: 9.4
click at [506, 504] on span "Под заказ" at bounding box center [505, 506] width 53 height 12
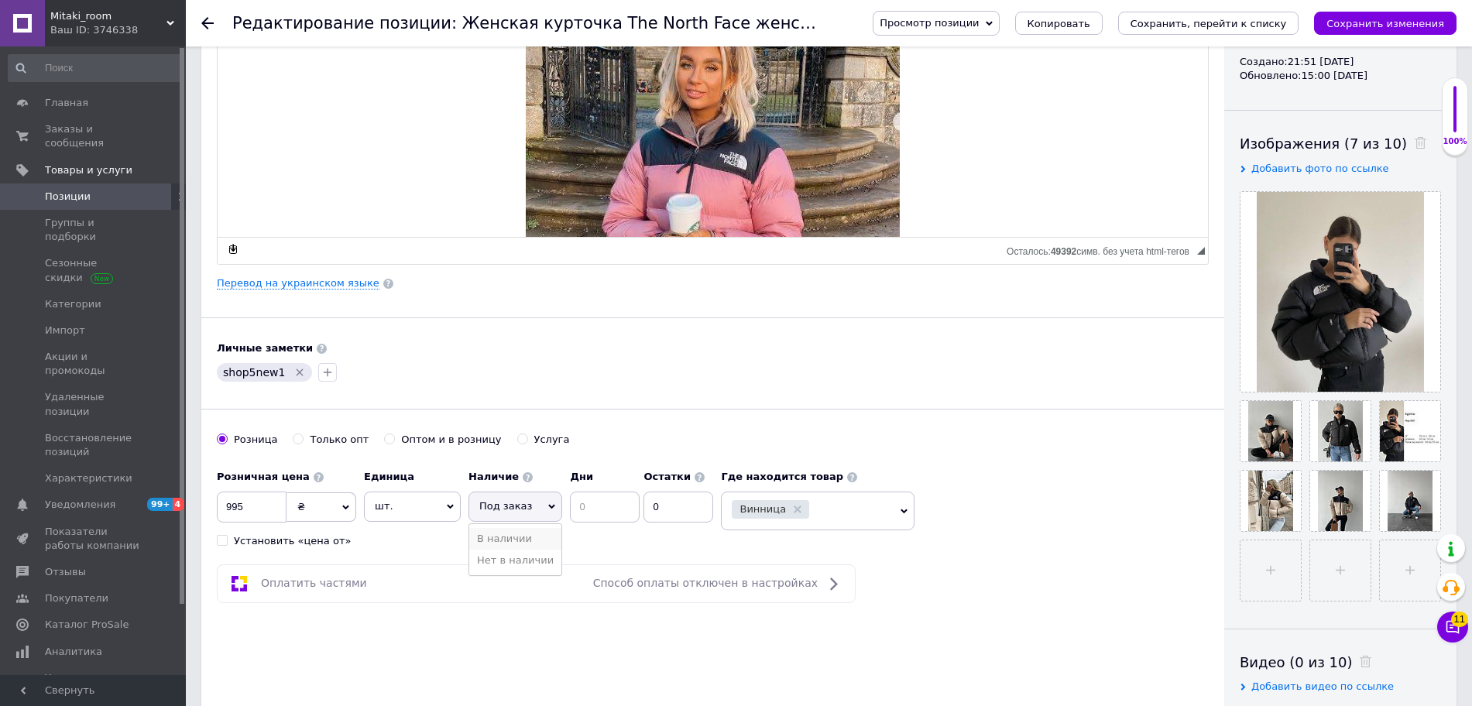
click at [513, 538] on li "В наличии" at bounding box center [515, 539] width 92 height 22
drag, startPoint x: 622, startPoint y: 508, endPoint x: 564, endPoint y: 508, distance: 58.1
click at [564, 508] on div "Наличие В наличии Нет в наличии Под заказ Остатки 0" at bounding box center [561, 492] width 186 height 60
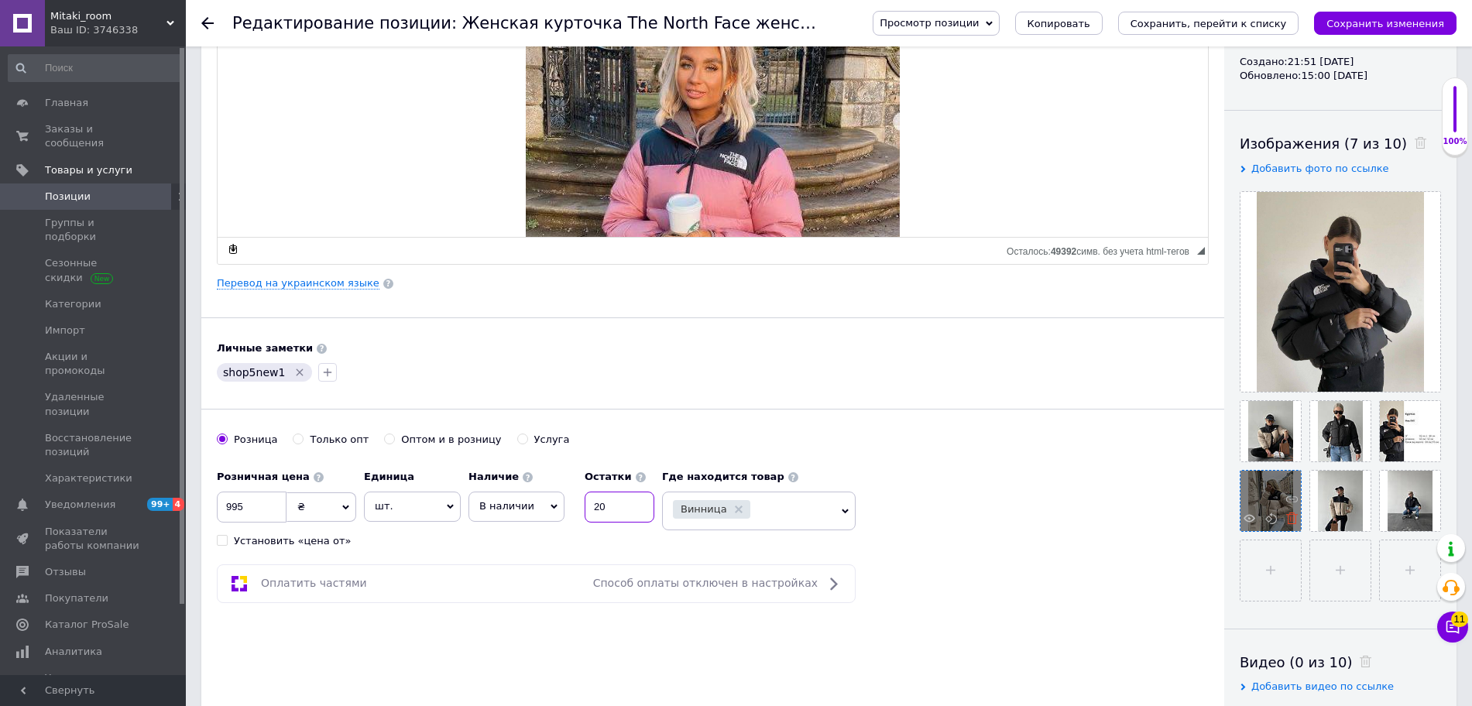
type input "20"
click at [1290, 518] on icon at bounding box center [1292, 519] width 12 height 12
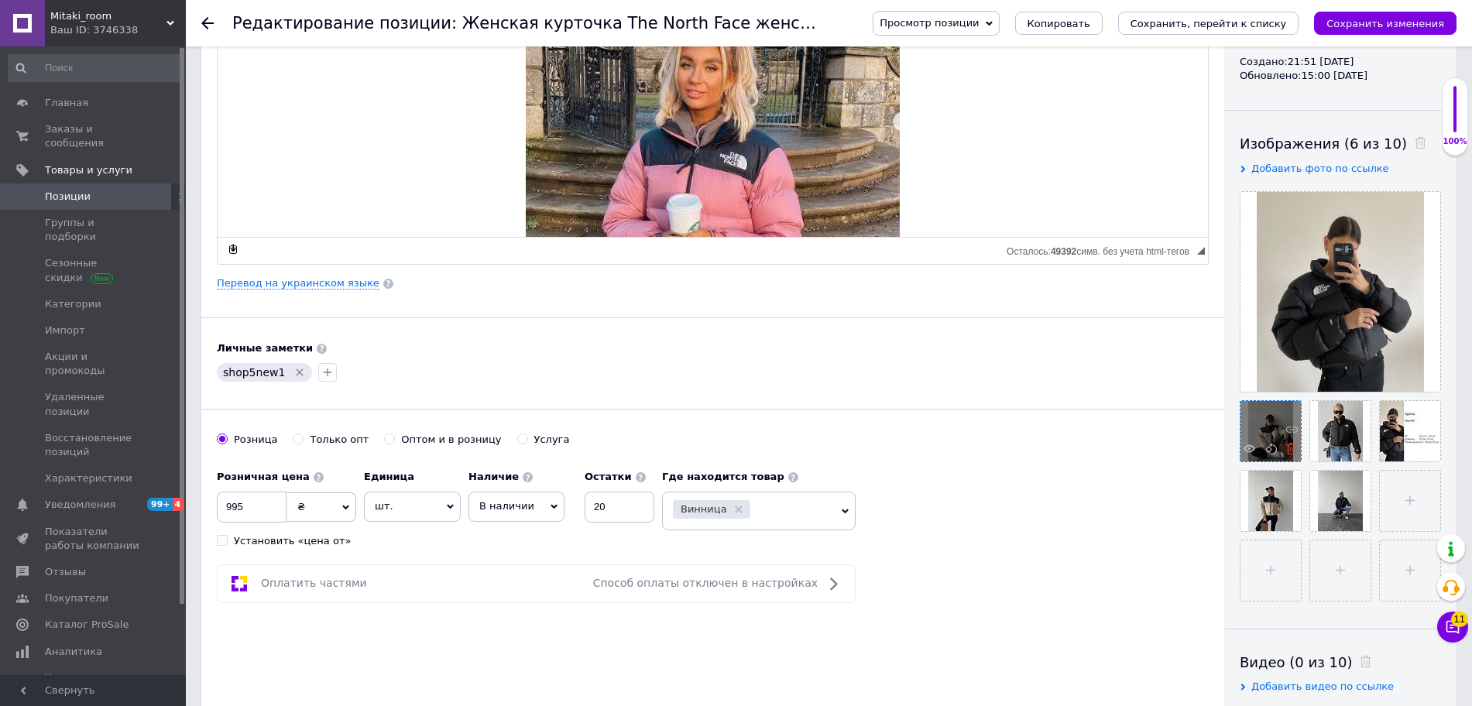
click at [1290, 448] on icon at bounding box center [1292, 449] width 12 height 12
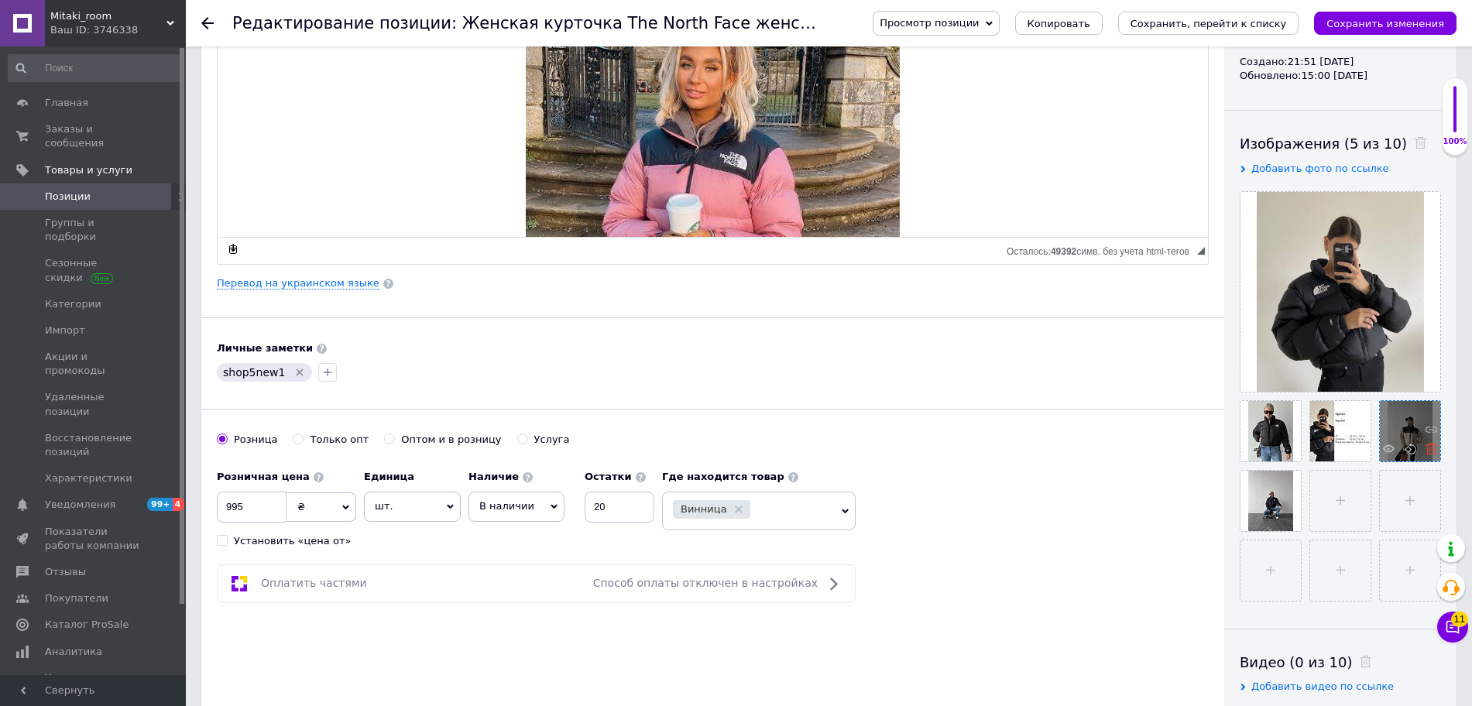
click at [1432, 451] on icon at bounding box center [1432, 449] width 12 height 12
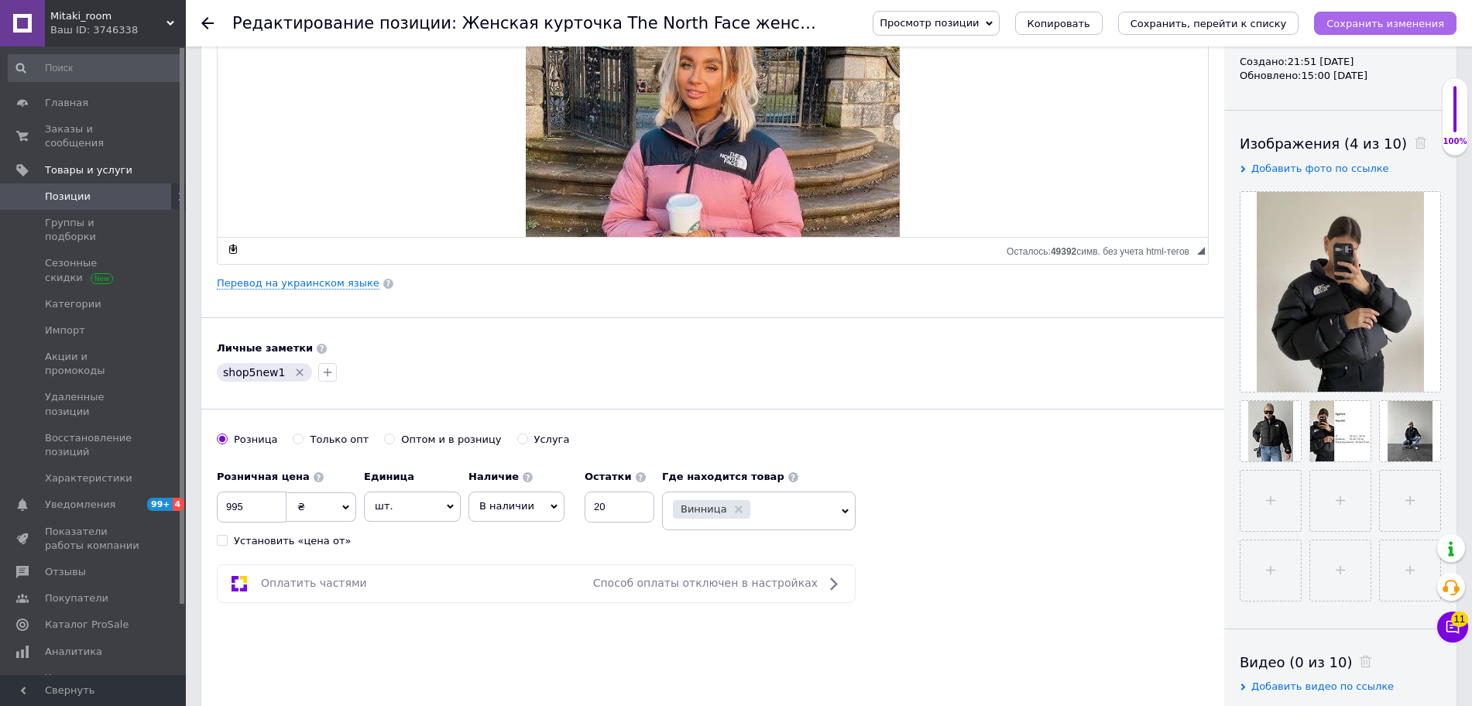
click at [1403, 22] on icon "Сохранить изменения" at bounding box center [1385, 24] width 118 height 12
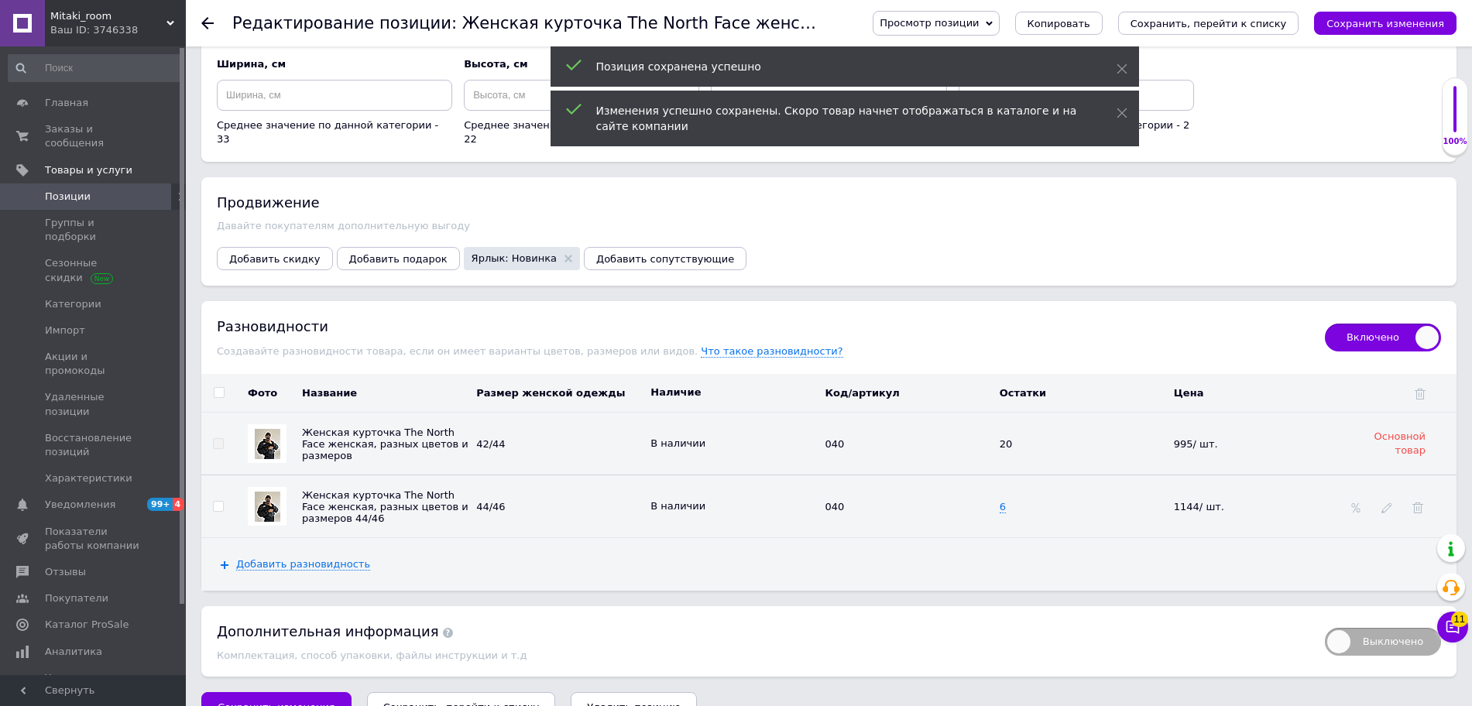
scroll to position [1886, 0]
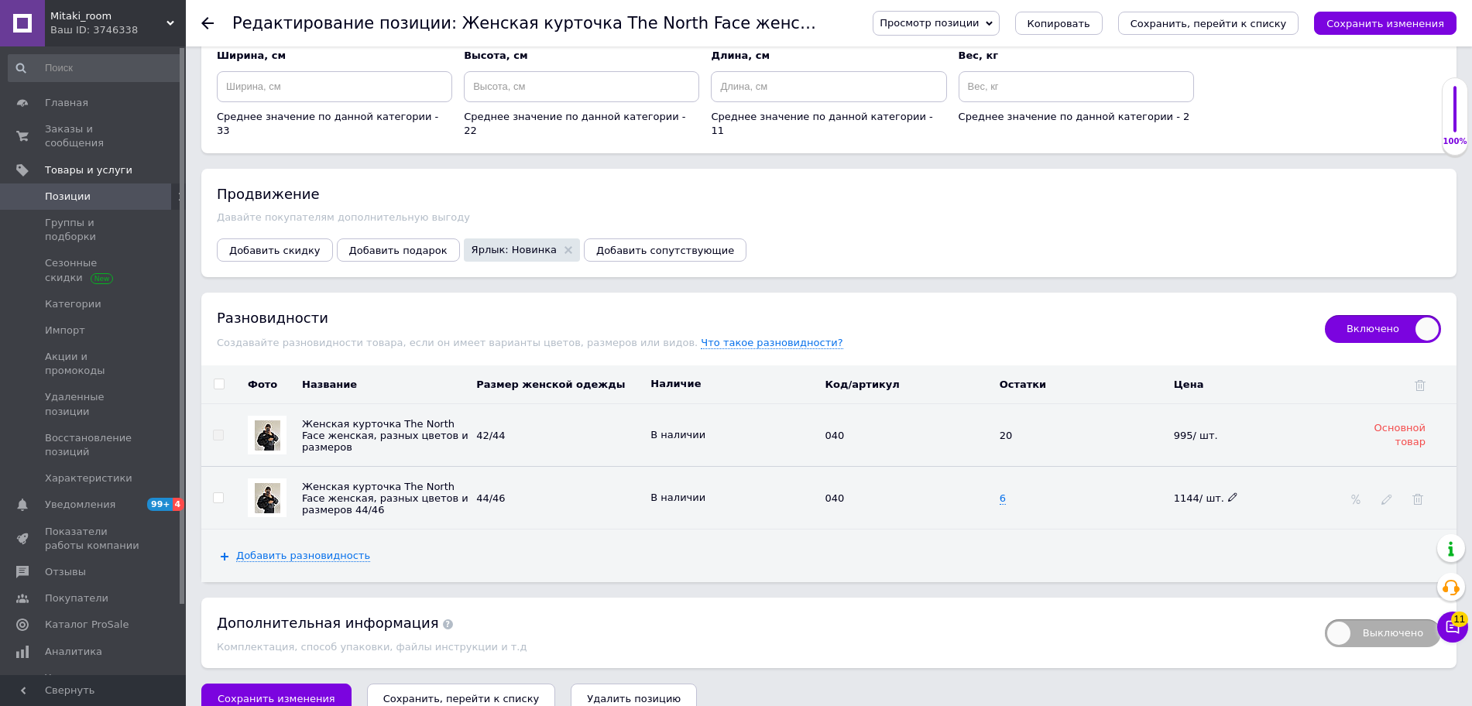
click at [1229, 492] on icon at bounding box center [1232, 496] width 9 height 9
type input "1"
type input "995"
click at [1386, 31] on button "Сохранить изменения" at bounding box center [1385, 23] width 142 height 23
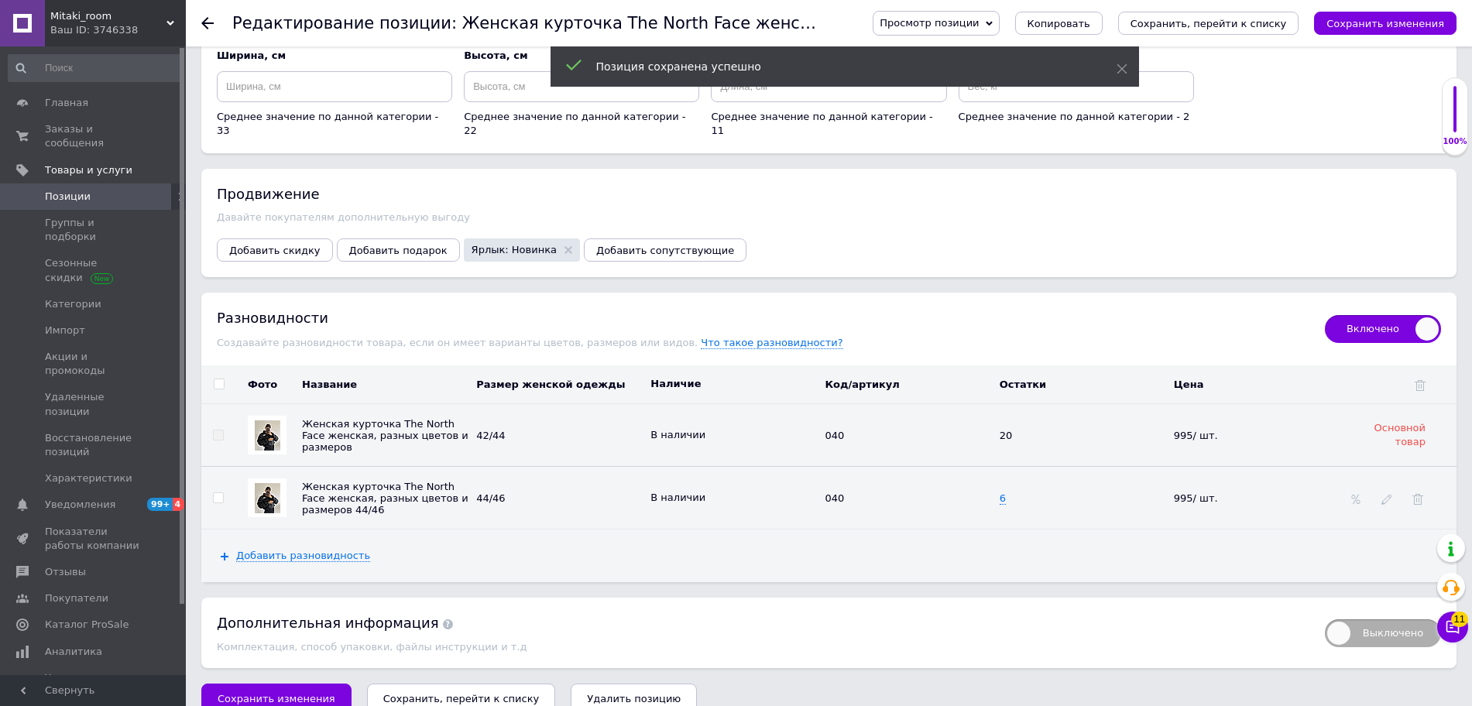
click at [204, 23] on use at bounding box center [207, 23] width 12 height 12
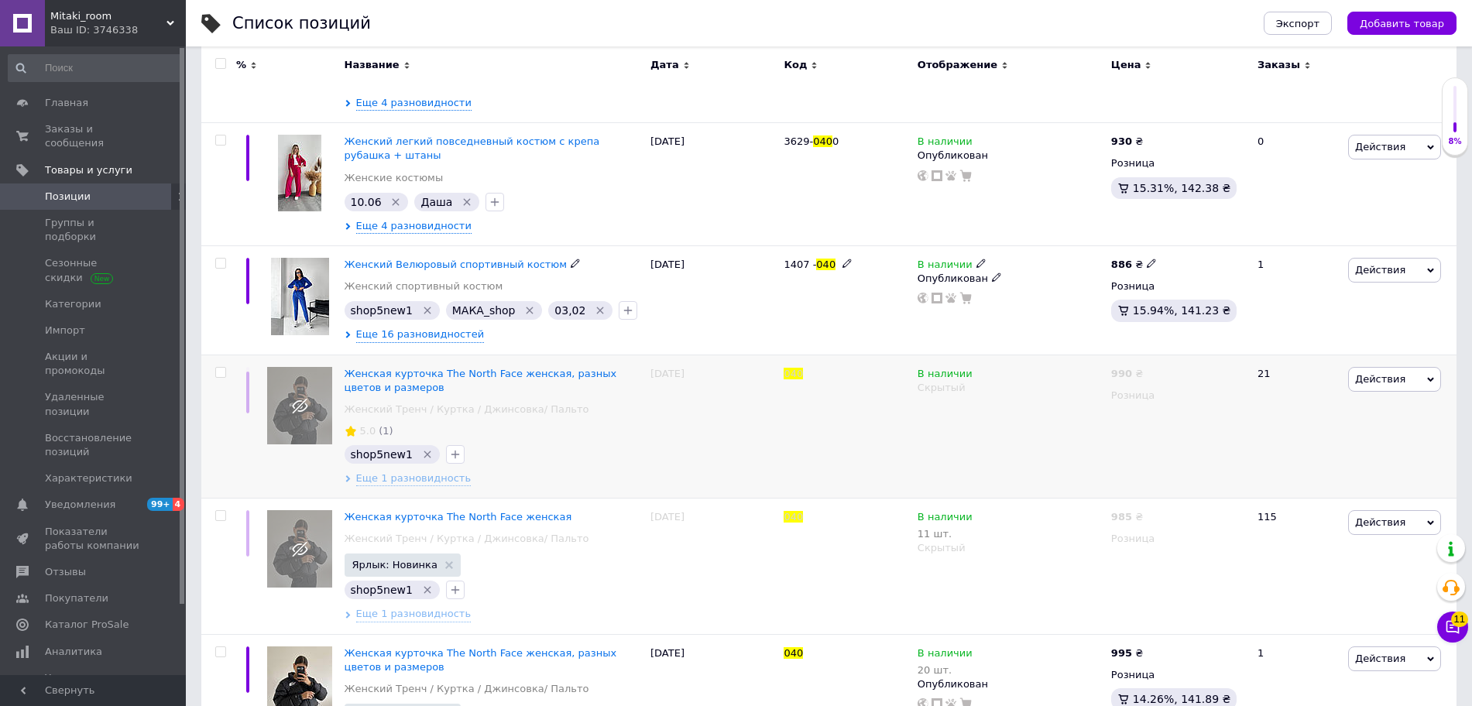
scroll to position [484, 0]
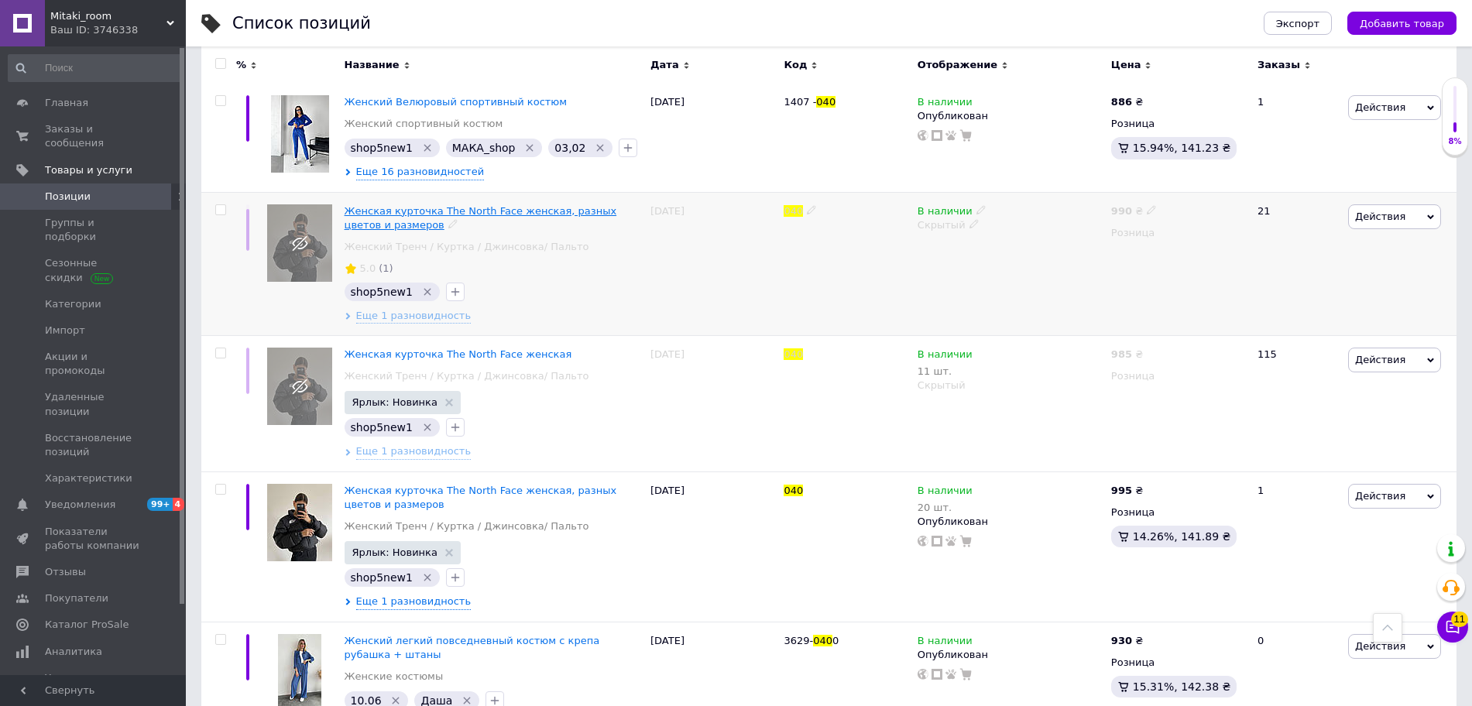
click at [441, 212] on span "Женская курточка The North Face женская, разных цветов и размеров" at bounding box center [481, 218] width 273 height 26
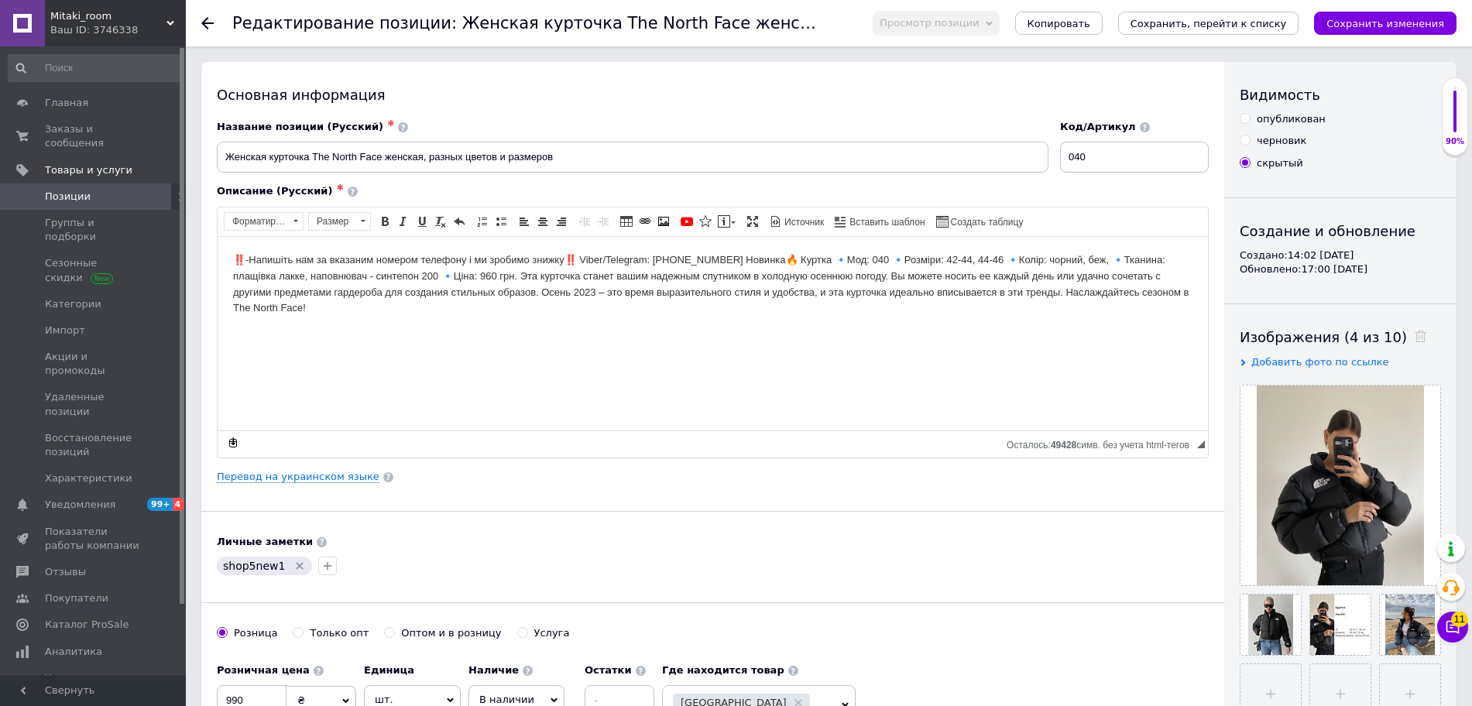
click at [490, 276] on body "‼️-Напишіть нам за вказаним номером телефону і ми зробимо знижку‼️ Viber/Telegr…" at bounding box center [712, 284] width 959 height 64
click at [304, 481] on link "Перевод на украинском языке" at bounding box center [298, 477] width 163 height 12
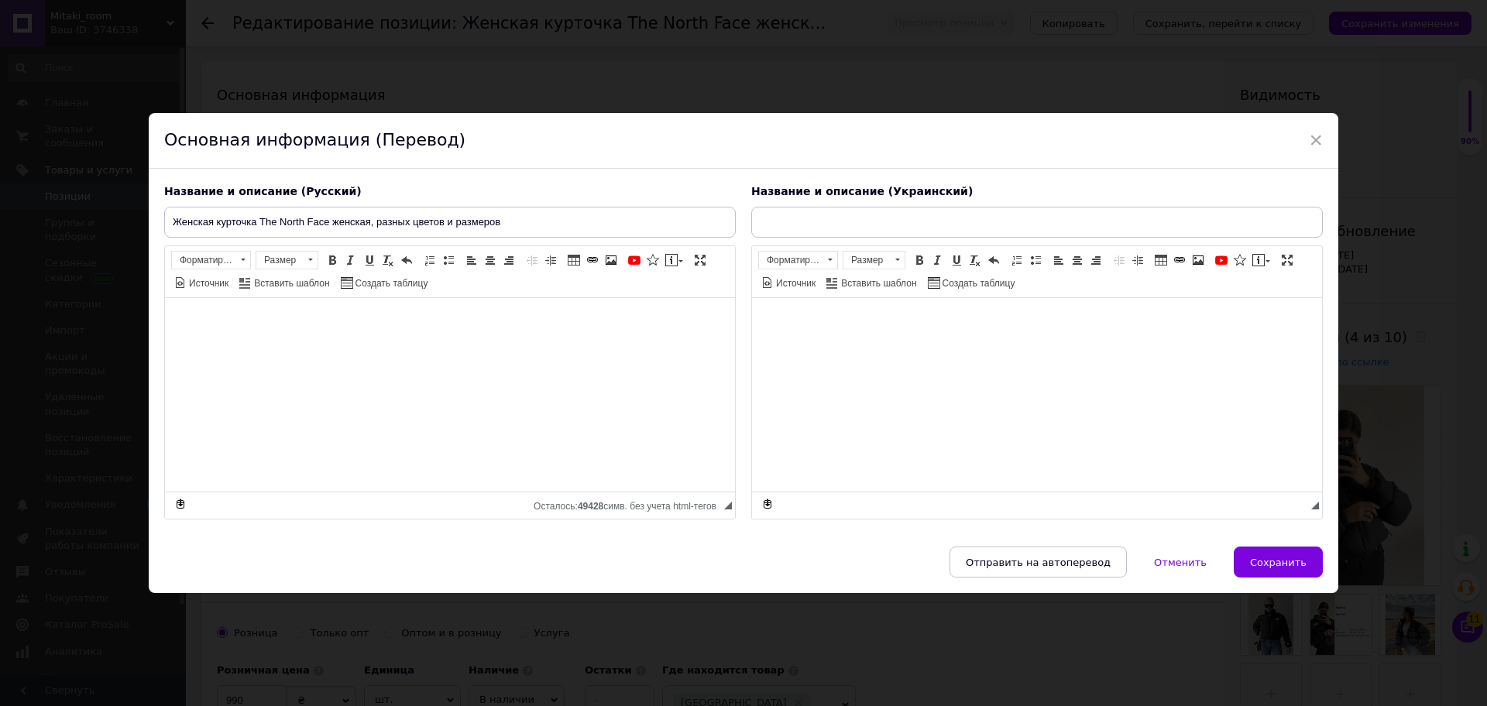
type input "Курточка The North Face, жіноча різних кольорів та розмірів"
click at [1285, 557] on span "Сохранить" at bounding box center [1278, 563] width 57 height 12
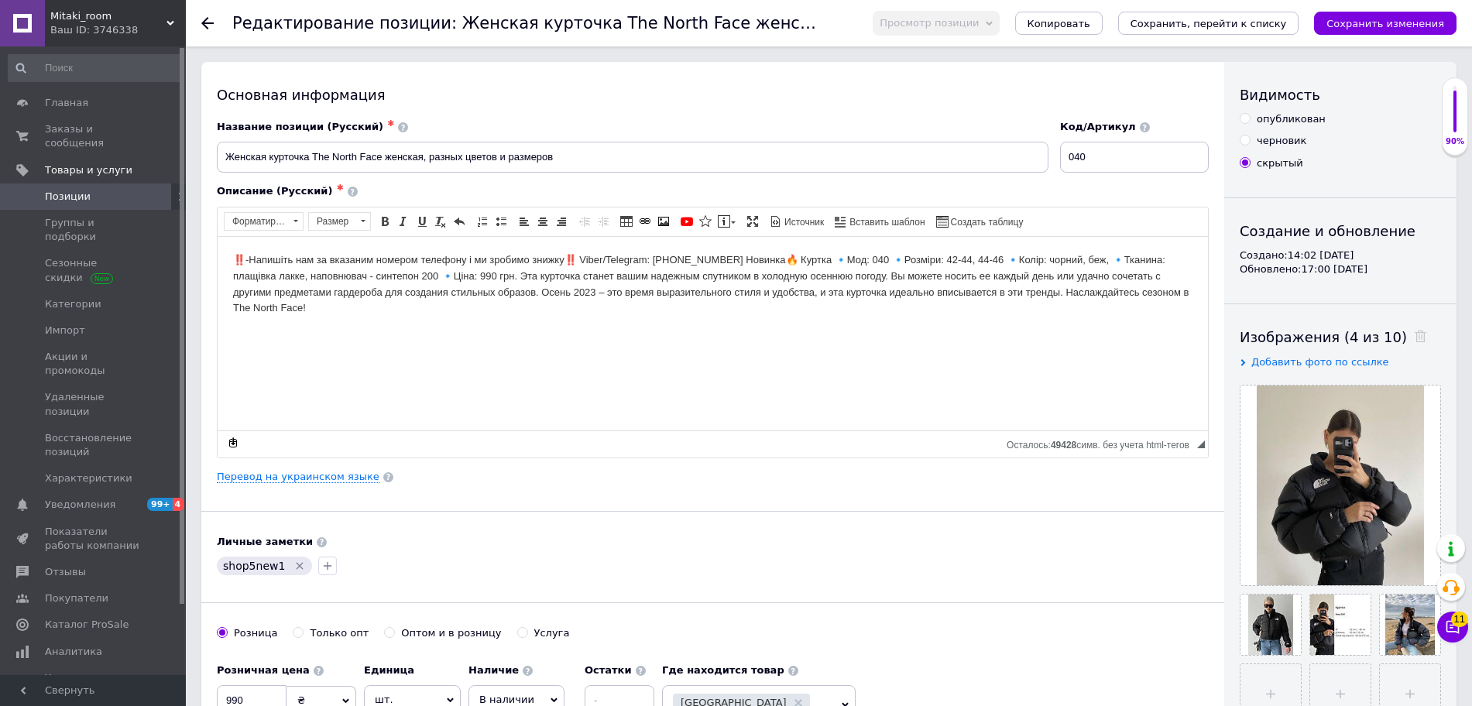
click at [1247, 118] on input "опубликован" at bounding box center [1245, 118] width 10 height 10
radio input "true"
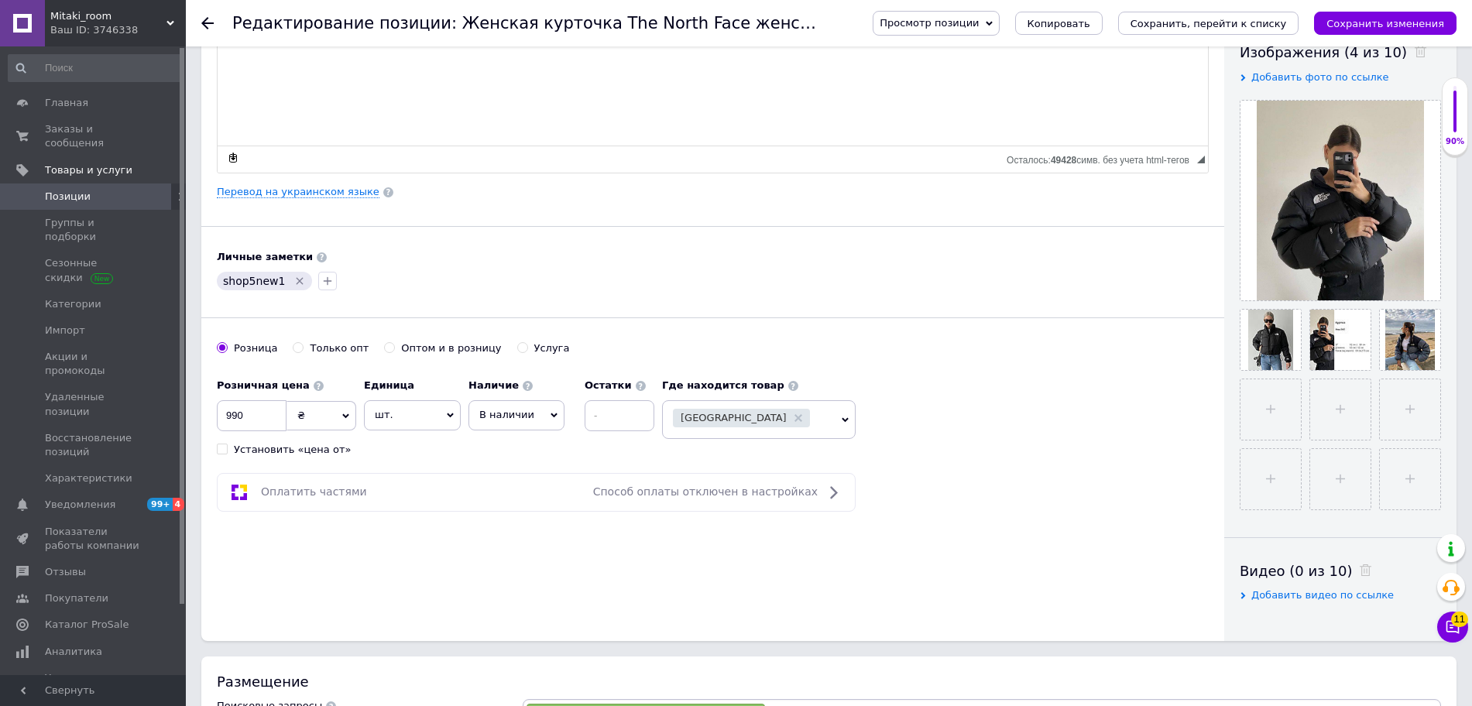
scroll to position [290, 0]
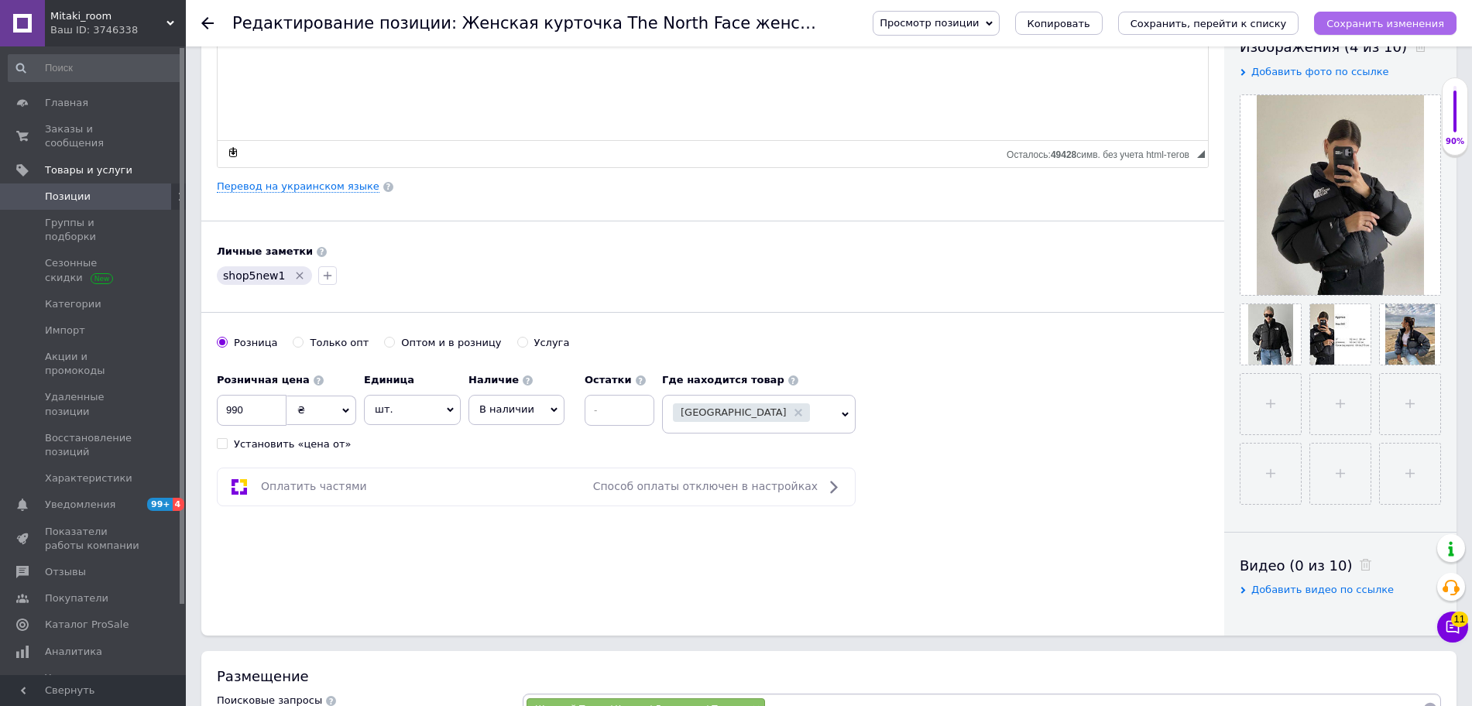
click at [1432, 22] on icon "Сохранить изменения" at bounding box center [1385, 24] width 118 height 12
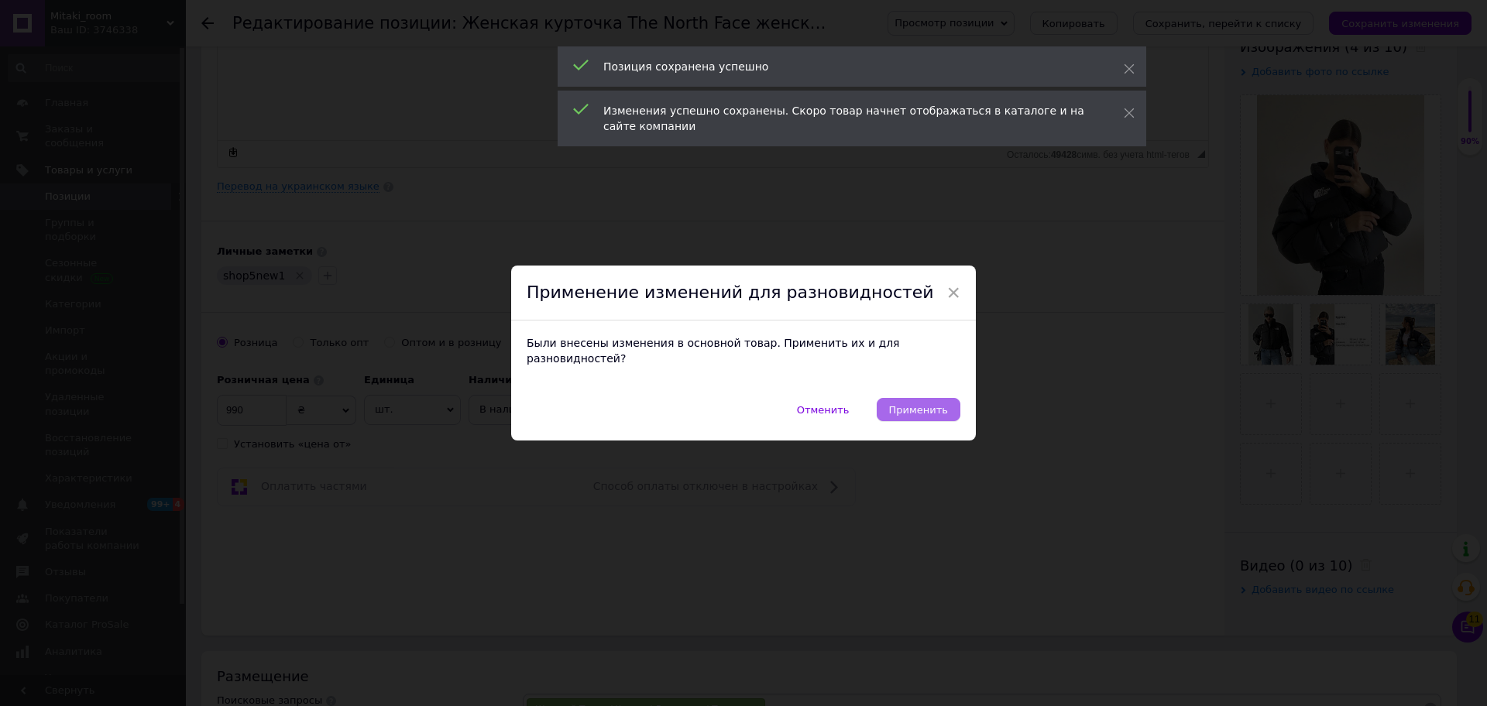
click at [911, 407] on span "Применить" at bounding box center [918, 410] width 59 height 12
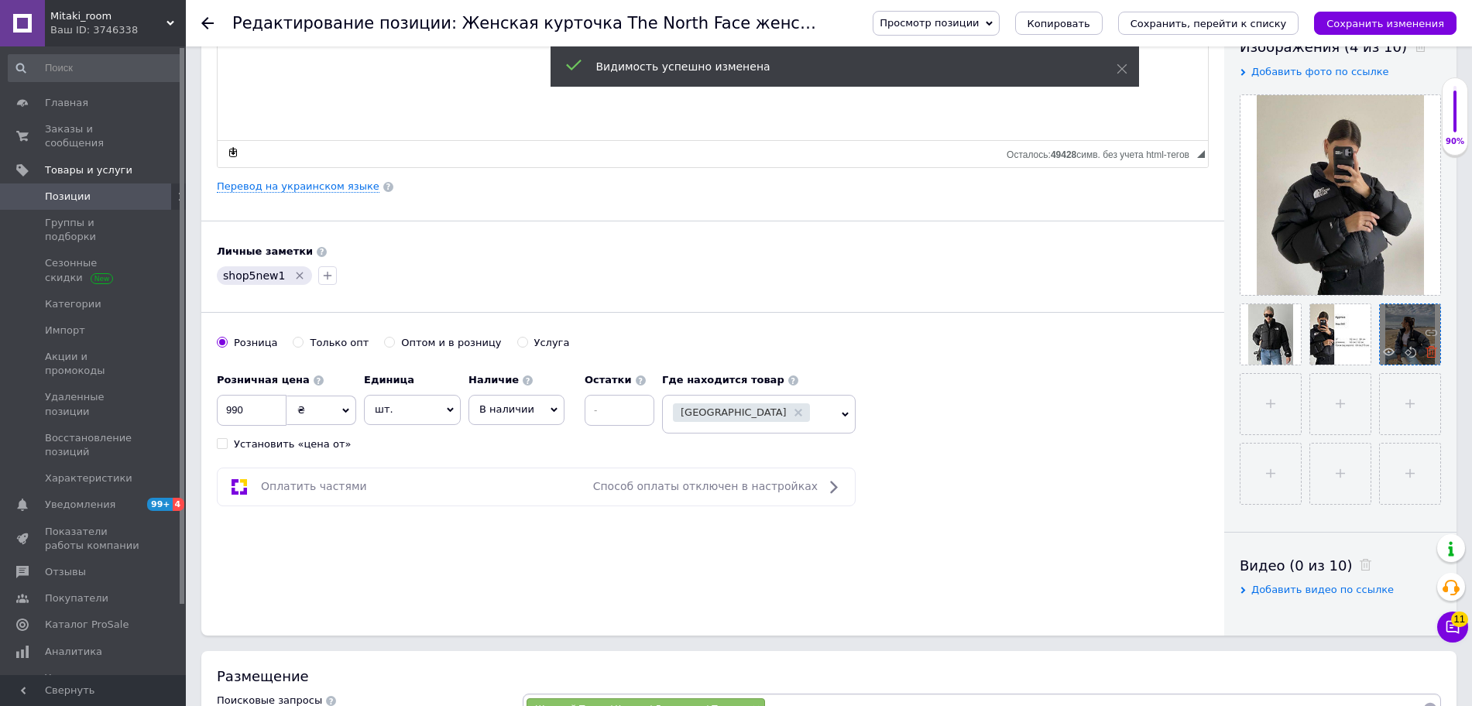
click at [1432, 352] on icon at bounding box center [1432, 352] width 12 height 12
click at [1412, 28] on icon "Сохранить изменения" at bounding box center [1385, 24] width 118 height 12
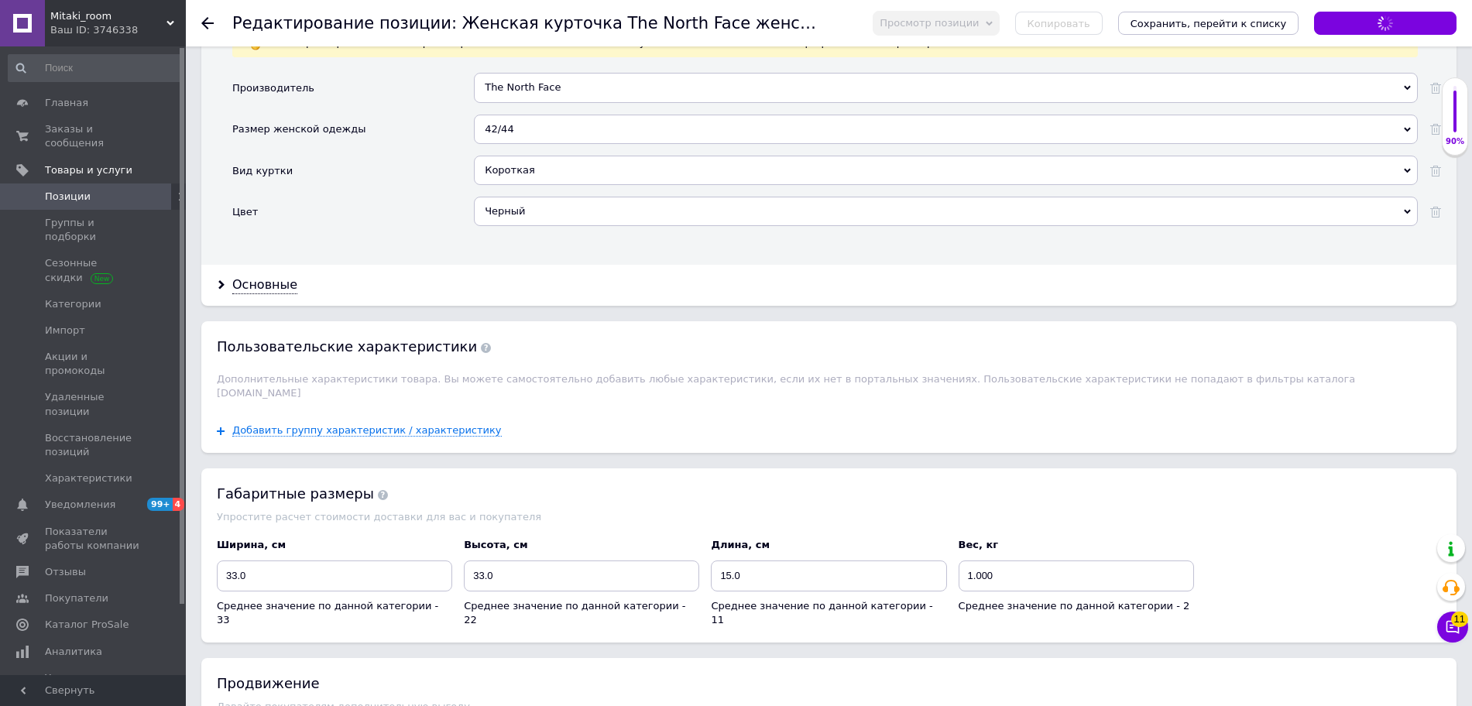
scroll to position [1640, 0]
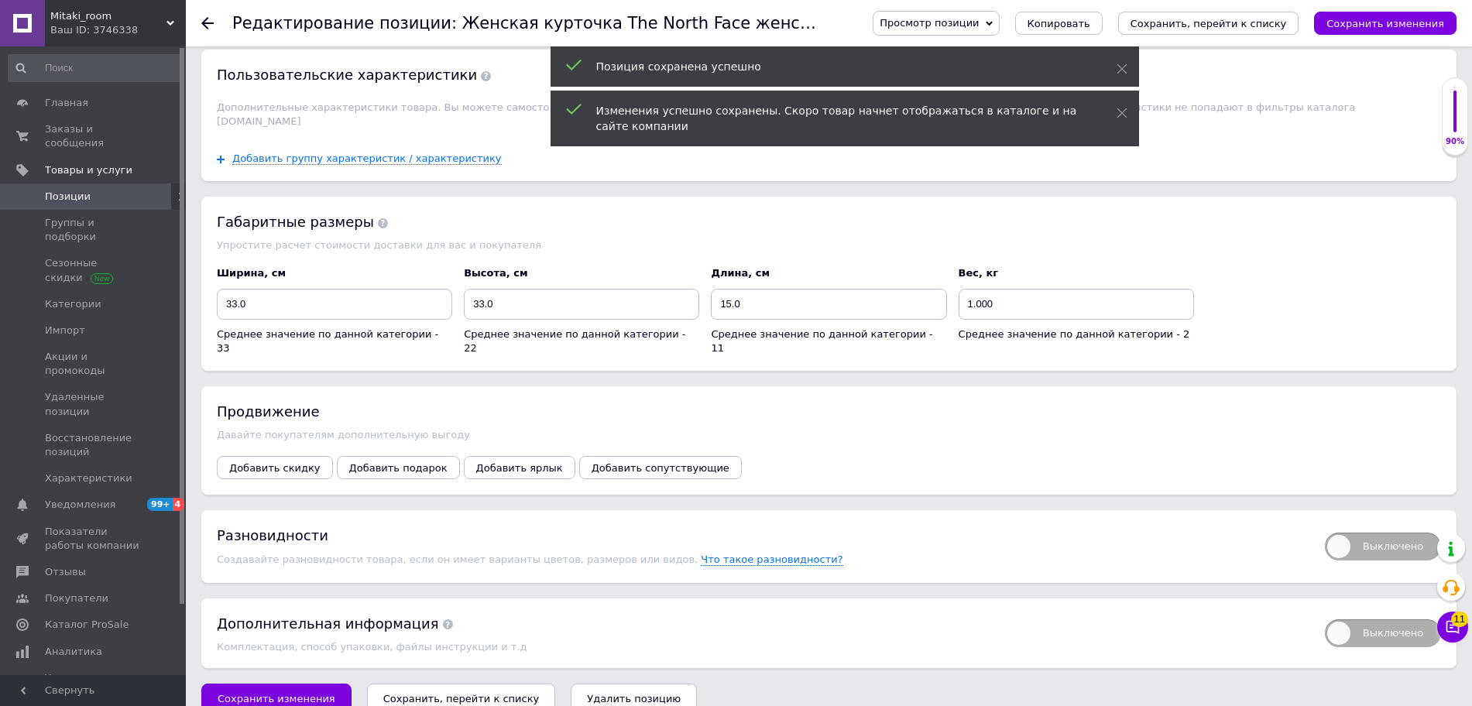
click at [1414, 533] on span "Выключено" at bounding box center [1383, 547] width 116 height 28
click at [1325, 523] on input "Выключено" at bounding box center [1320, 528] width 10 height 10
checkbox input "true"
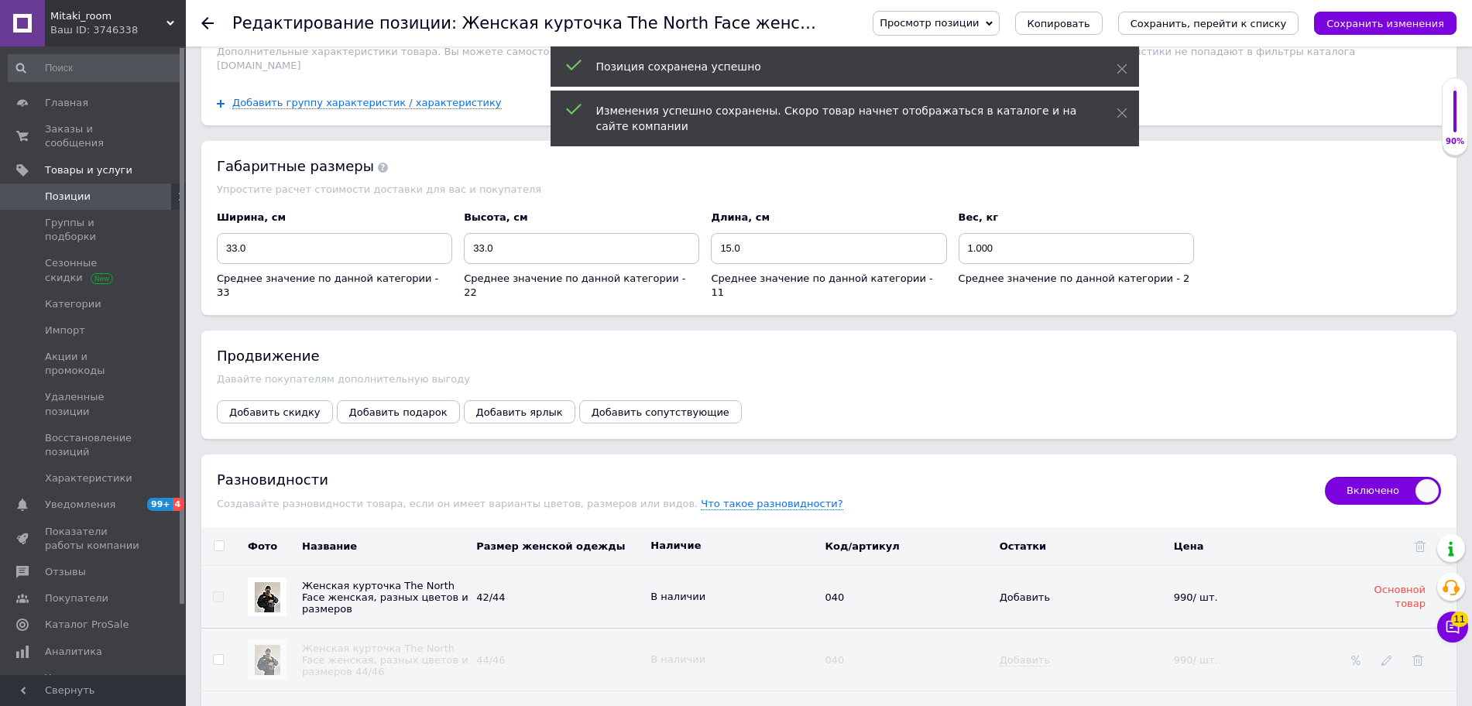
scroll to position [1858, 0]
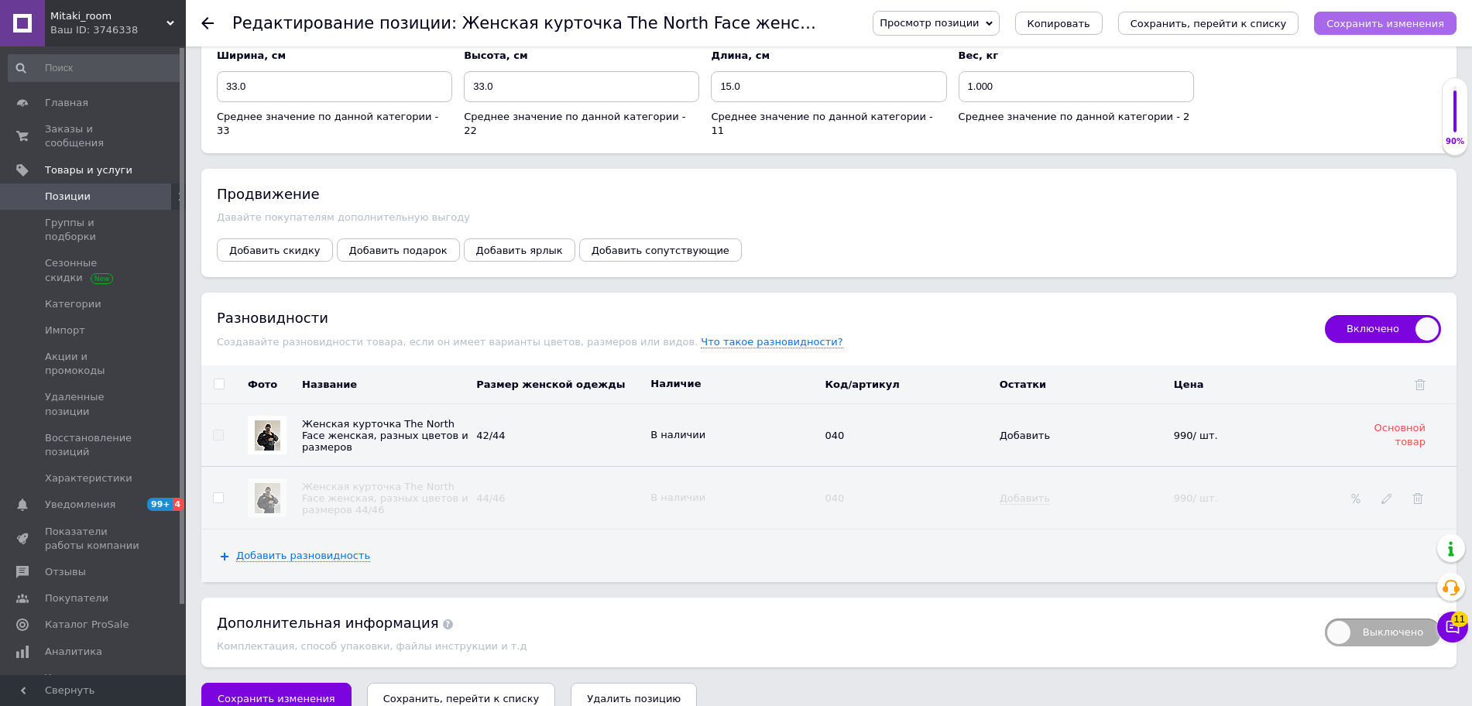
click at [1405, 20] on icon "Сохранить изменения" at bounding box center [1385, 24] width 118 height 12
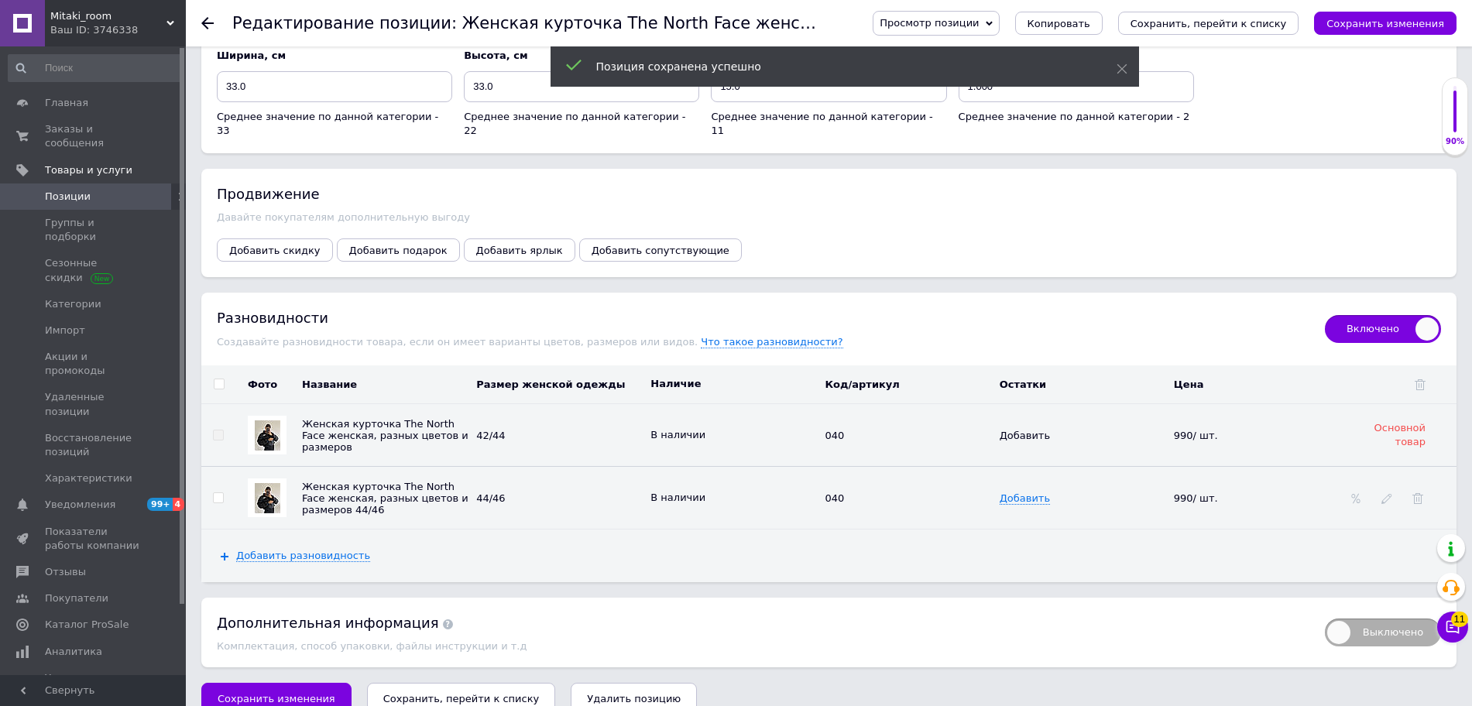
click at [207, 21] on icon at bounding box center [207, 23] width 12 height 12
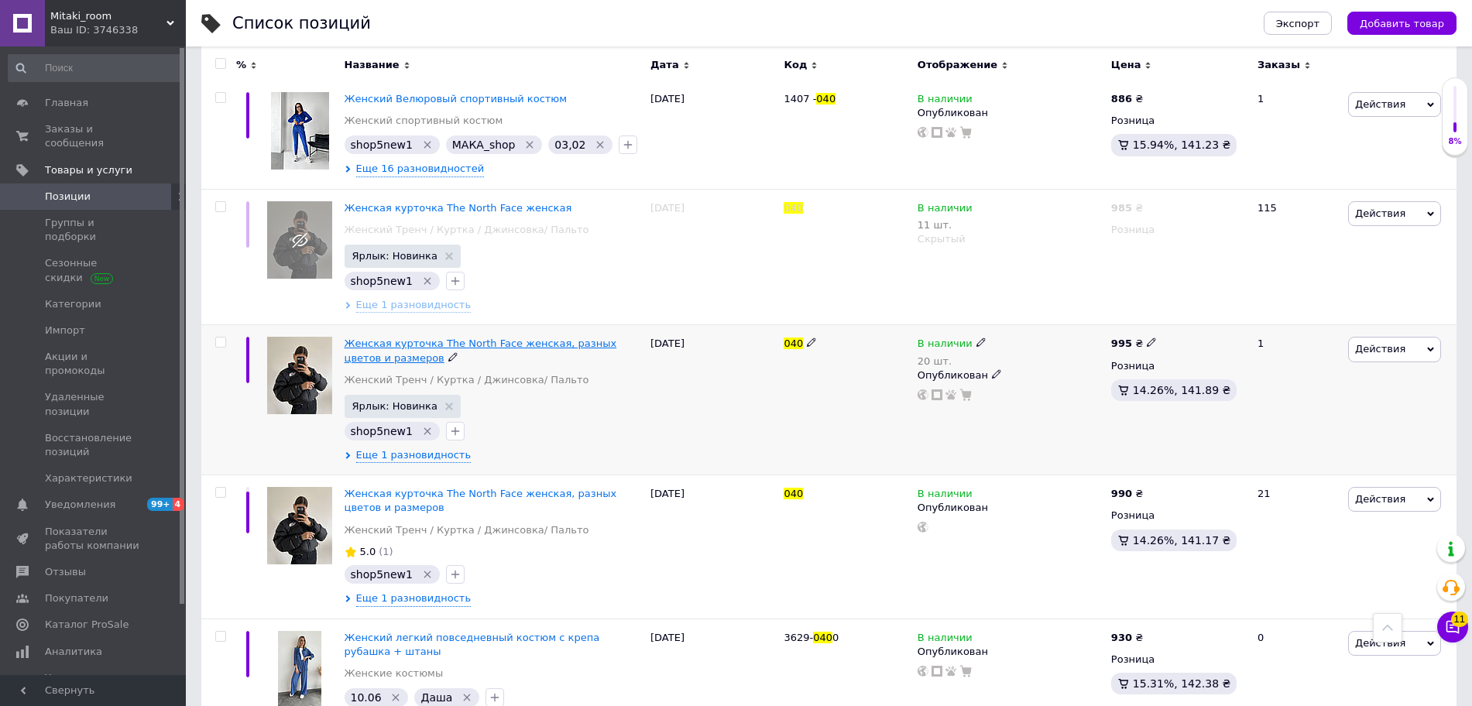
scroll to position [484, 0]
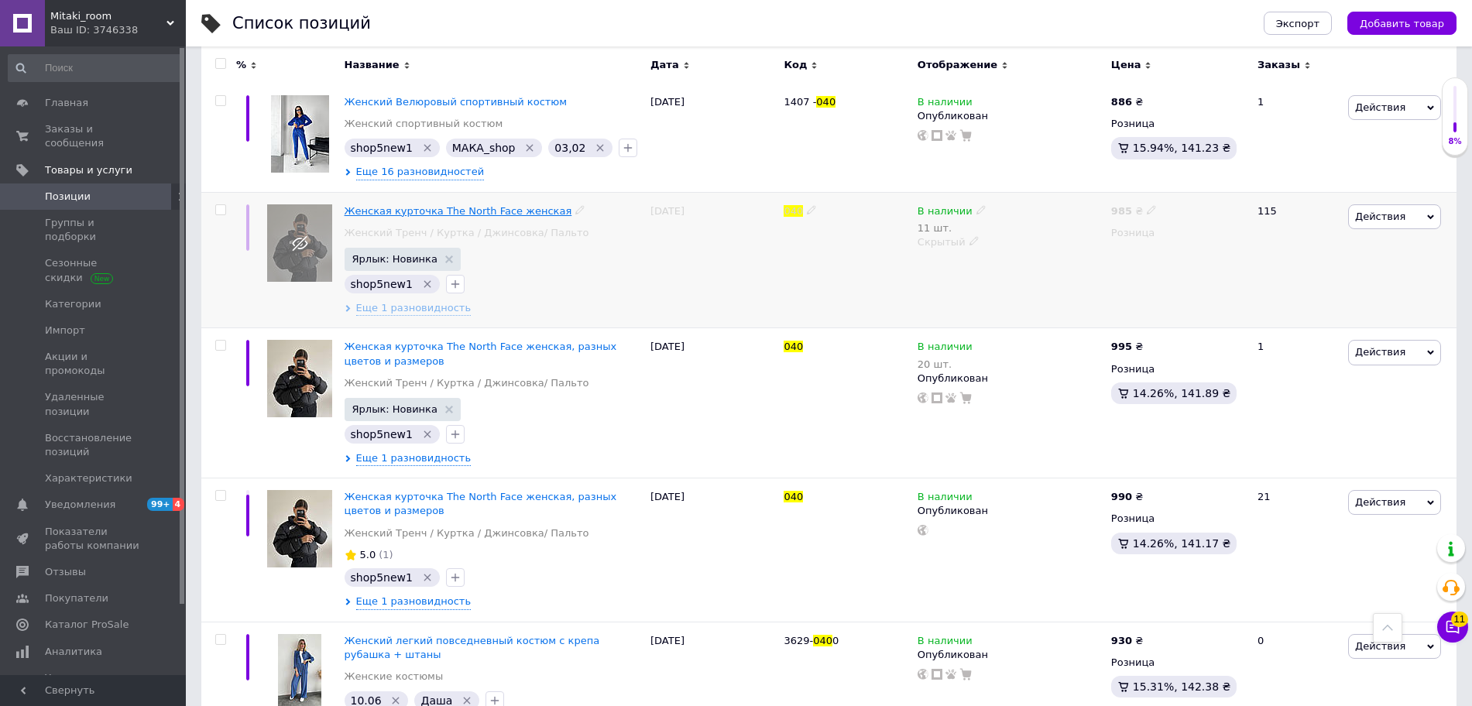
click at [402, 208] on span "Женская курточка The North Face женская" at bounding box center [459, 211] width 228 height 12
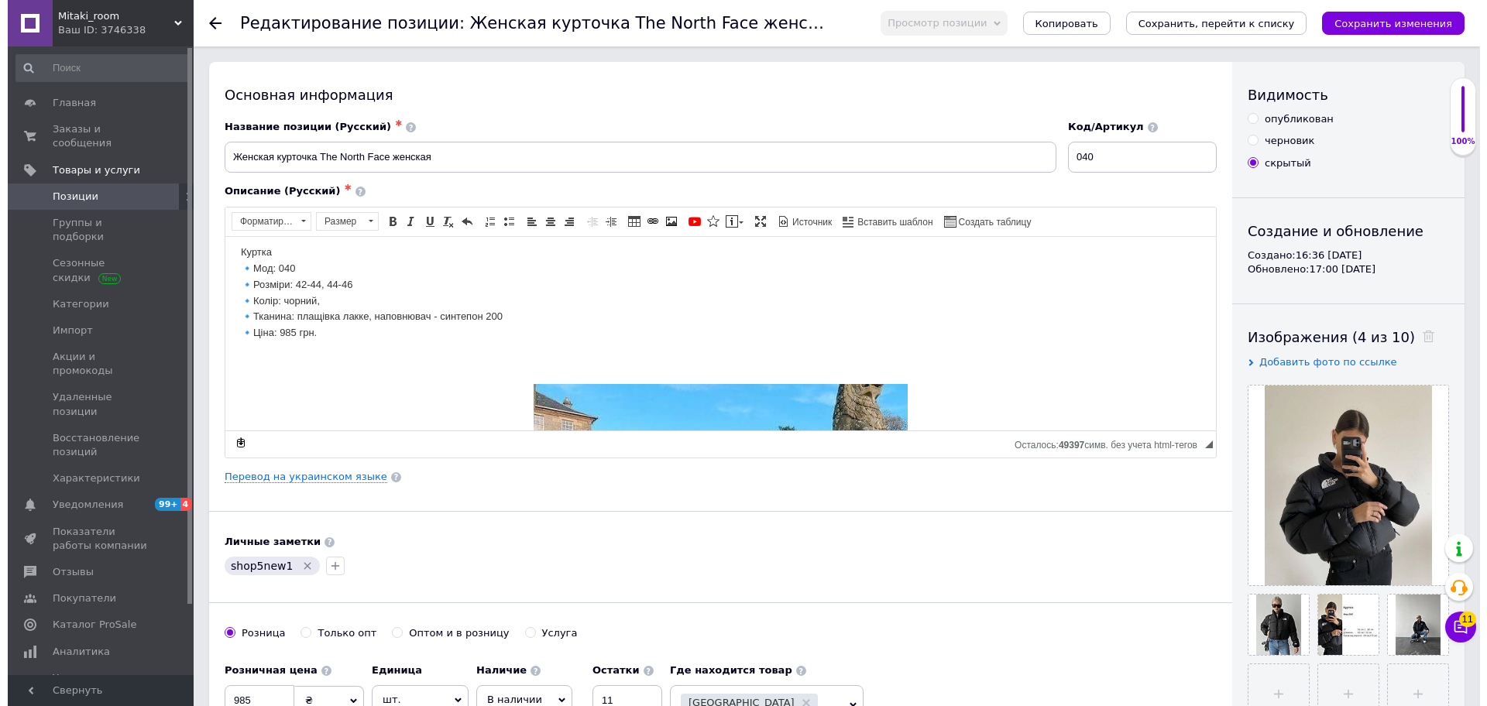
scroll to position [97, 0]
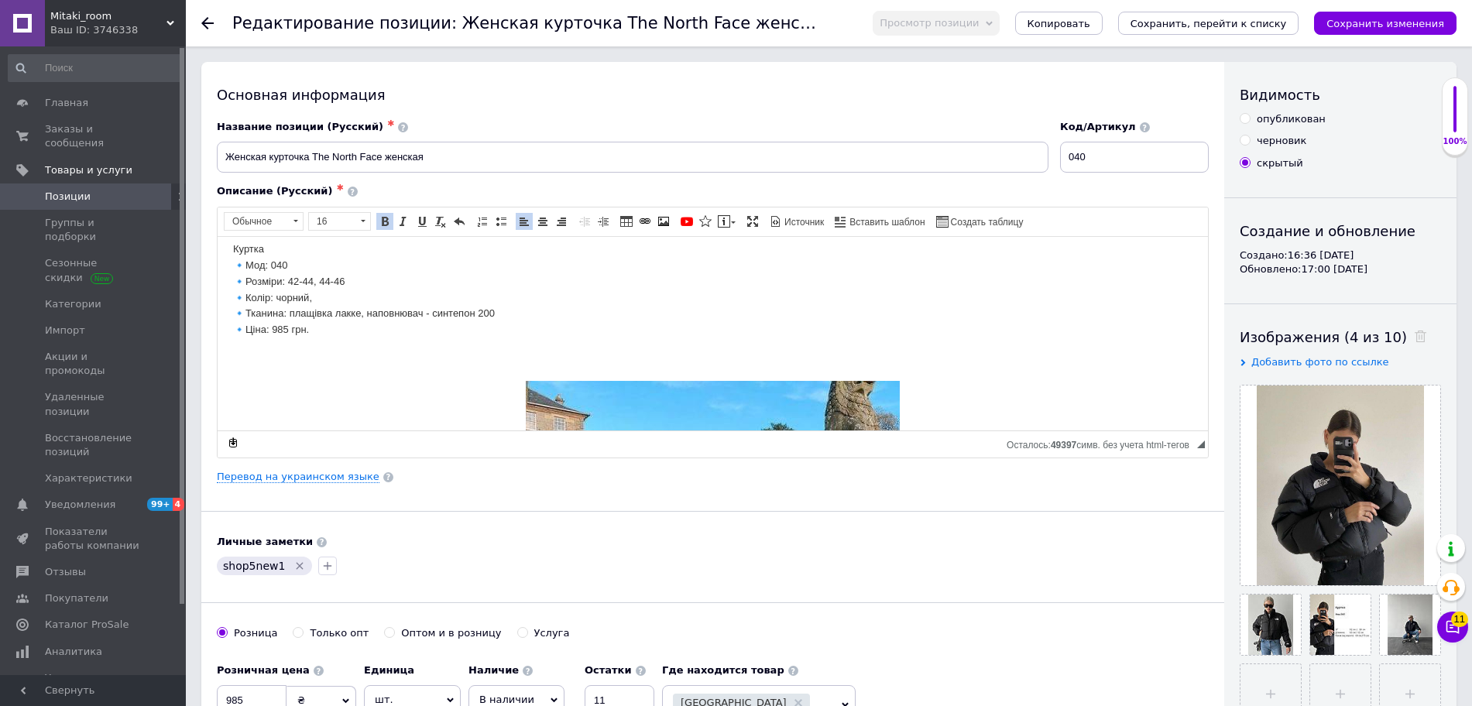
click at [282, 328] on p "Куртка 🔹Мод: 040 🔹Розміри: 42-44, 44-46 🔹Колір: чорний, 🔹Тканина: плащівка лакк…" at bounding box center [712, 289] width 959 height 97
click at [269, 475] on link "Перевод на украинском языке" at bounding box center [298, 477] width 163 height 12
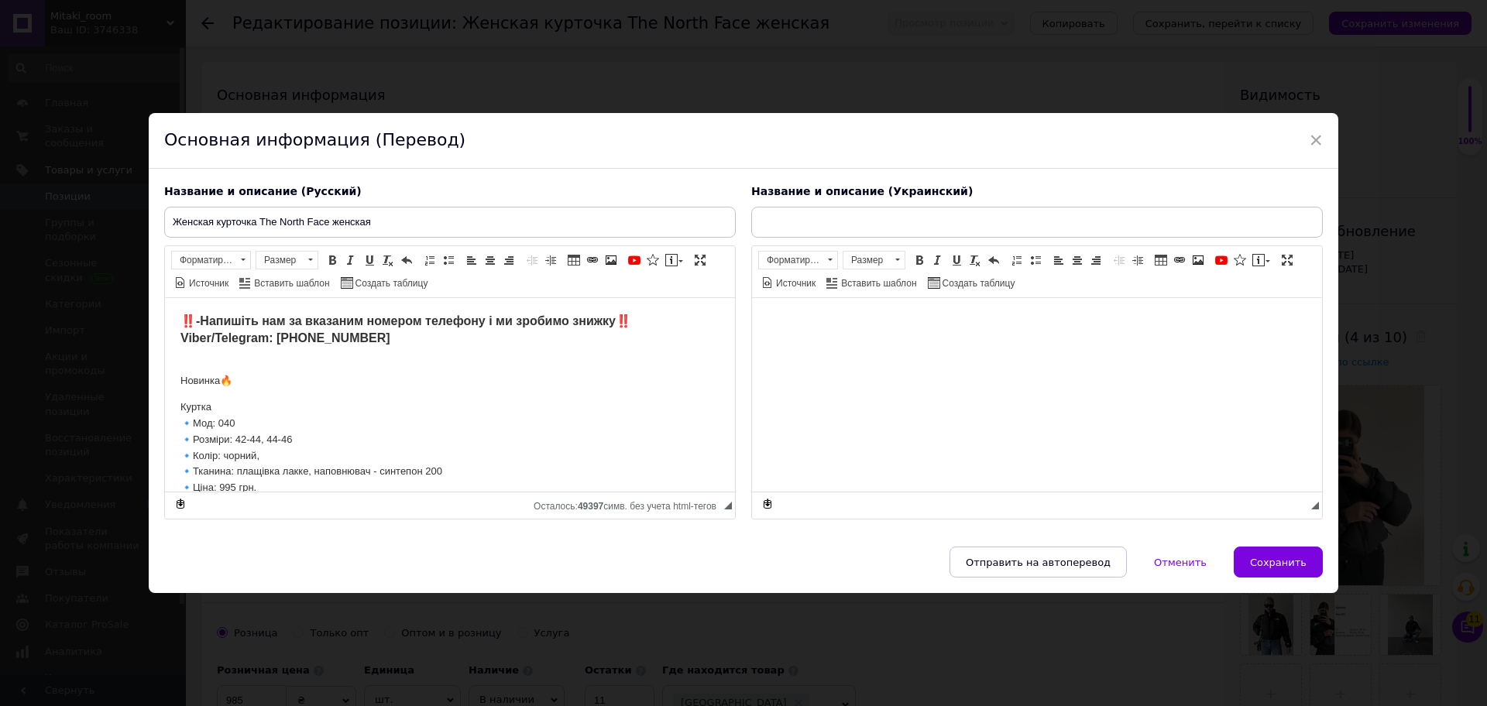
scroll to position [0, 0]
type input "Курточка The North Face, жіноча різних кольорів та розмірів"
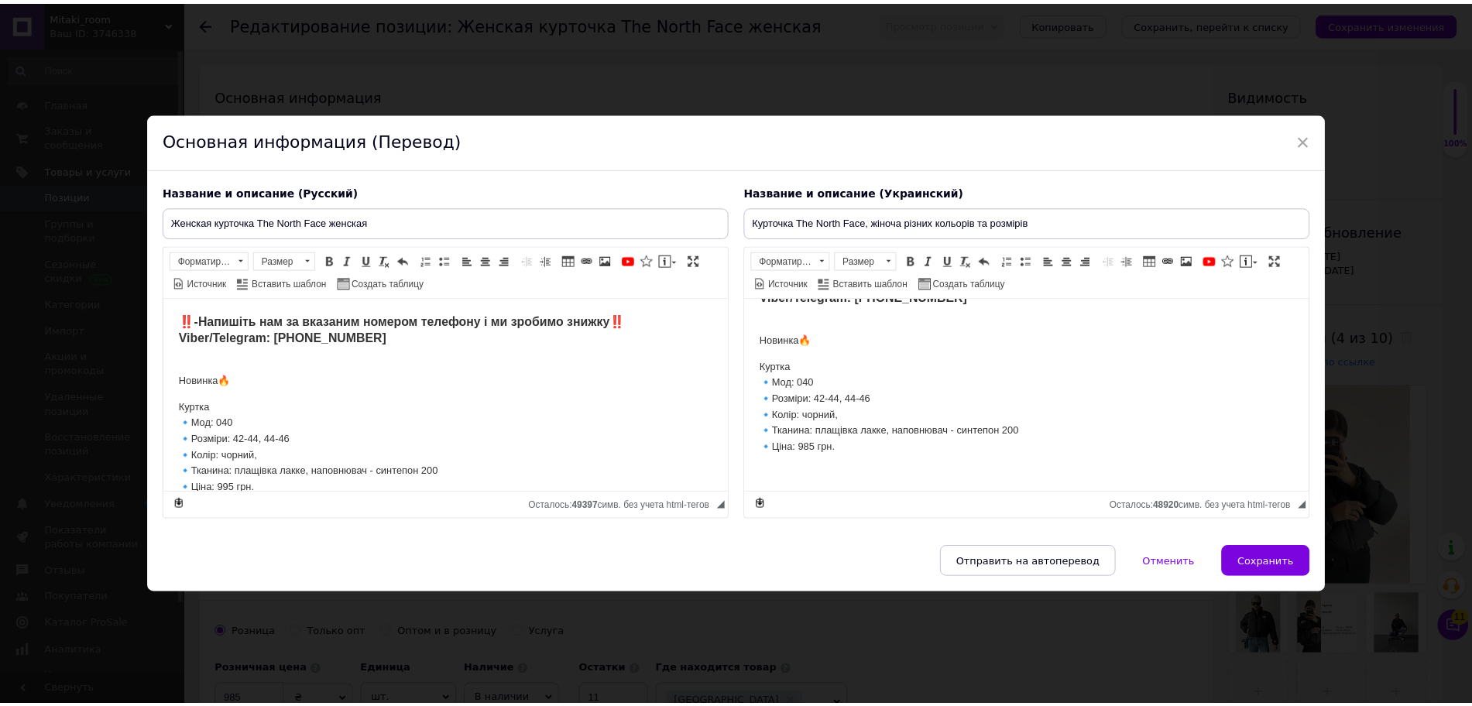
scroll to position [97, 0]
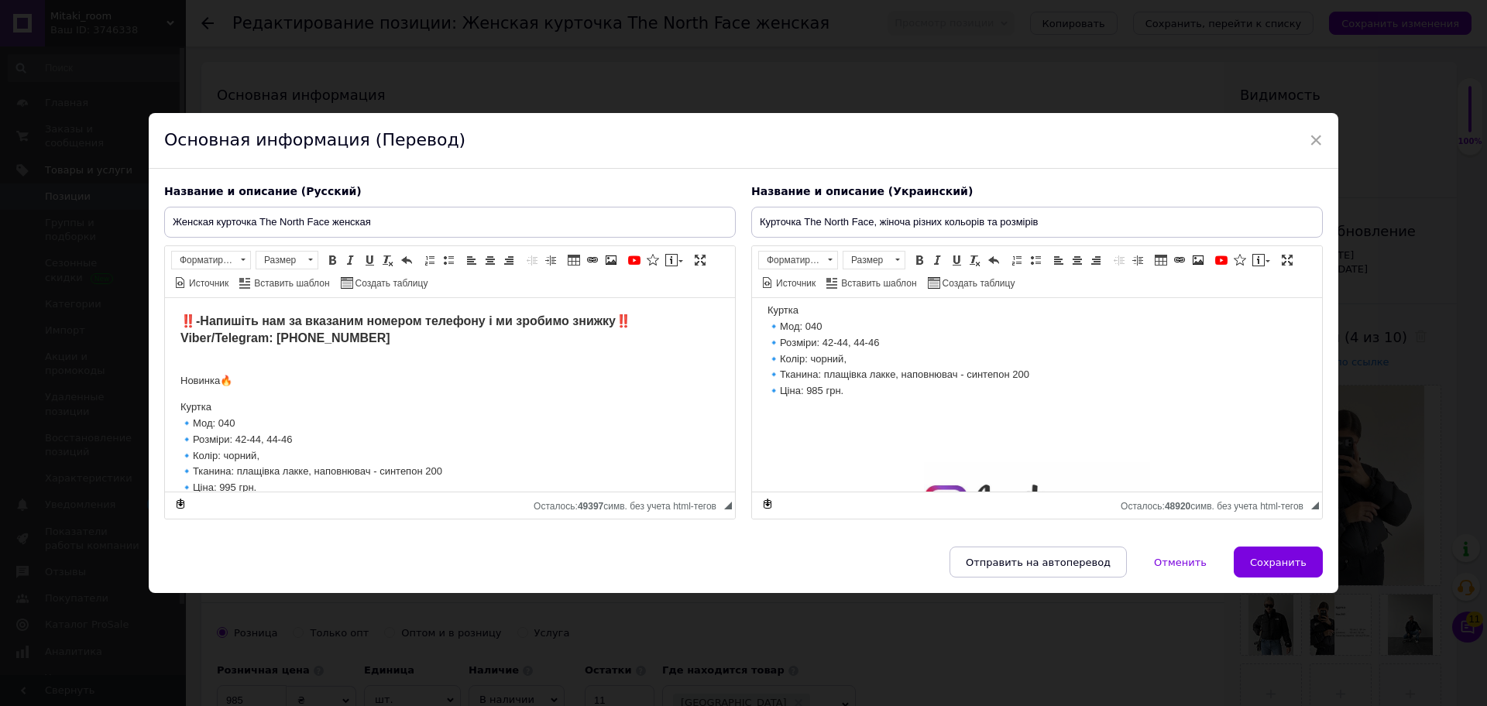
click at [819, 397] on p "Куртка 🔹Мод: 040 🔹Розміри: 42-44, 44-46 🔹Колір: чорний, 🔹Тканина: плащівка лакк…" at bounding box center [1036, 351] width 539 height 97
click at [1296, 566] on span "Сохранить" at bounding box center [1278, 563] width 57 height 12
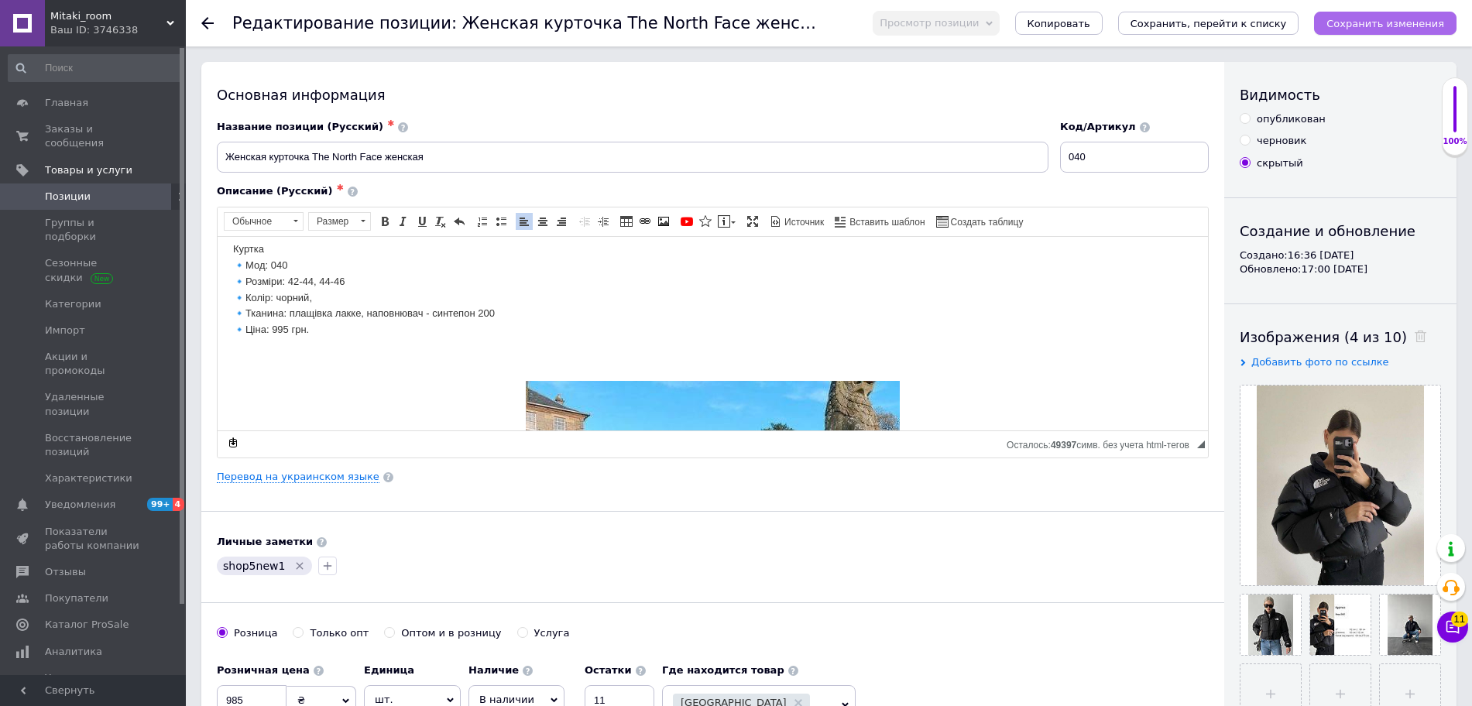
click at [1354, 22] on icon "Сохранить изменения" at bounding box center [1385, 24] width 118 height 12
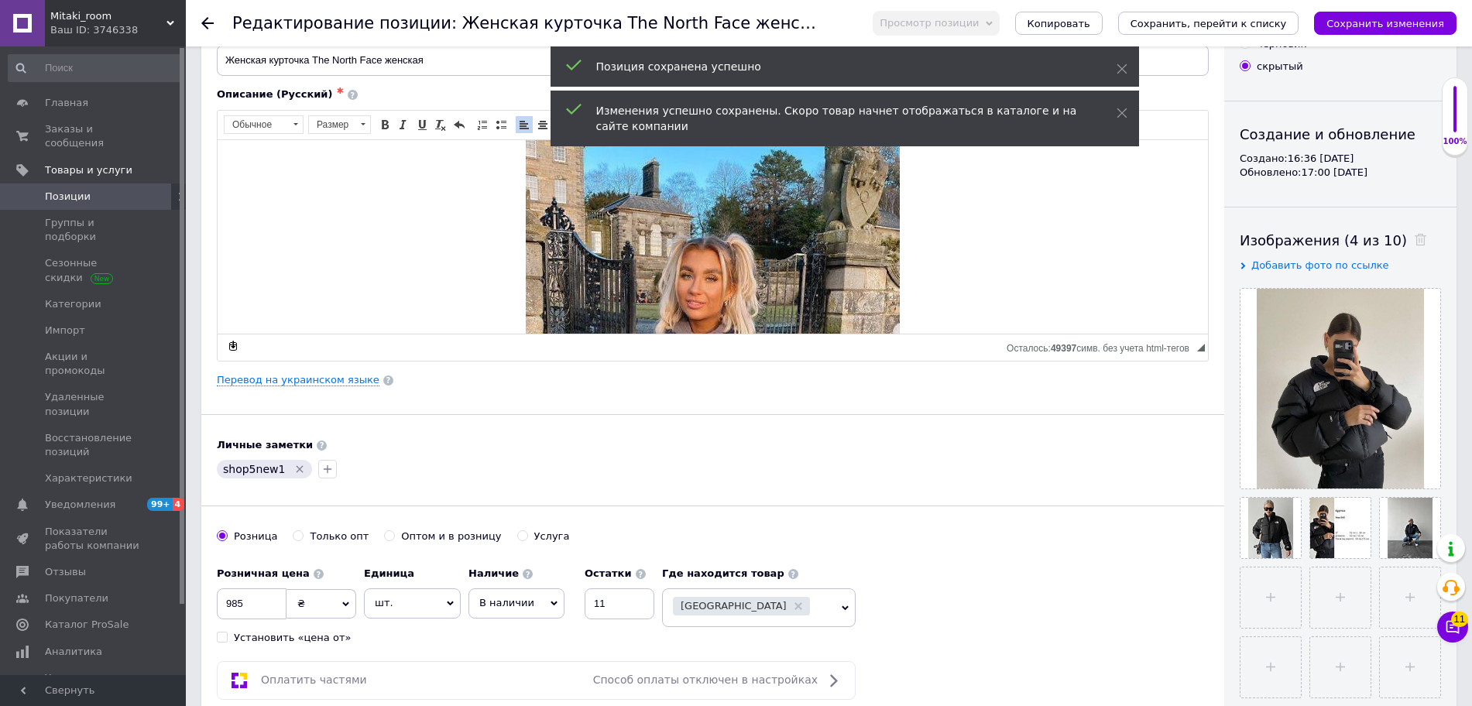
scroll to position [290, 0]
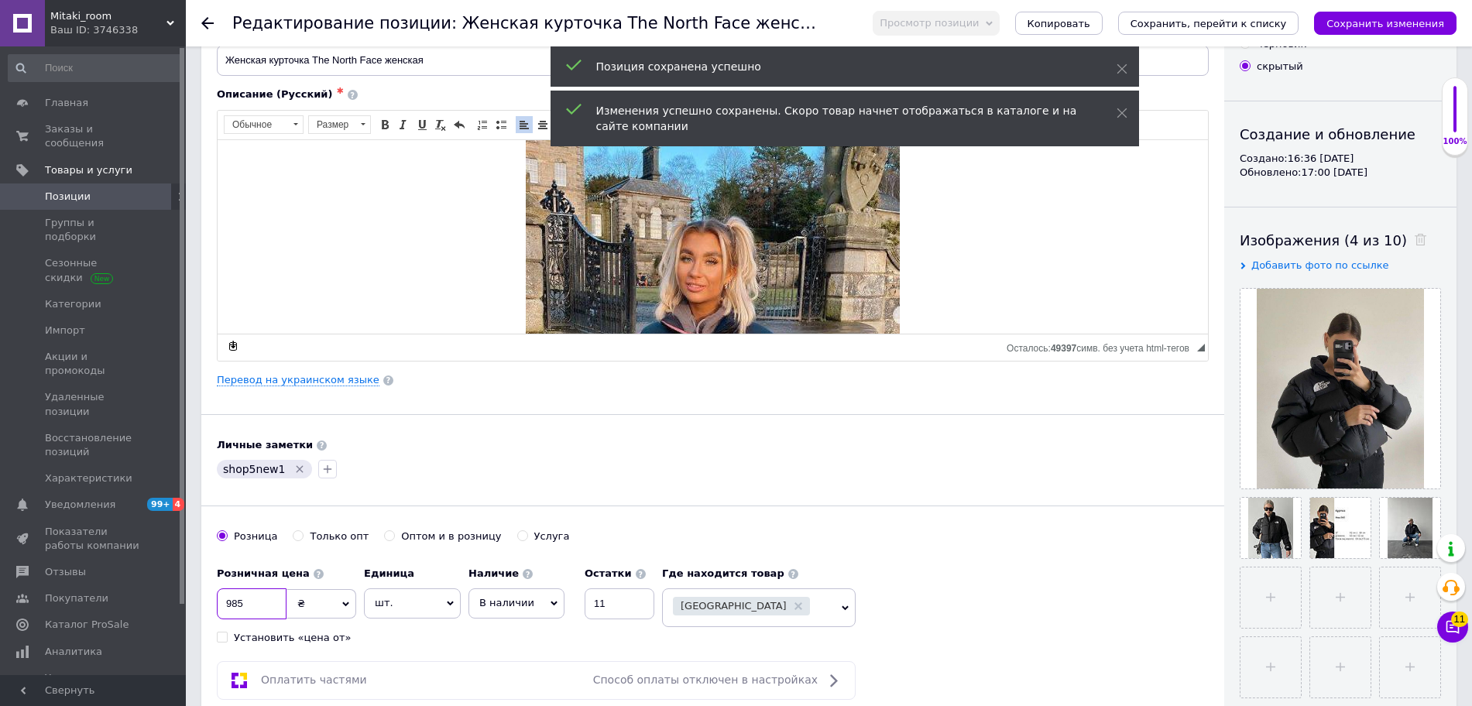
click at [235, 612] on input "985" at bounding box center [252, 603] width 70 height 31
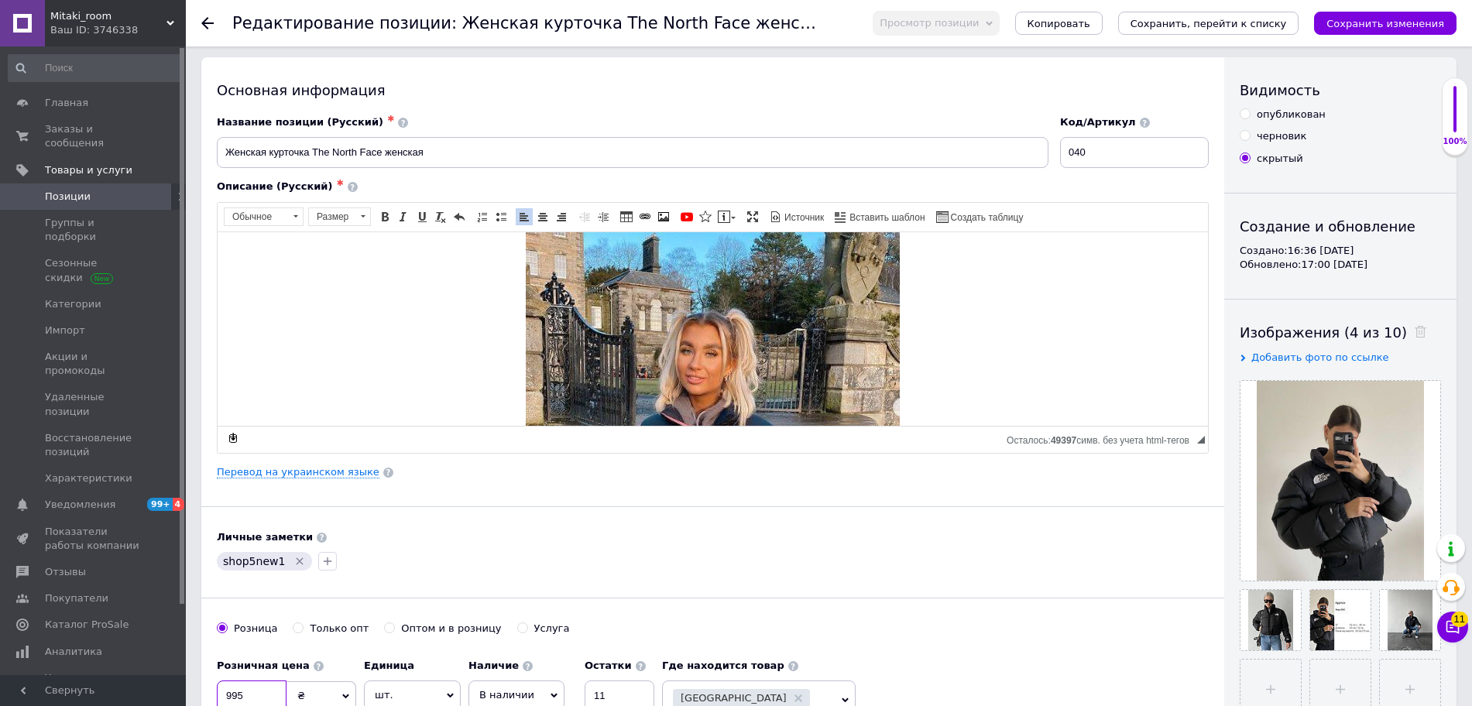
scroll to position [0, 0]
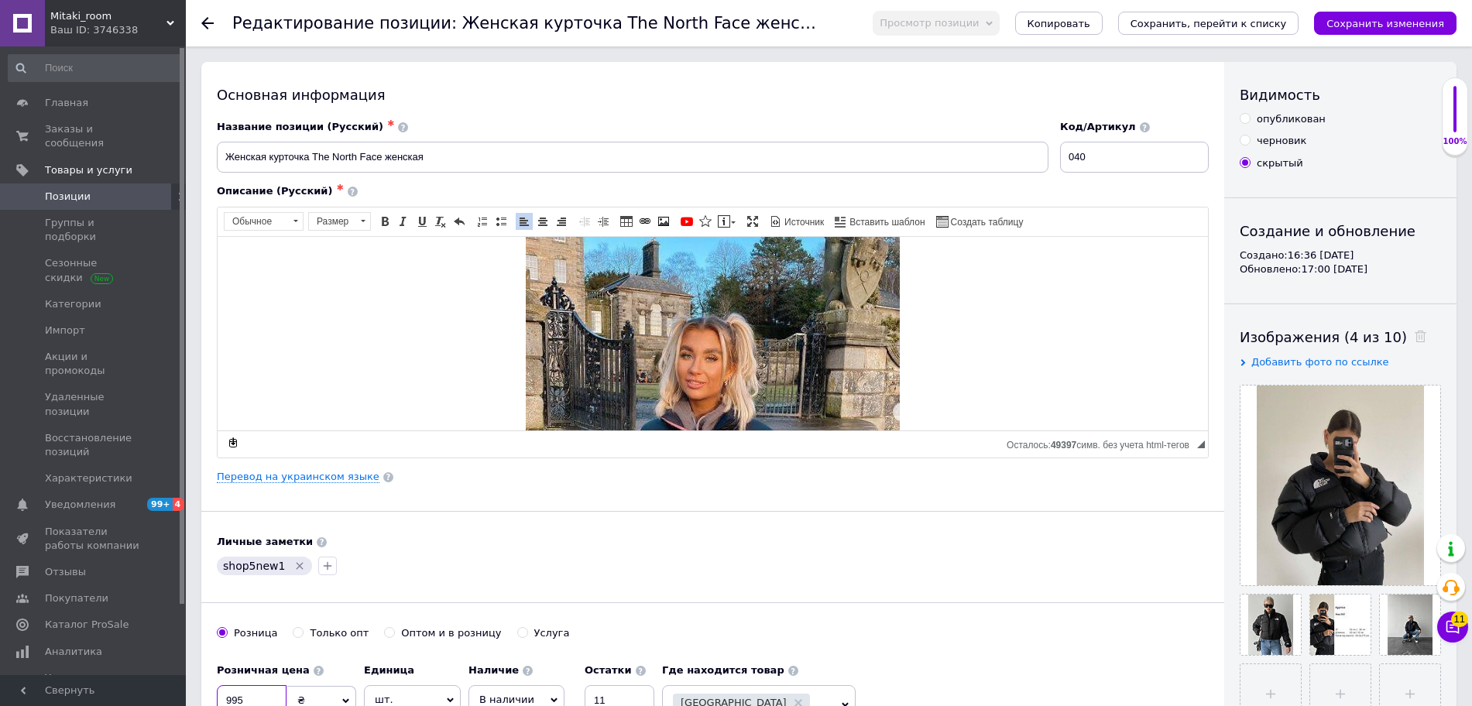
type input "995"
click at [1243, 122] on input "опубликован" at bounding box center [1245, 118] width 10 height 10
radio input "true"
drag, startPoint x: 1377, startPoint y: 19, endPoint x: 1376, endPoint y: 82, distance: 63.5
click at [1378, 19] on icon "Сохранить изменения" at bounding box center [1385, 24] width 118 height 12
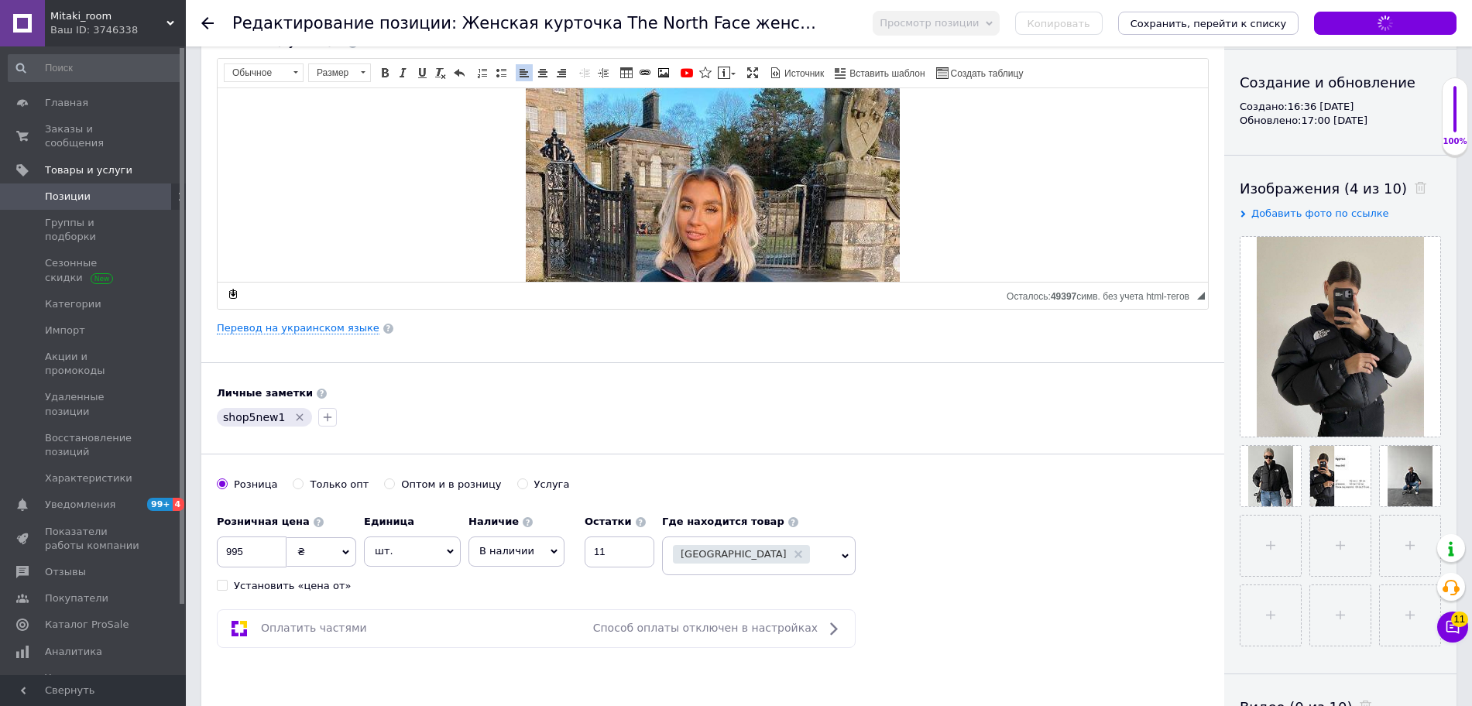
scroll to position [194, 0]
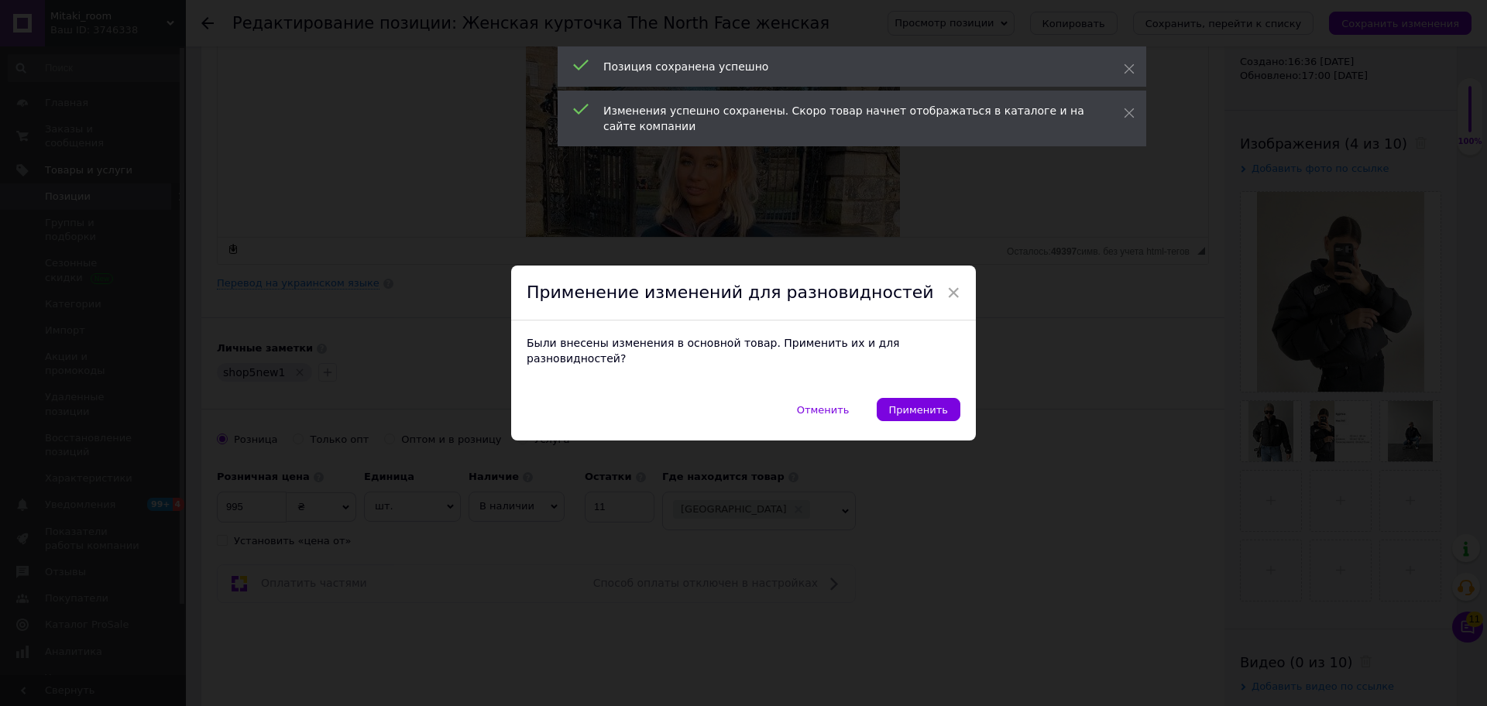
click at [921, 404] on span "Применить" at bounding box center [918, 410] width 59 height 12
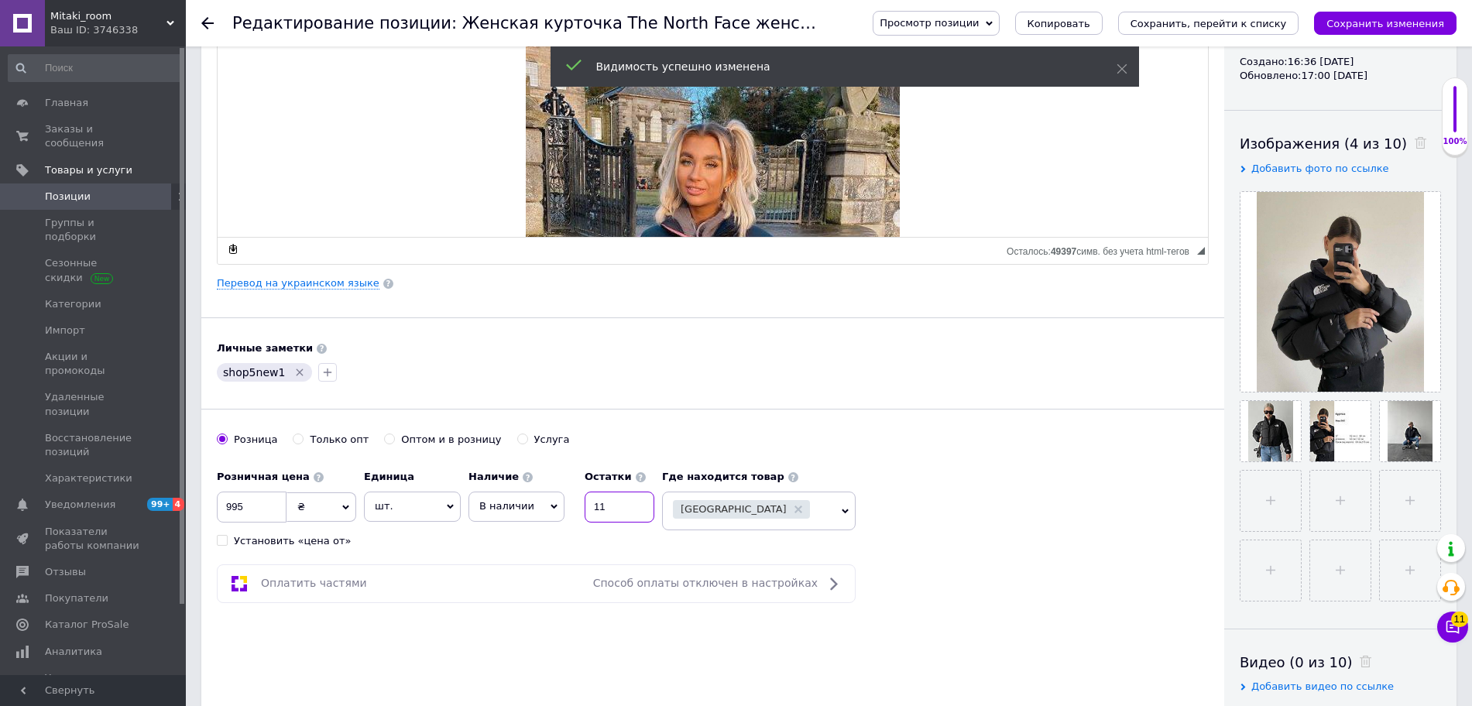
drag, startPoint x: 630, startPoint y: 505, endPoint x: 533, endPoint y: 500, distance: 96.9
click at [534, 500] on div "Наличие В наличии Нет в наличии Под заказ Остатки 11" at bounding box center [561, 492] width 186 height 60
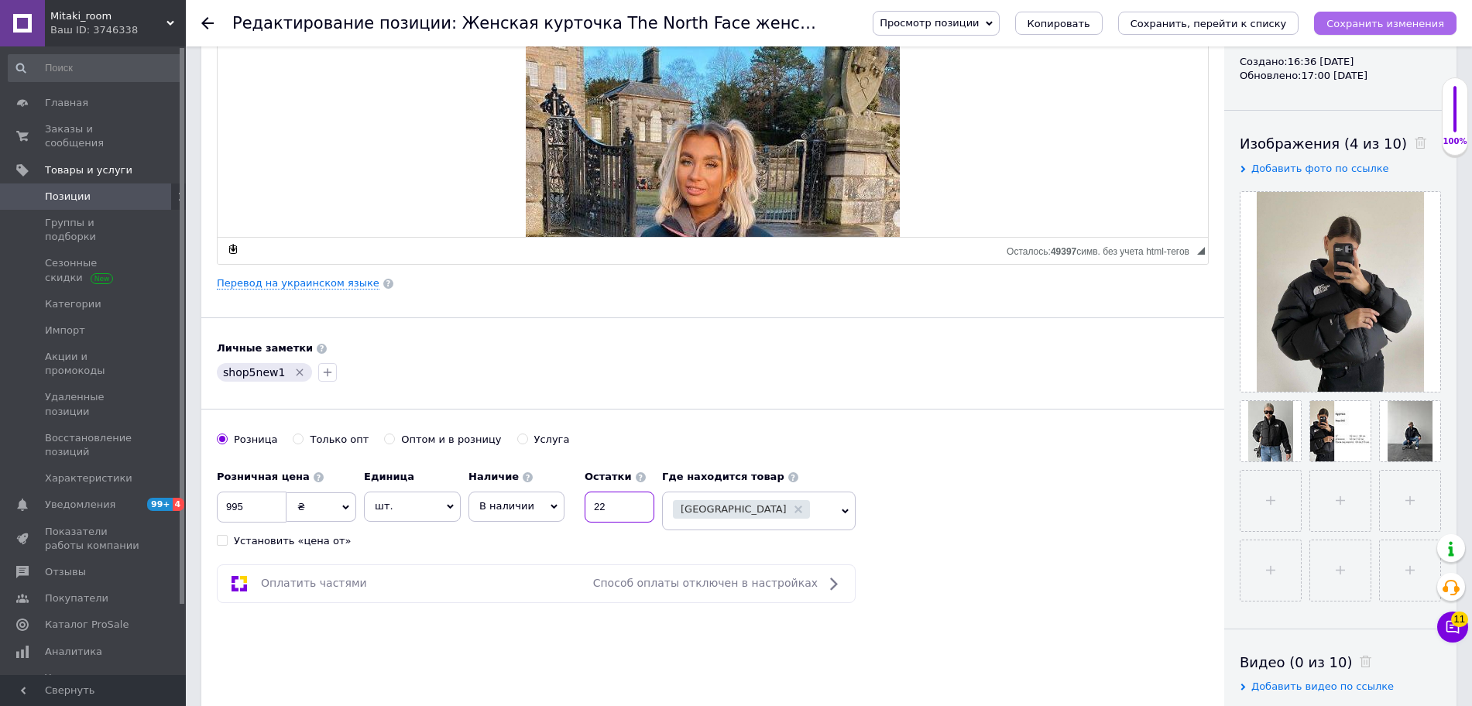
type input "22"
click at [1400, 27] on icon "Сохранить изменения" at bounding box center [1385, 24] width 118 height 12
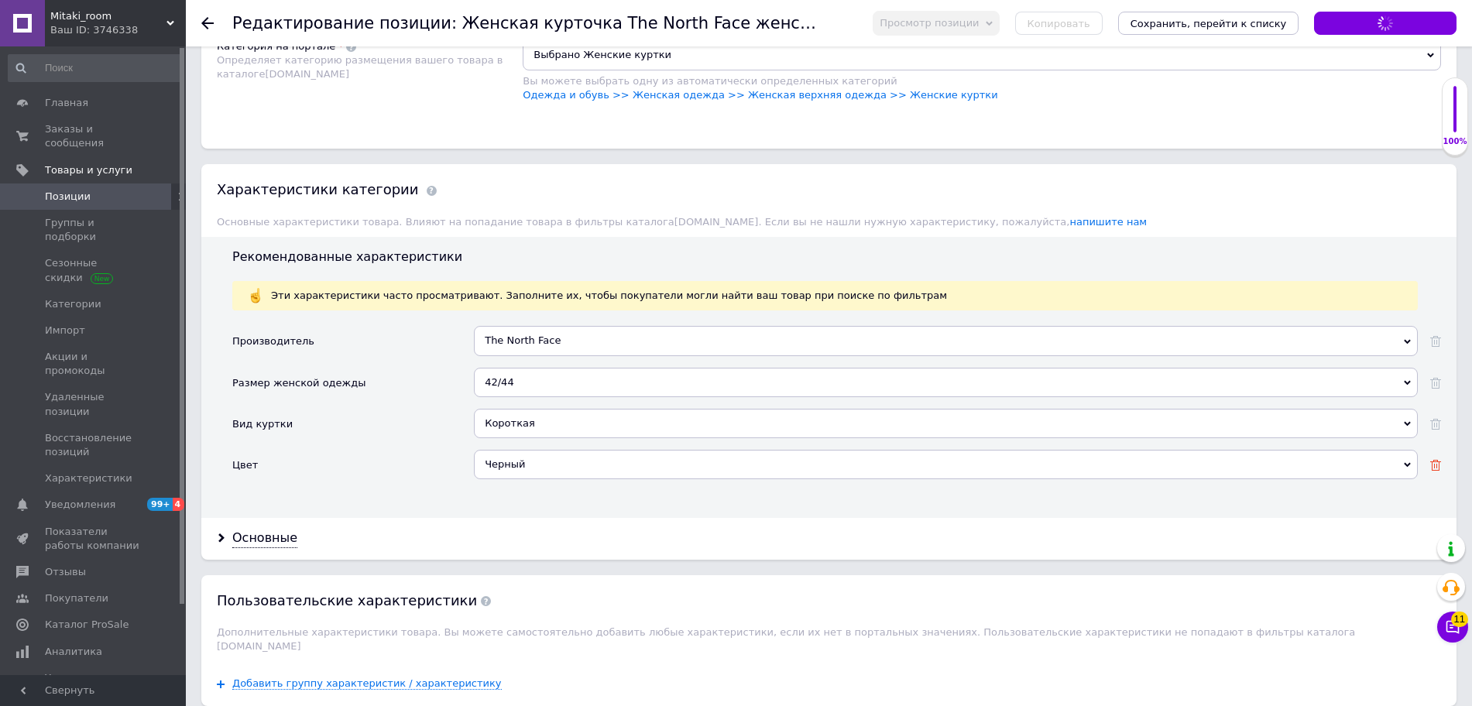
scroll to position [1687, 0]
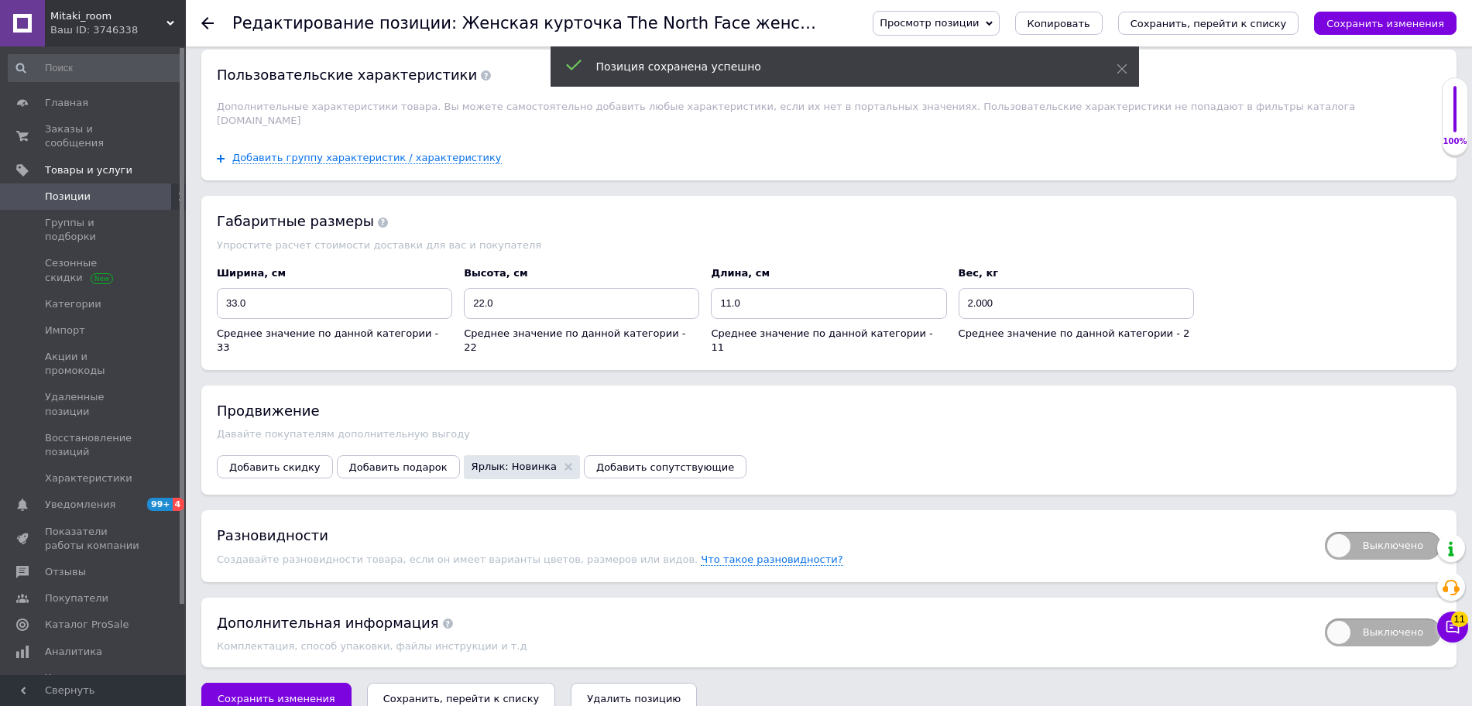
click at [1375, 535] on div "Выключено" at bounding box center [1375, 546] width 132 height 41
click at [1400, 532] on span "Выключено" at bounding box center [1383, 546] width 116 height 28
click at [1325, 529] on input "Выключено" at bounding box center [1320, 527] width 10 height 10
checkbox input "true"
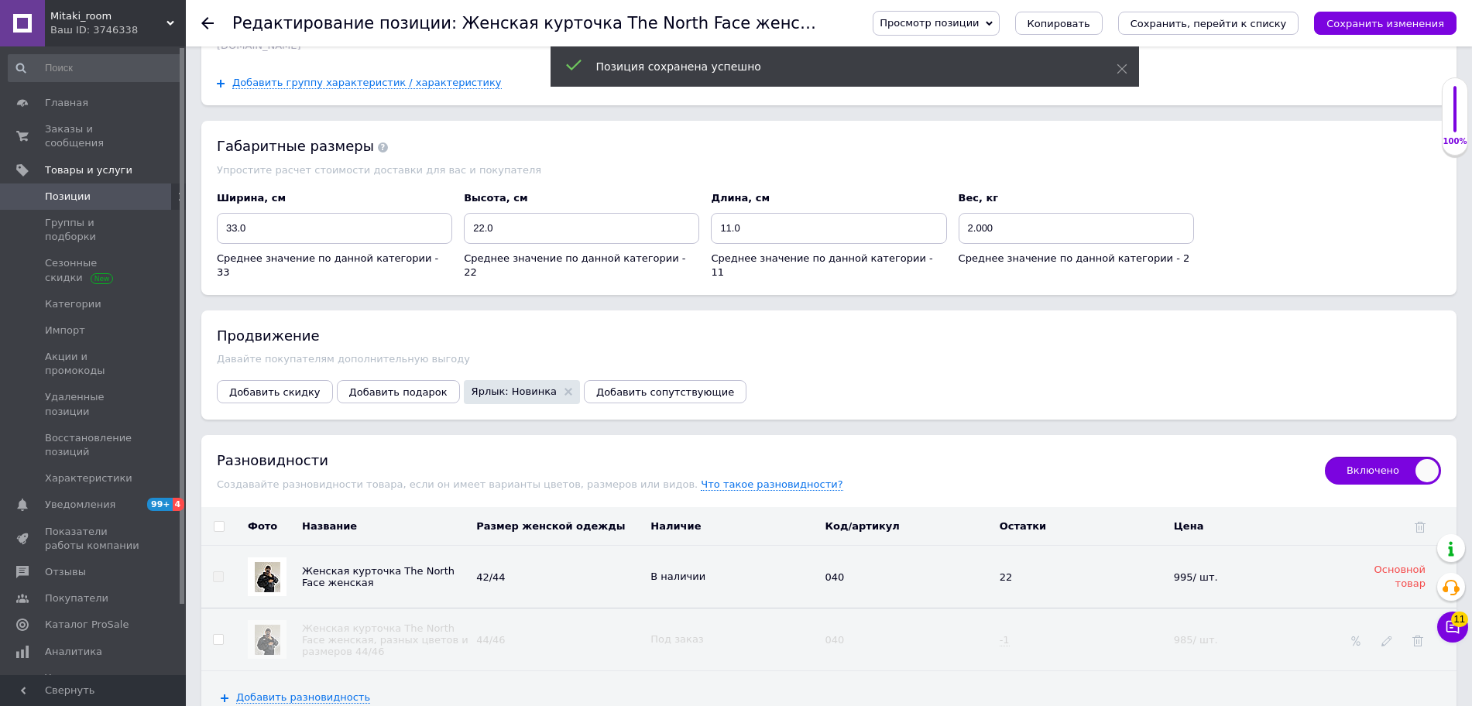
scroll to position [1905, 0]
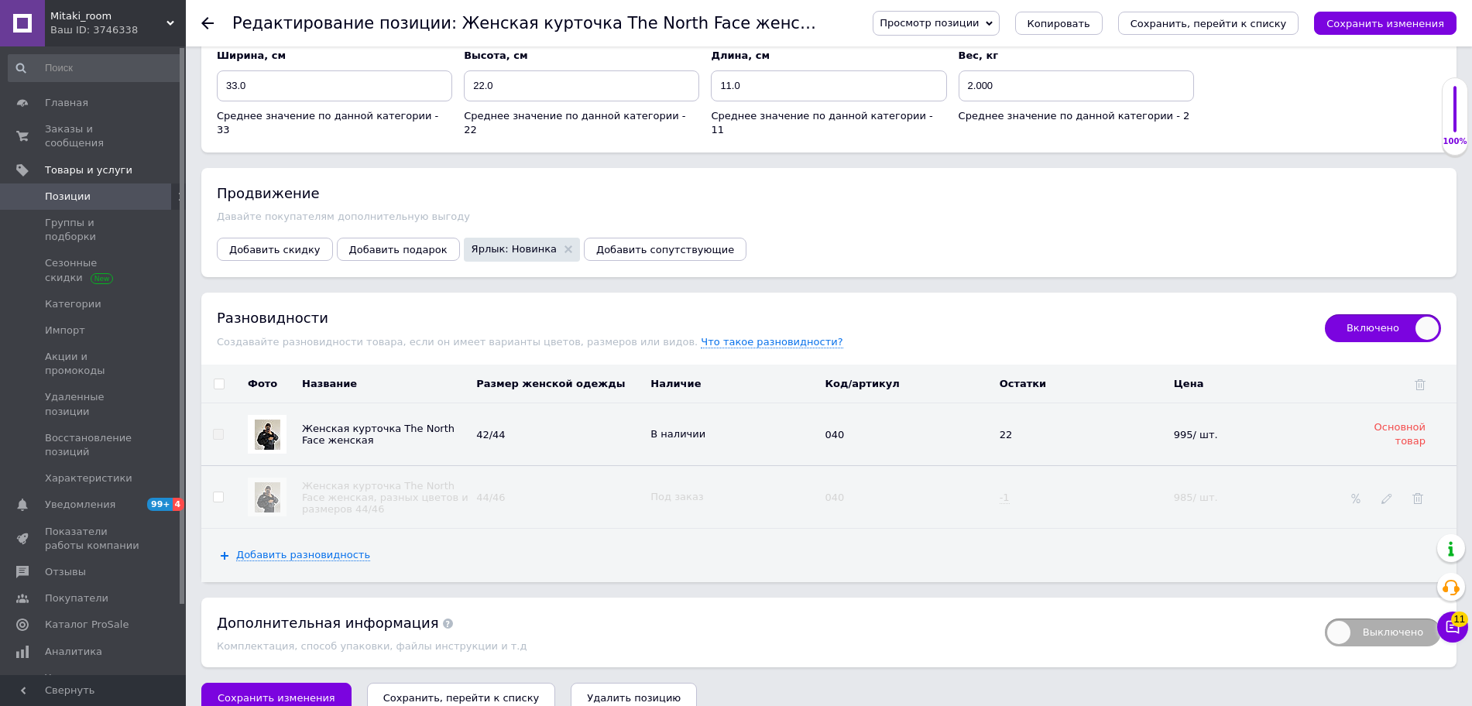
drag, startPoint x: 1402, startPoint y: 26, endPoint x: 1374, endPoint y: 109, distance: 88.2
click at [1402, 26] on icon "Сохранить изменения" at bounding box center [1385, 24] width 118 height 12
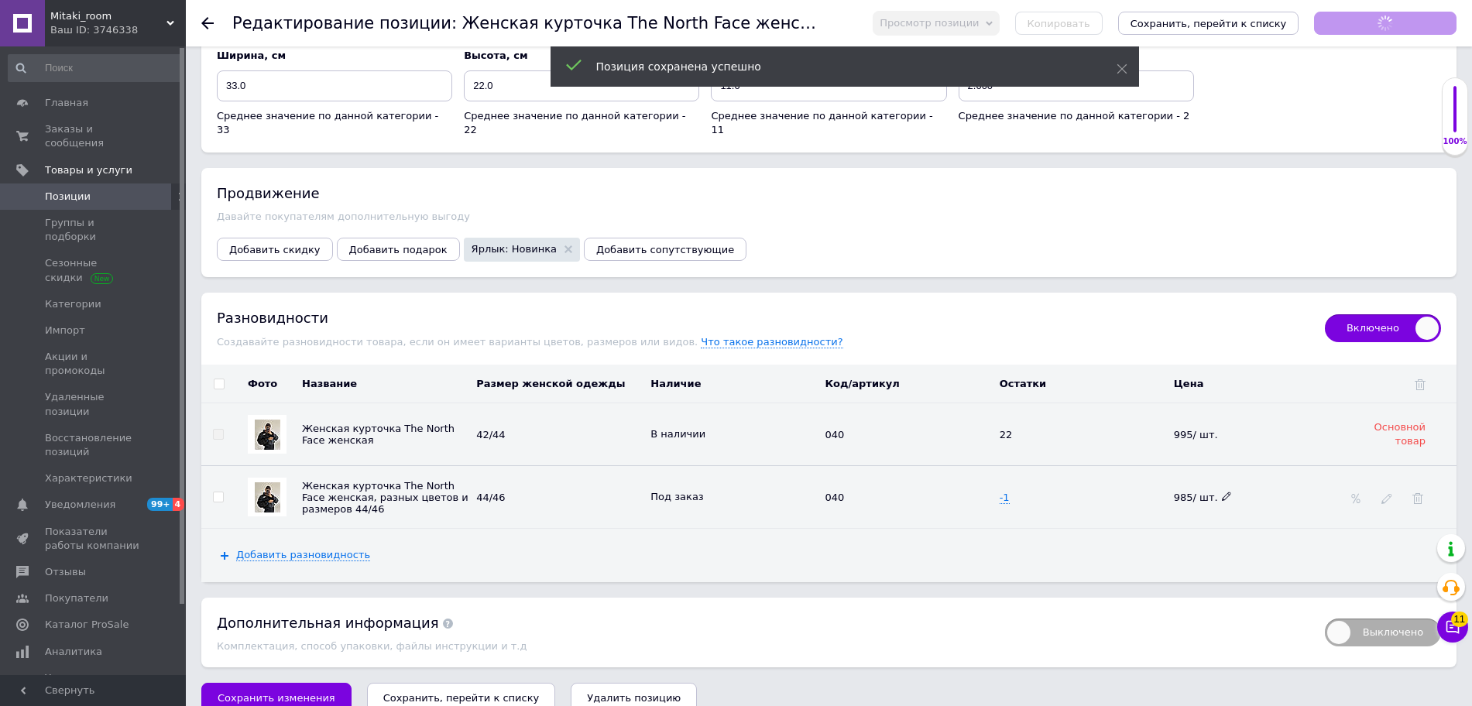
click at [1222, 492] on icon at bounding box center [1226, 496] width 9 height 9
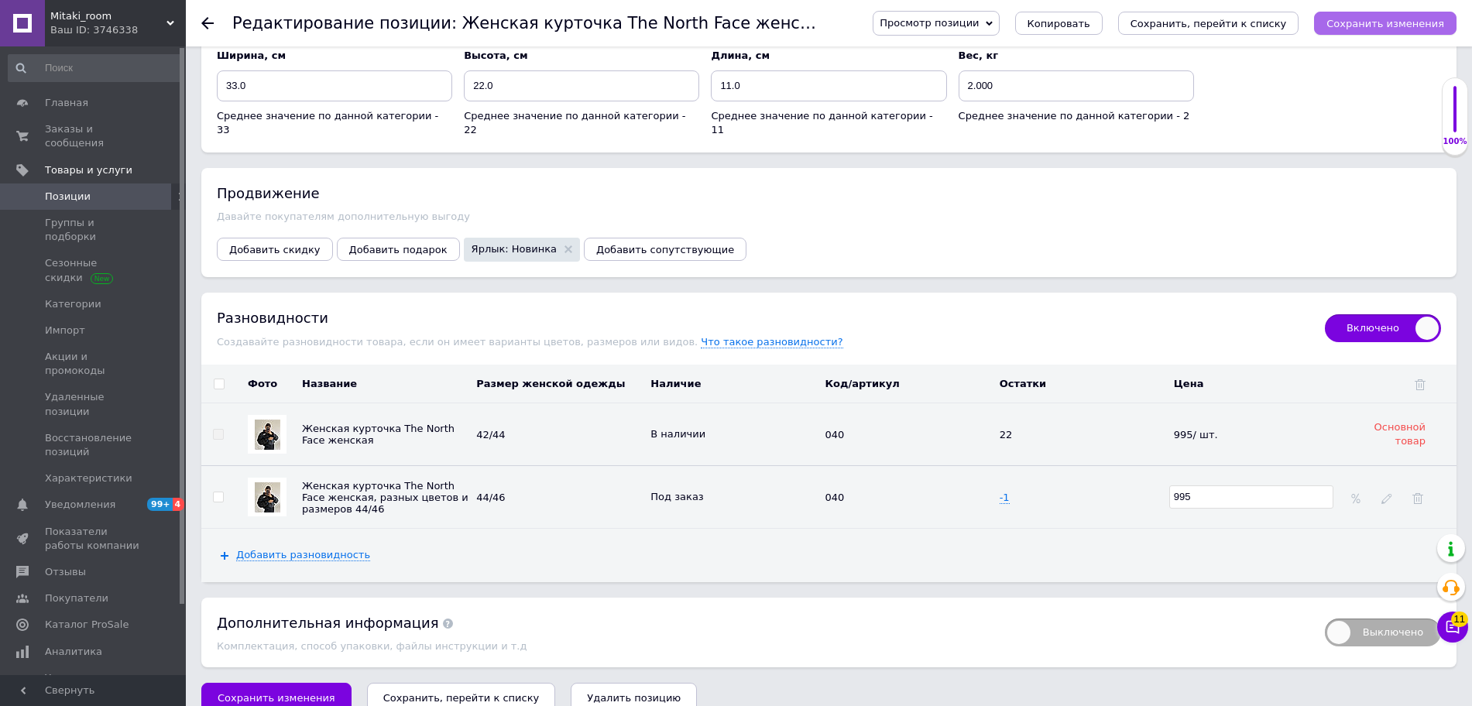
type input "995"
click at [1376, 29] on icon "Сохранить изменения" at bounding box center [1385, 24] width 118 height 12
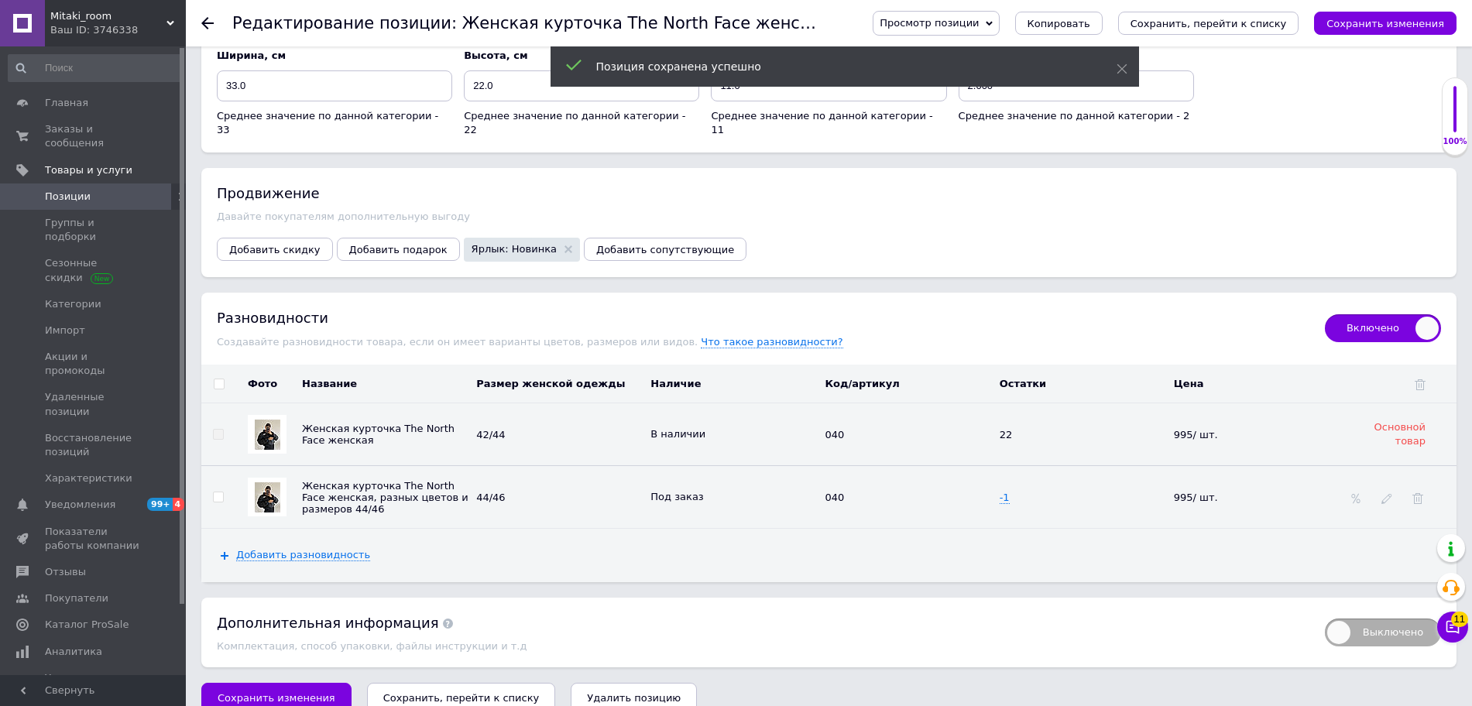
click at [206, 21] on icon at bounding box center [207, 23] width 12 height 12
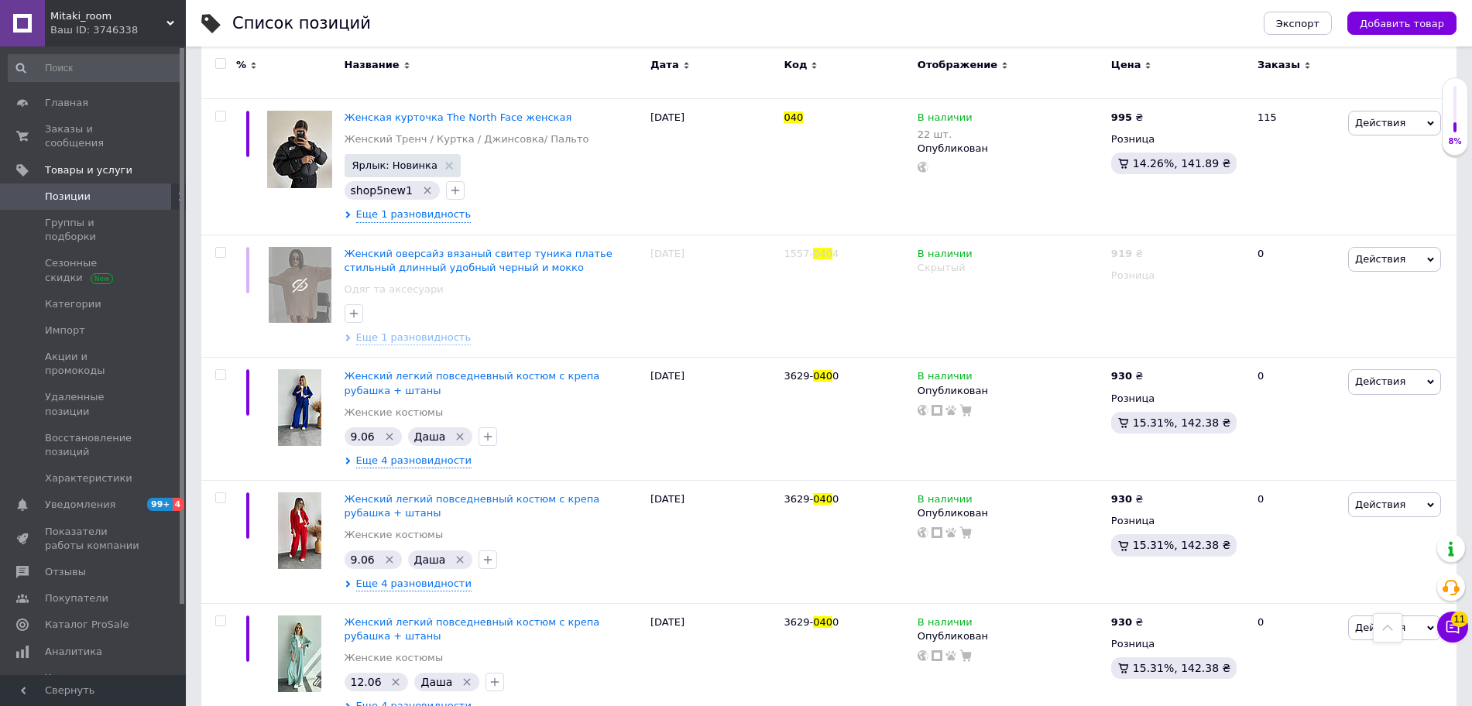
scroll to position [387, 0]
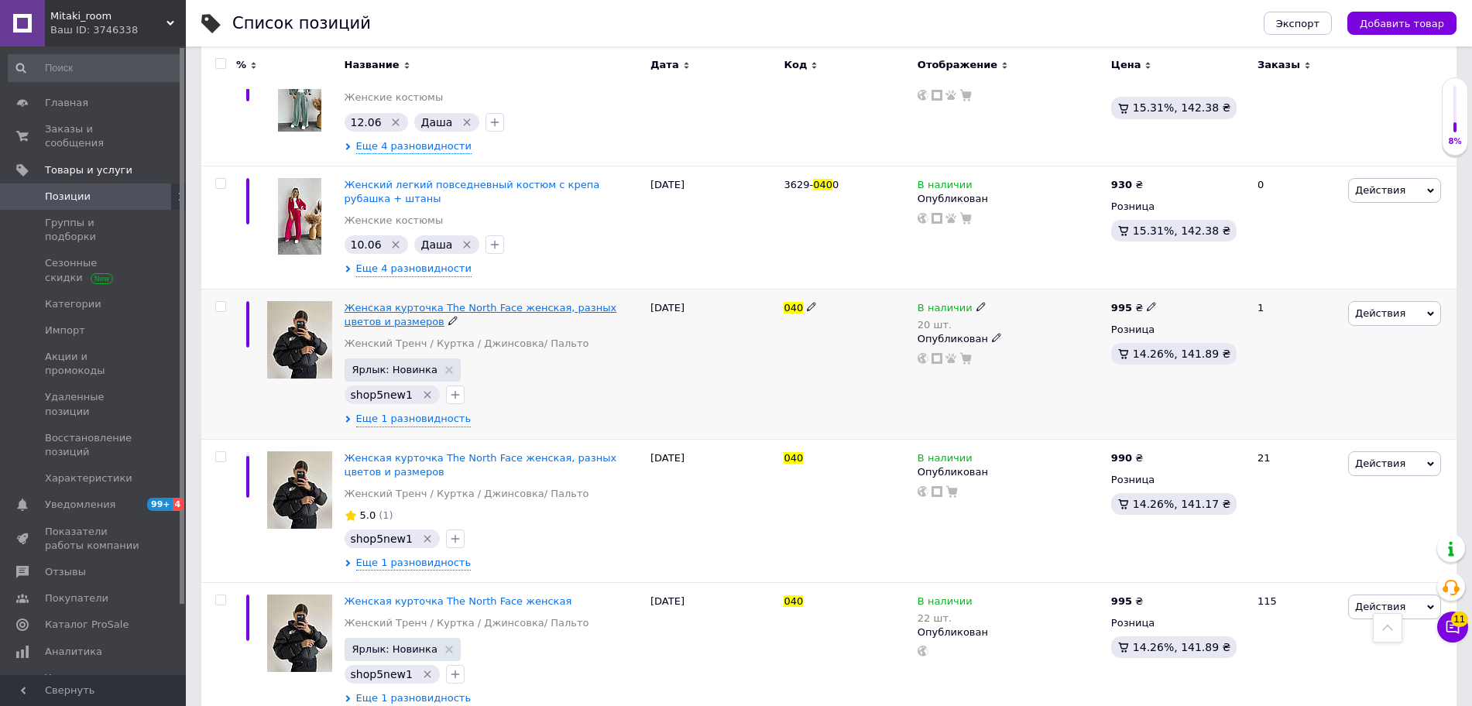
click at [376, 308] on span "Женская курточка The North Face женская, разных цветов и размеров" at bounding box center [481, 315] width 273 height 26
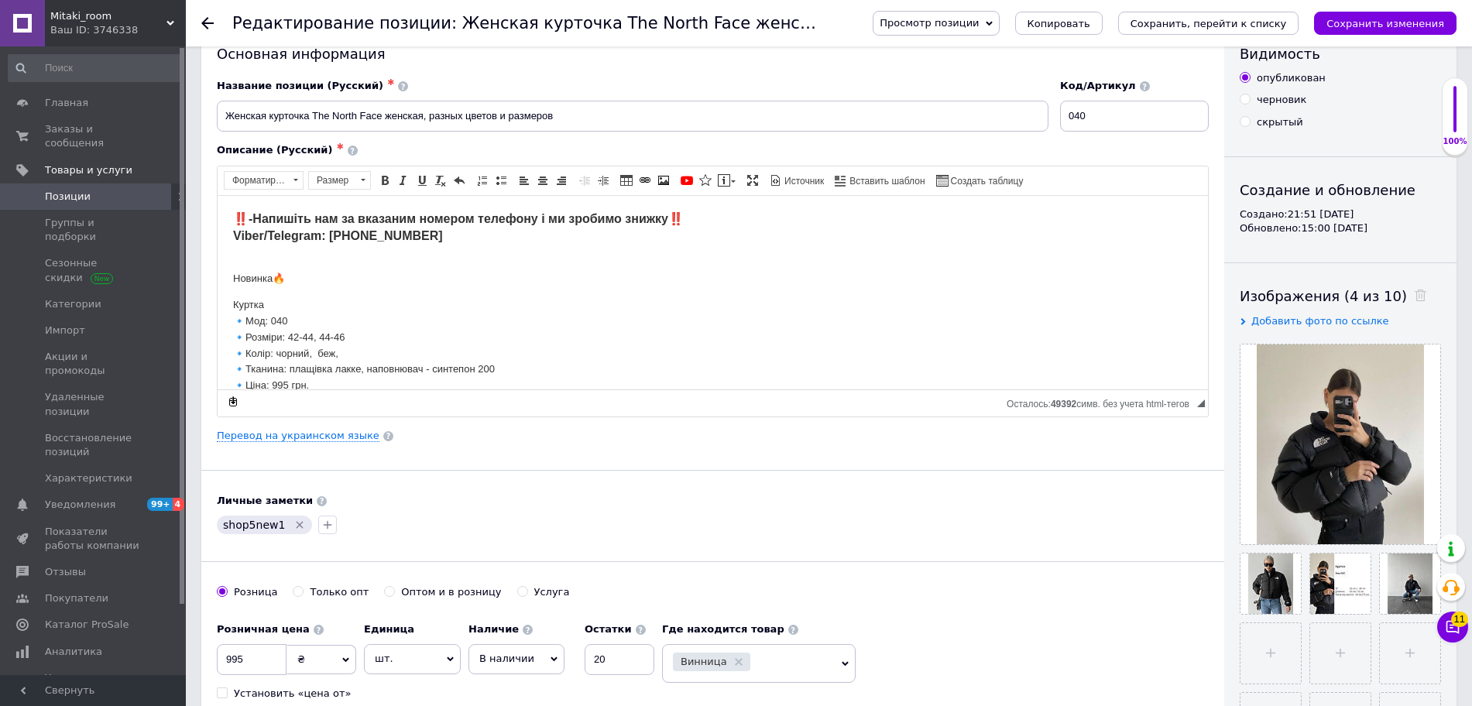
scroll to position [97, 0]
